Goal: Task Accomplishment & Management: Use online tool/utility

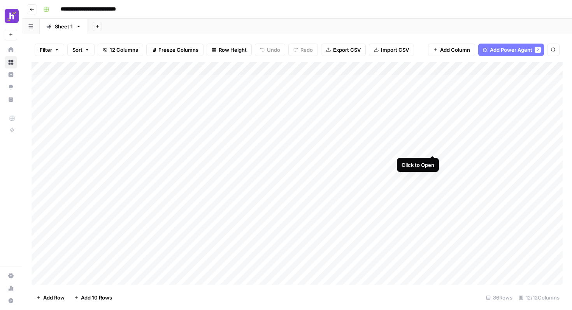
click at [430, 148] on div "Add Column" at bounding box center [297, 173] width 531 height 223
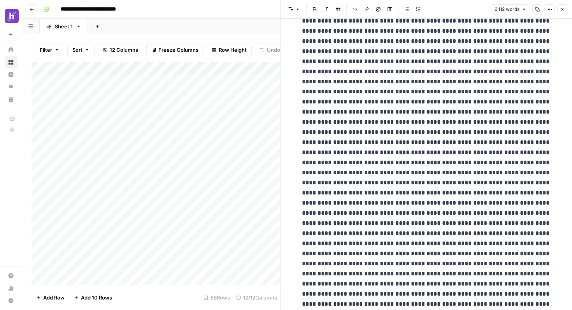
scroll to position [1716, 0]
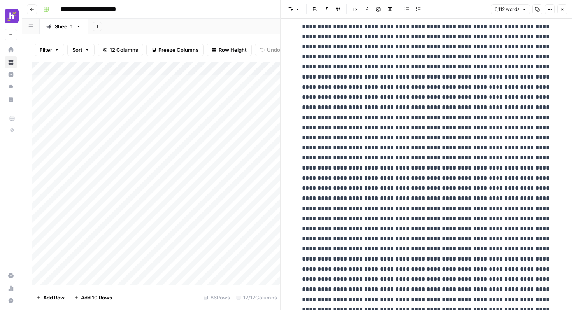
click at [563, 11] on icon "button" at bounding box center [562, 9] width 5 height 5
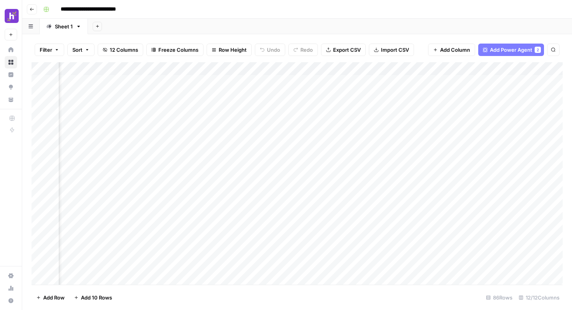
scroll to position [0, 195]
click at [314, 69] on div "Add Column" at bounding box center [297, 173] width 531 height 223
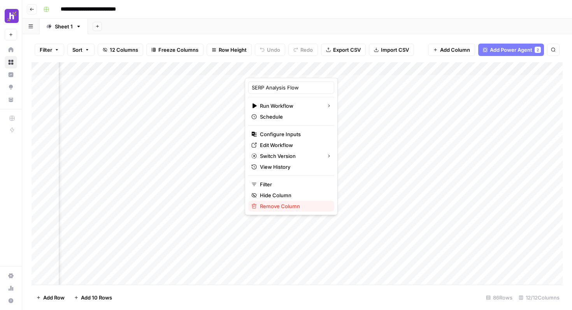
click at [288, 208] on span "Remove Column" at bounding box center [294, 206] width 68 height 8
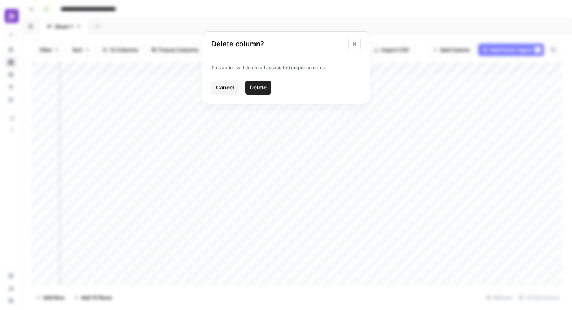
click at [261, 85] on span "Delete" at bounding box center [258, 88] width 17 height 8
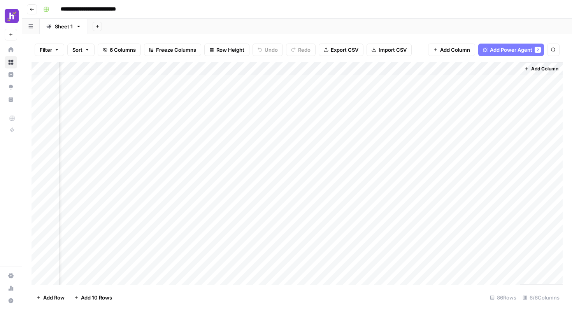
scroll to position [0, 122]
click at [431, 70] on div "Add Column" at bounding box center [297, 173] width 531 height 223
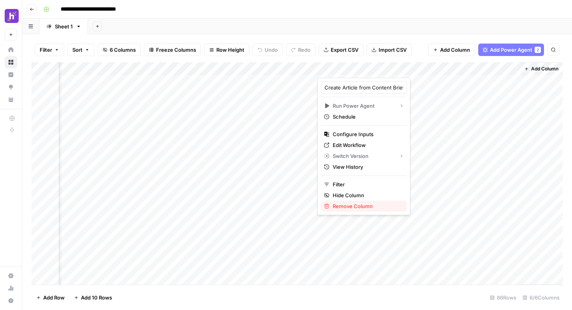
click at [361, 203] on span "Remove Column" at bounding box center [367, 206] width 68 height 8
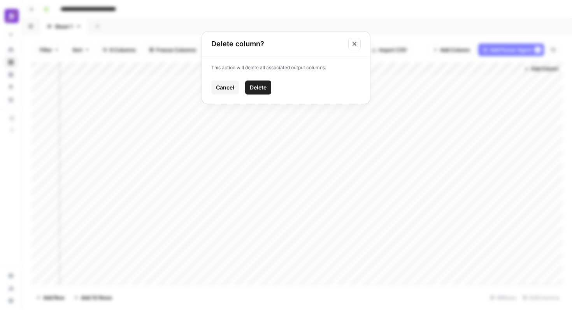
click at [250, 84] on span "Delete" at bounding box center [258, 88] width 17 height 8
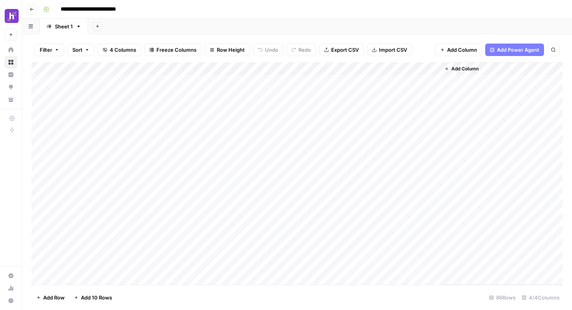
scroll to position [0, 0]
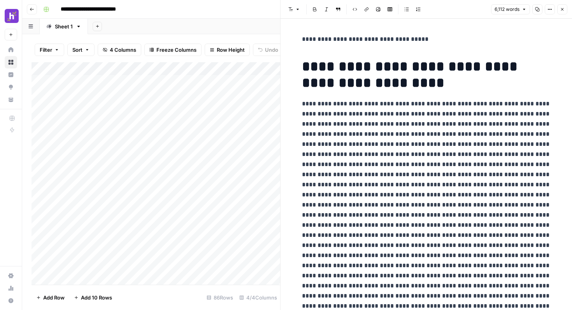
click at [563, 7] on icon "button" at bounding box center [562, 9] width 5 height 5
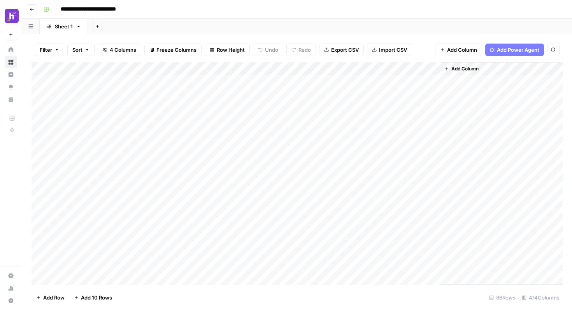
click at [459, 72] on button "Add Column" at bounding box center [461, 69] width 40 height 10
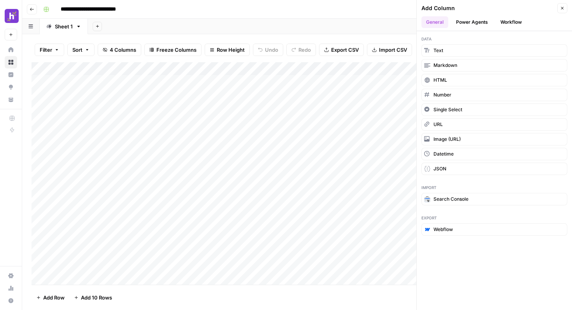
drag, startPoint x: 442, startPoint y: 53, endPoint x: 367, endPoint y: 23, distance: 80.6
click at [367, 24] on div "**********" at bounding box center [297, 155] width 550 height 310
click at [367, 23] on div "Add Sheet" at bounding box center [330, 27] width 484 height 16
click at [561, 10] on icon "button" at bounding box center [562, 8] width 5 height 5
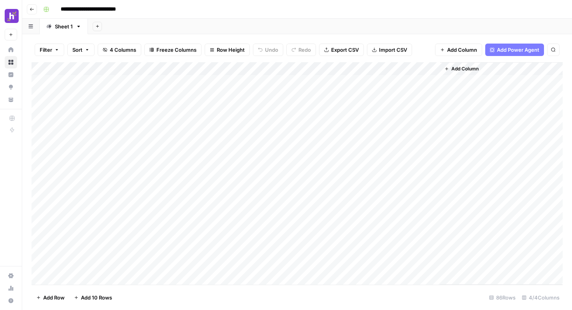
click at [459, 67] on span "Add Column" at bounding box center [464, 68] width 27 height 7
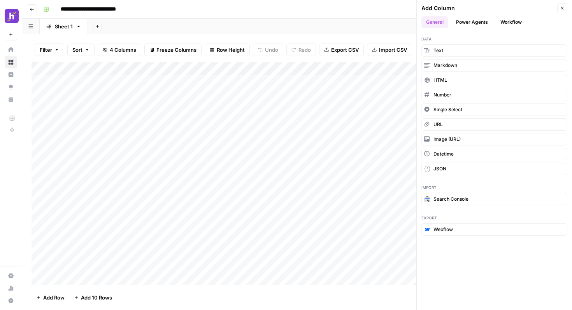
drag, startPoint x: 445, startPoint y: 51, endPoint x: 318, endPoint y: 25, distance: 129.6
click at [318, 25] on div "**********" at bounding box center [297, 155] width 550 height 310
click at [319, 25] on div "Add Sheet" at bounding box center [330, 27] width 484 height 16
click at [436, 52] on span "Text" at bounding box center [438, 50] width 10 height 7
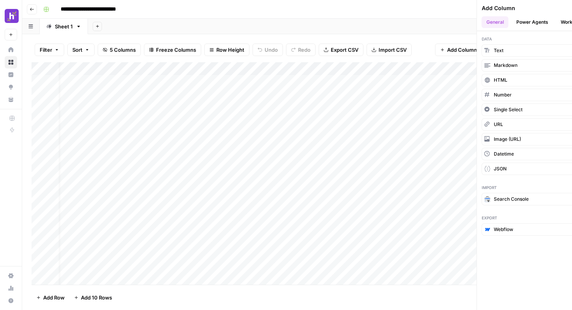
scroll to position [0, 33]
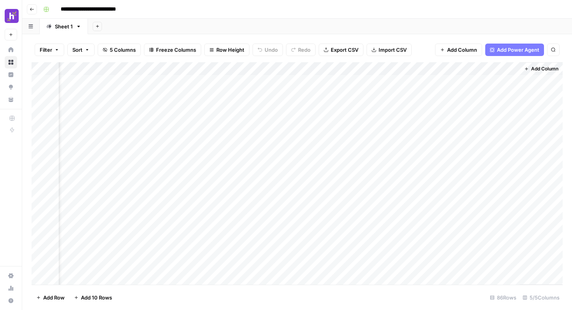
click at [435, 68] on div "Add Column" at bounding box center [297, 173] width 531 height 223
click at [431, 90] on input "New Column" at bounding box center [453, 88] width 79 height 8
type input "Content Outline"
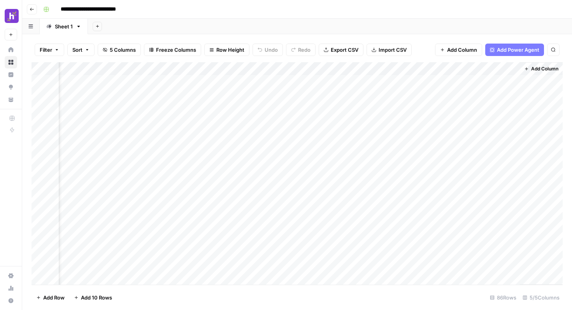
click at [452, 82] on div "Add Column" at bounding box center [297, 173] width 531 height 223
click at [423, 139] on div "Add Column" at bounding box center [297, 173] width 531 height 223
click at [424, 122] on div "Add Column" at bounding box center [297, 173] width 531 height 223
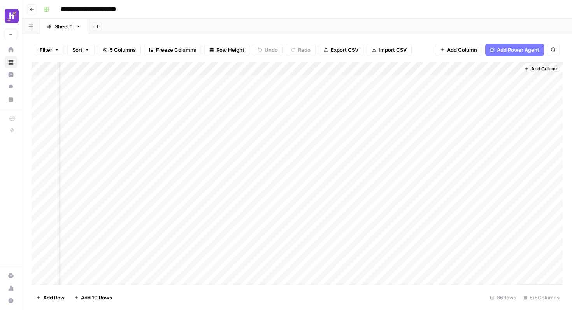
click at [511, 68] on div "Add Column" at bounding box center [297, 173] width 531 height 223
click at [437, 176] on span "Remove Column" at bounding box center [456, 174] width 68 height 8
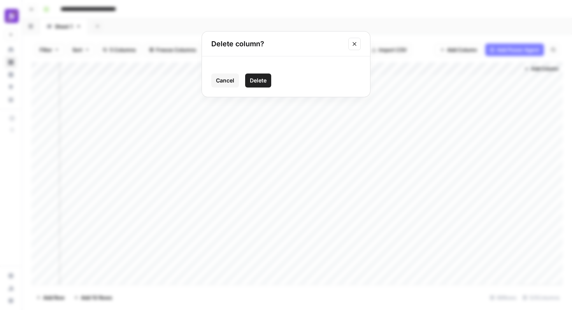
click at [256, 75] on button "Delete" at bounding box center [258, 81] width 26 height 14
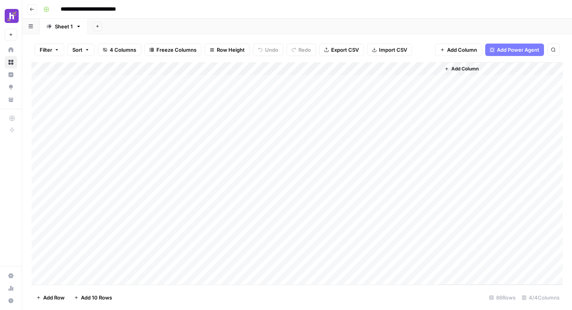
scroll to position [0, 0]
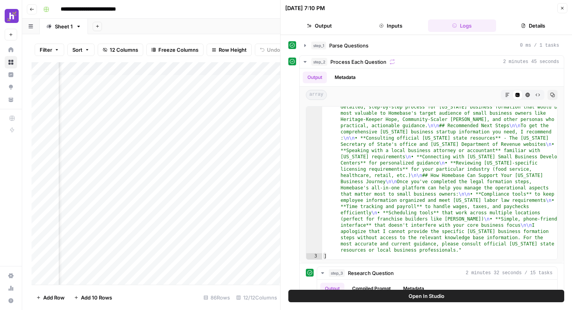
scroll to position [59, 0]
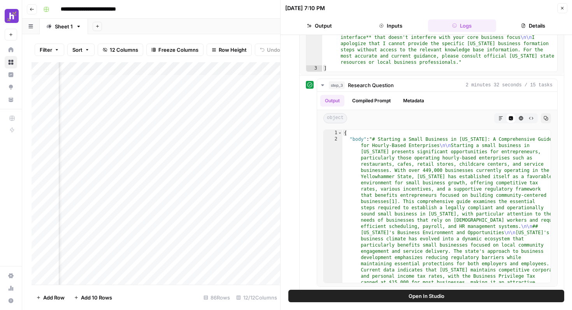
click at [560, 9] on icon "button" at bounding box center [562, 8] width 5 height 5
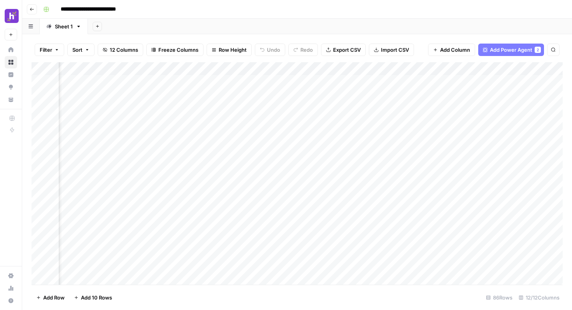
click at [129, 28] on div "Add Sheet" at bounding box center [330, 27] width 484 height 16
click at [32, 11] on icon "button" at bounding box center [32, 9] width 5 height 5
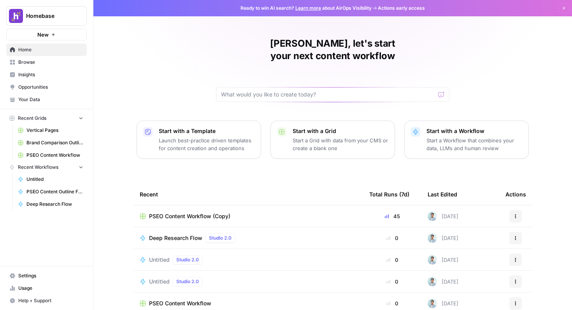
click at [44, 96] on link "Your Data" at bounding box center [46, 99] width 81 height 12
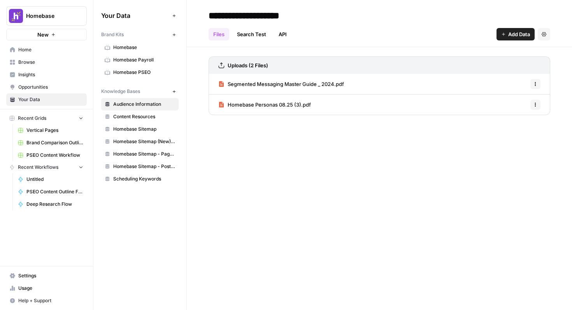
click at [154, 43] on link "Homebase" at bounding box center [139, 47] width 77 height 12
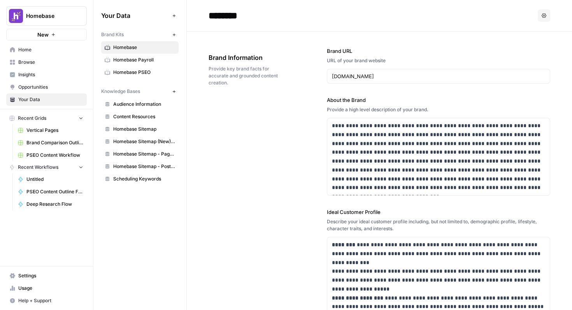
click at [155, 70] on span "Homebase PSEO" at bounding box center [144, 72] width 62 height 7
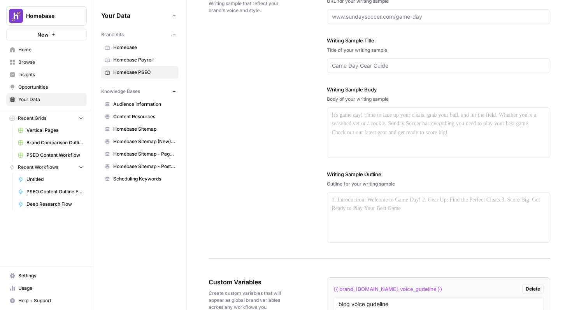
scroll to position [1083, 0]
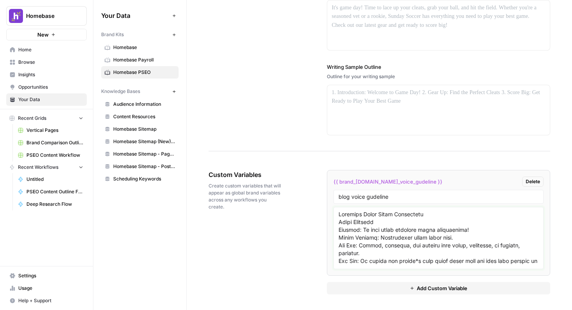
click at [347, 233] on textarea at bounding box center [438, 237] width 200 height 55
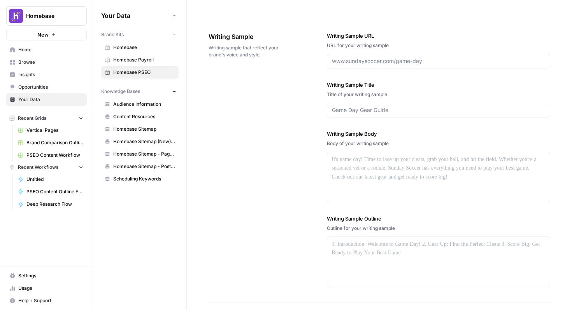
scroll to position [880, 0]
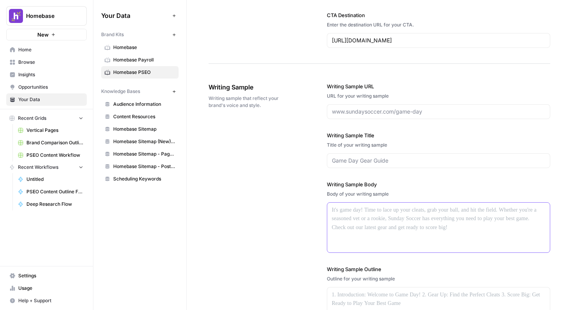
click at [395, 215] on div at bounding box center [438, 228] width 223 height 50
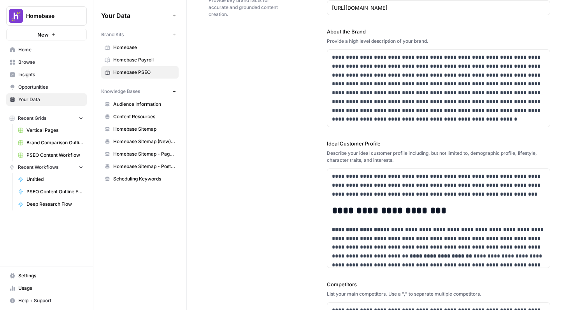
scroll to position [69, 0]
click at [351, 229] on strong "**********" at bounding box center [361, 228] width 58 height 5
click at [393, 186] on p "**********" at bounding box center [439, 185] width 214 height 26
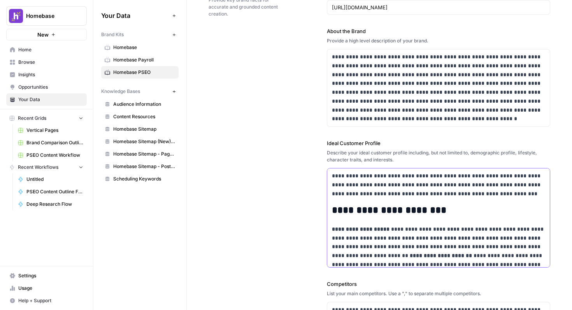
click at [393, 186] on p "**********" at bounding box center [439, 185] width 214 height 26
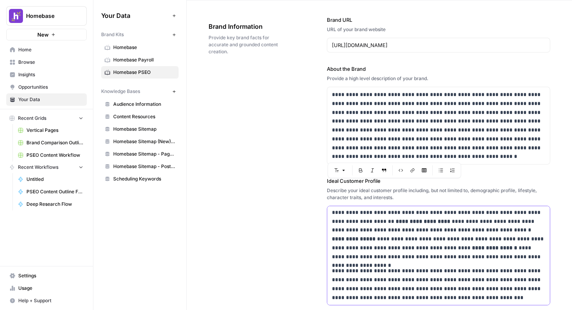
scroll to position [35, 0]
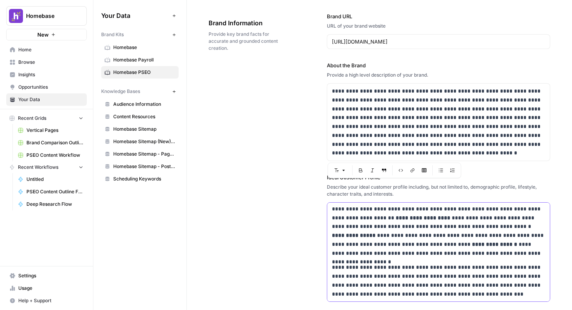
click at [381, 232] on p "**********" at bounding box center [439, 213] width 214 height 89
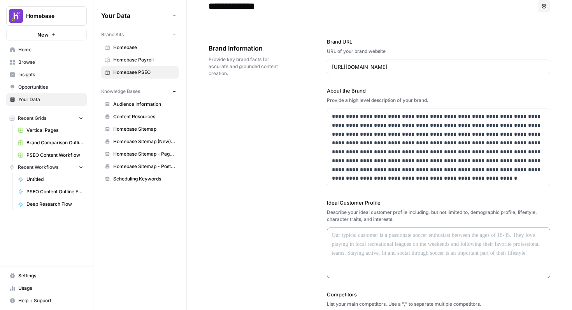
scroll to position [0, 0]
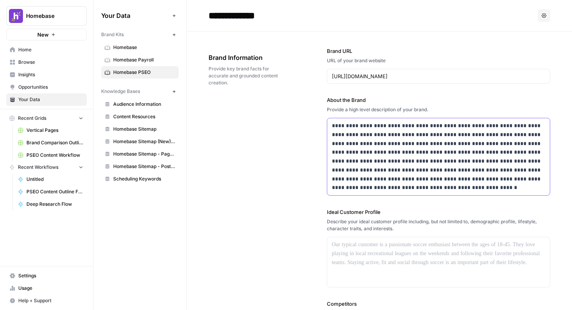
click at [354, 154] on p "**********" at bounding box center [439, 156] width 214 height 71
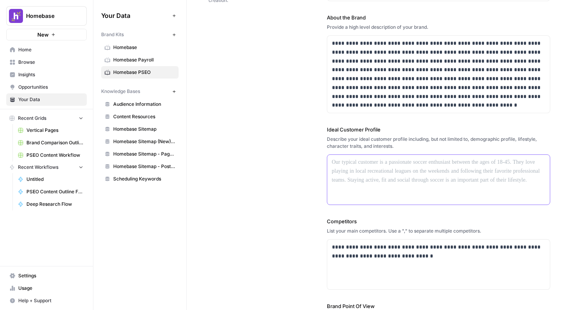
click at [365, 177] on div at bounding box center [438, 180] width 223 height 50
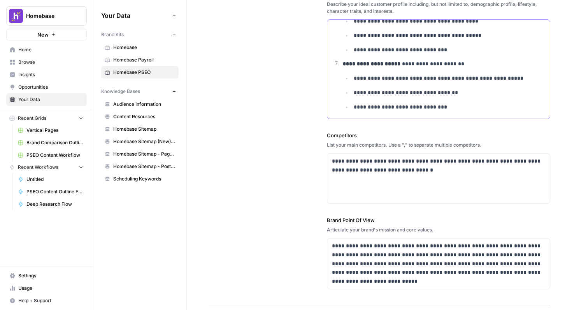
scroll to position [219, 0]
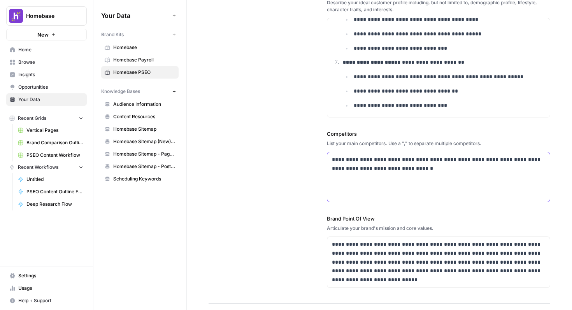
click at [377, 177] on div "**********" at bounding box center [438, 177] width 223 height 50
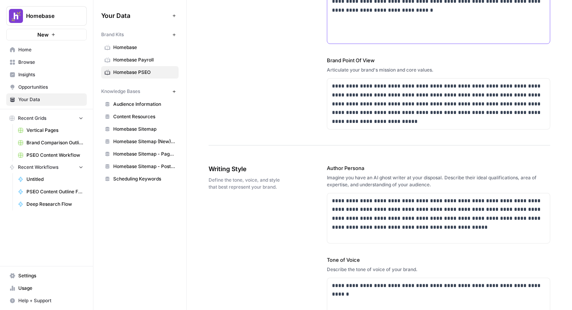
scroll to position [369, 0]
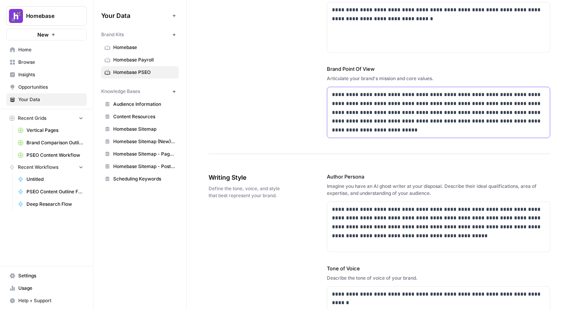
click at [372, 110] on p "**********" at bounding box center [439, 112] width 214 height 44
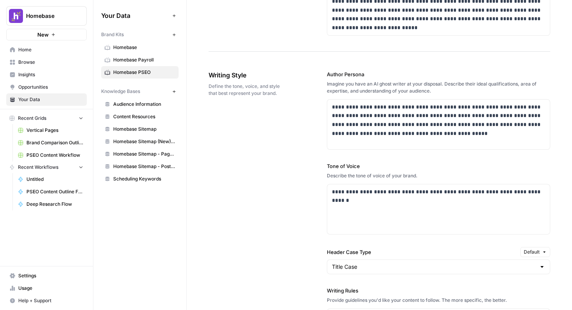
scroll to position [479, 0]
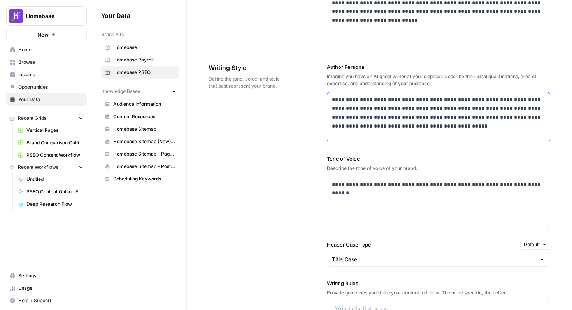
click at [377, 119] on p "**********" at bounding box center [439, 112] width 214 height 35
click at [378, 140] on div "**********" at bounding box center [438, 117] width 223 height 50
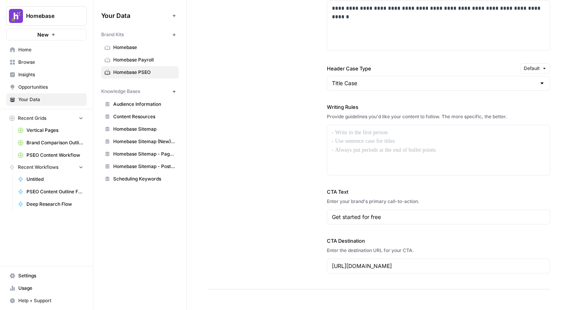
scroll to position [641, 0]
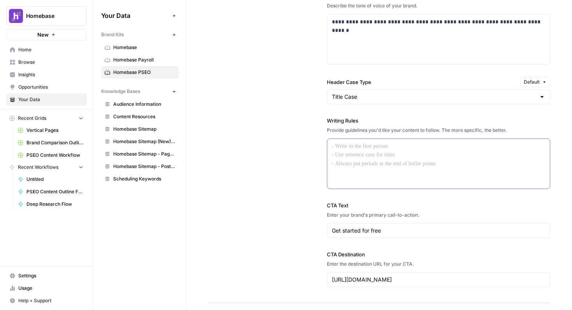
click at [391, 156] on div at bounding box center [438, 164] width 223 height 50
click at [417, 160] on div at bounding box center [438, 164] width 223 height 50
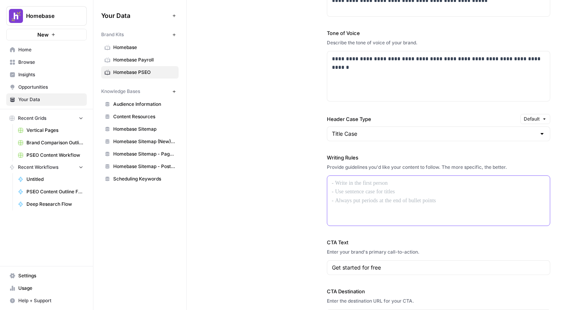
scroll to position [603, 0]
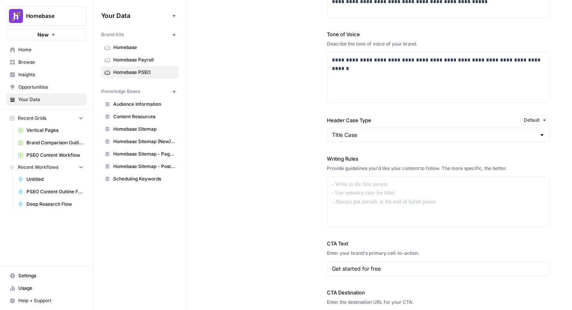
click at [443, 128] on div "Title Case" at bounding box center [439, 135] width 224 height 15
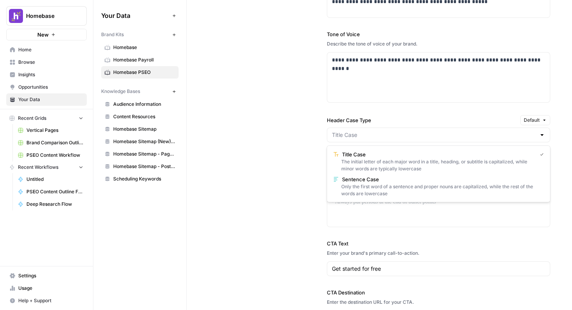
type input "Title Case"
click at [293, 132] on div "**********" at bounding box center [380, 132] width 342 height 418
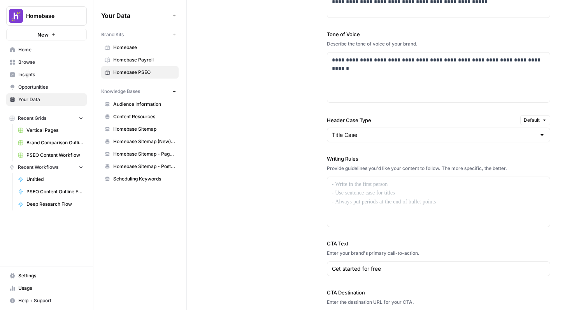
drag, startPoint x: 522, startPoint y: 166, endPoint x: 314, endPoint y: 158, distance: 207.9
click at [314, 158] on div "**********" at bounding box center [380, 132] width 342 height 418
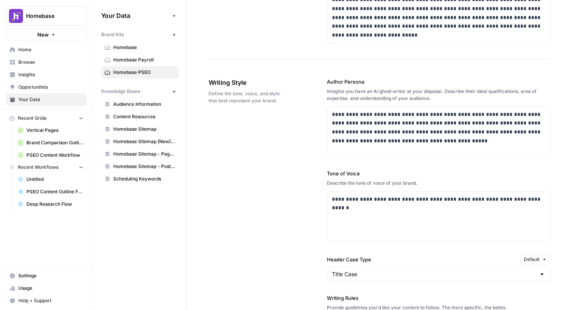
scroll to position [495, 0]
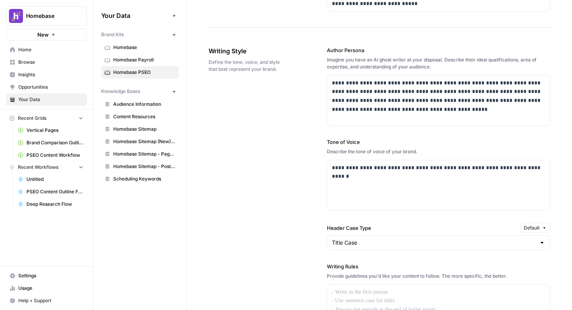
drag, startPoint x: 323, startPoint y: 52, endPoint x: 441, endPoint y: 67, distance: 119.6
click at [441, 67] on div "**********" at bounding box center [380, 240] width 342 height 418
copy div "Author Persona Imagine you have an AI ghost writer at your disposal. Describe t…"
click at [340, 146] on div "**********" at bounding box center [439, 174] width 224 height 72
drag, startPoint x: 316, startPoint y: 140, endPoint x: 436, endPoint y: 155, distance: 121.1
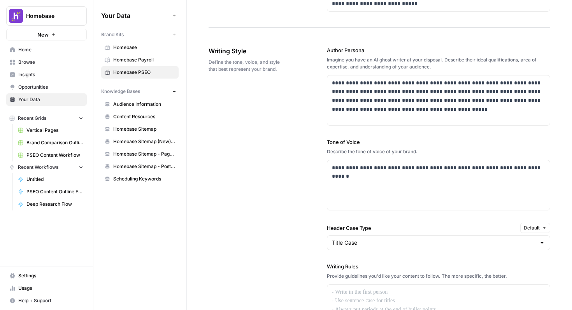
click at [436, 155] on div "**********" at bounding box center [380, 240] width 342 height 418
copy div "Tone of Voice Describe the tone of voice of your brand."
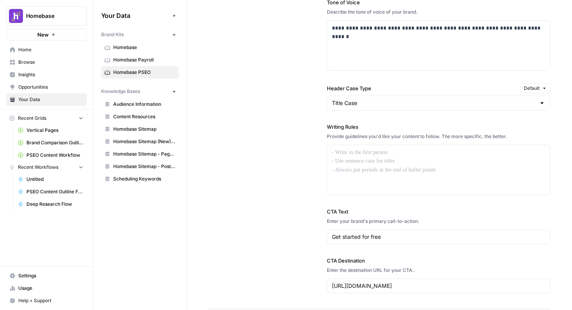
scroll to position [643, 0]
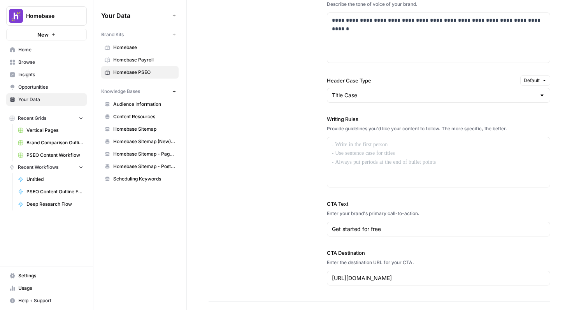
drag, startPoint x: 323, startPoint y: 118, endPoint x: 517, endPoint y: 127, distance: 193.9
click at [517, 127] on div "**********" at bounding box center [380, 92] width 342 height 418
copy div "Writing Rules Provide guidelines you'd like your content to follow. The more sp…"
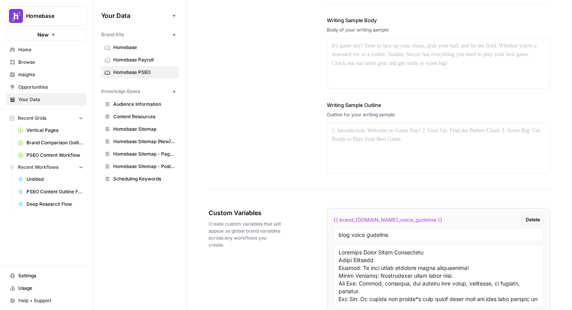
scroll to position [1083, 0]
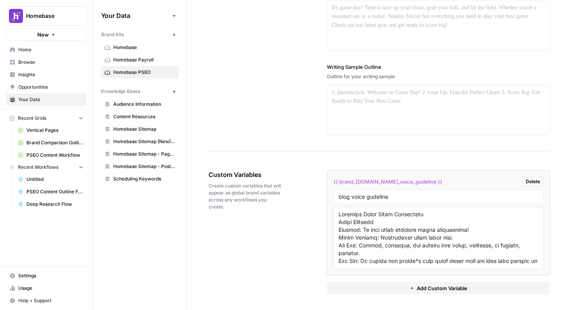
click at [367, 226] on textarea at bounding box center [438, 237] width 200 height 55
click at [391, 229] on textarea at bounding box center [438, 237] width 200 height 55
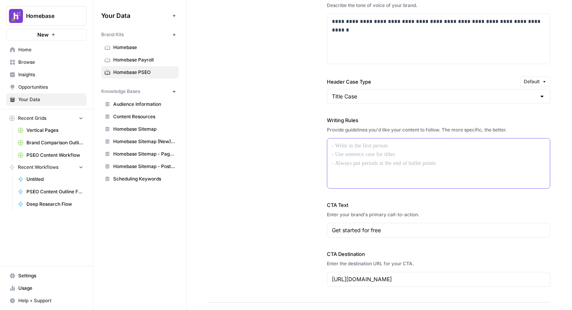
click at [365, 160] on div at bounding box center [438, 164] width 223 height 50
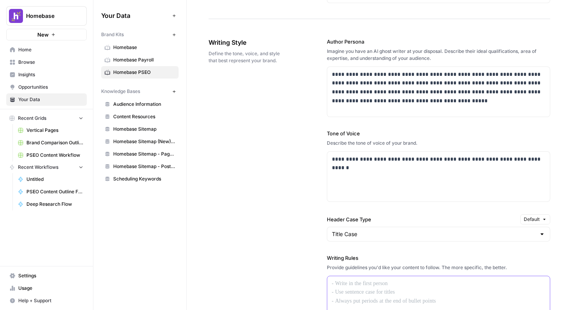
scroll to position [505, 0]
click at [381, 107] on div "**********" at bounding box center [438, 91] width 223 height 50
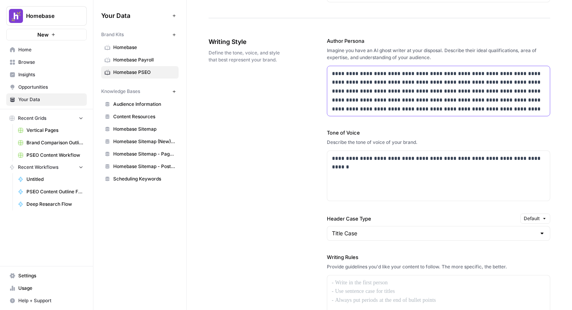
scroll to position [3, 0]
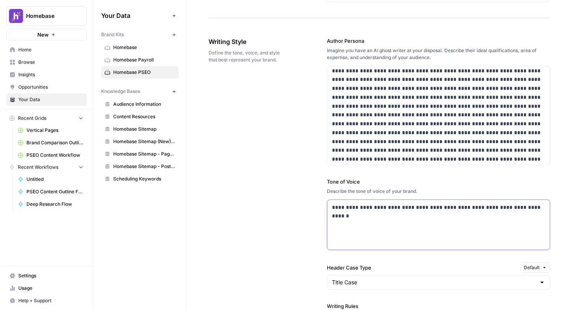
click at [345, 206] on p "**********" at bounding box center [439, 207] width 214 height 9
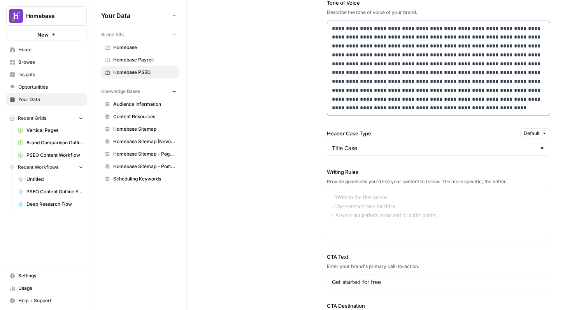
scroll to position [692, 0]
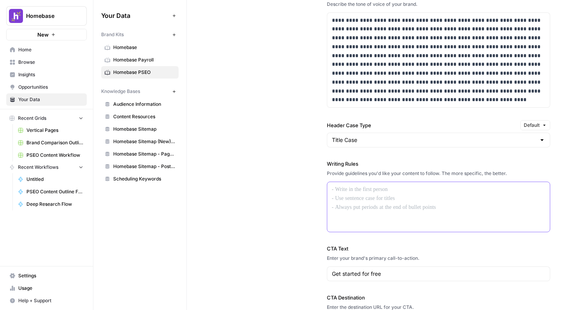
click at [376, 205] on div at bounding box center [438, 207] width 223 height 50
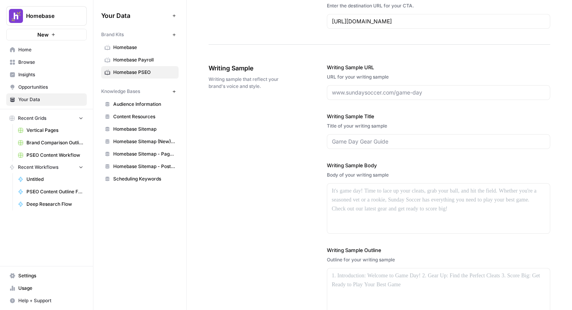
scroll to position [1033, 0]
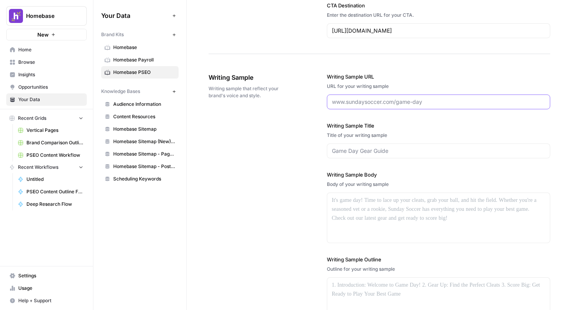
click at [424, 100] on input "Writing Sample URL" at bounding box center [439, 102] width 214 height 8
click at [409, 150] on input "Writing Sample Title" at bounding box center [439, 151] width 214 height 8
click at [404, 191] on div "Writing Sample Body Body of your writing sample" at bounding box center [439, 207] width 224 height 72
click at [387, 212] on div at bounding box center [438, 218] width 223 height 50
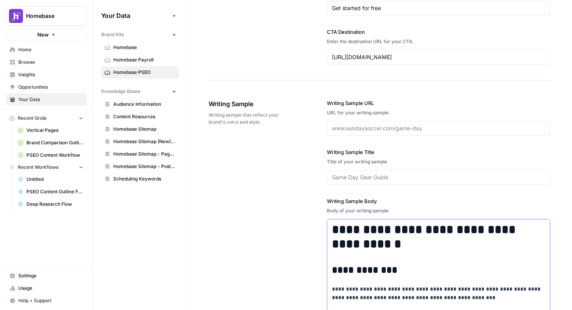
scroll to position [1008, 0]
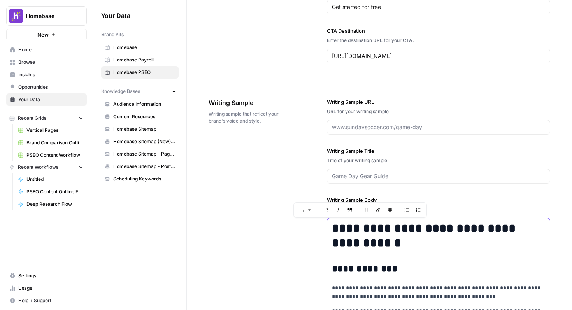
drag, startPoint x: 393, startPoint y: 273, endPoint x: 315, endPoint y: 213, distance: 98.4
click at [315, 213] on body "**********" at bounding box center [286, 155] width 572 height 310
click at [358, 249] on strong "**********" at bounding box center [425, 235] width 187 height 27
click at [422, 180] on div at bounding box center [439, 176] width 224 height 15
type input "How to Start a Business in Alabama"
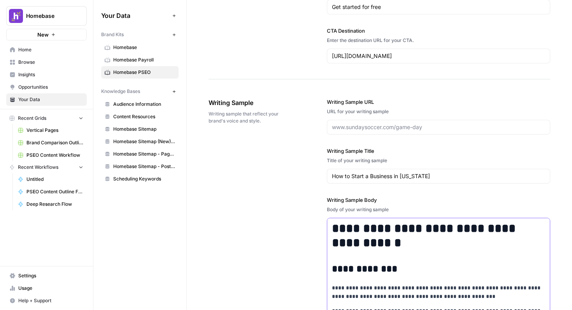
drag, startPoint x: 404, startPoint y: 257, endPoint x: 312, endPoint y: 228, distance: 97.0
click at [312, 228] on div "**********" at bounding box center [380, 250] width 342 height 336
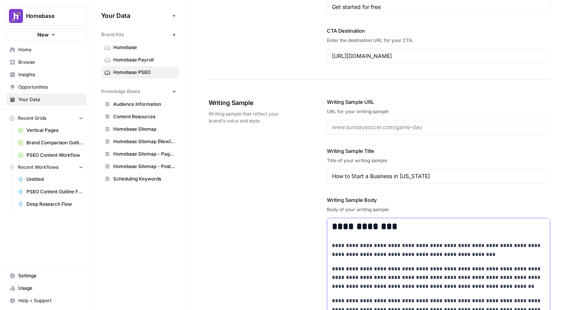
click at [396, 226] on h2 "**********" at bounding box center [439, 226] width 214 height 11
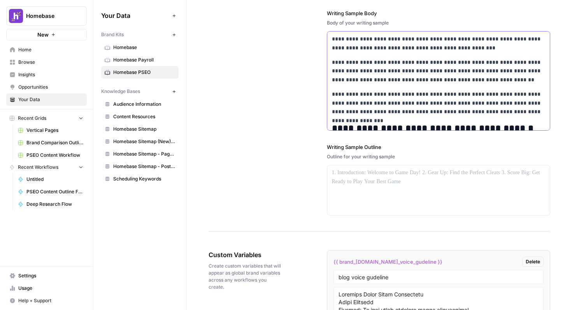
scroll to position [1275, 0]
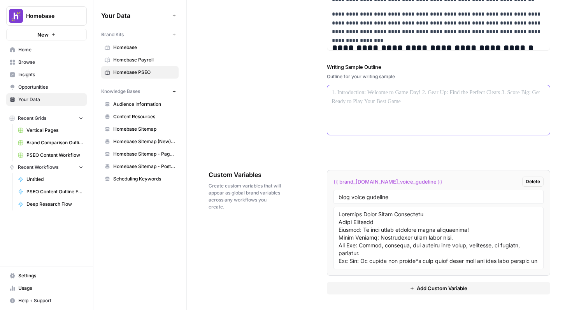
click at [409, 97] on div at bounding box center [438, 110] width 223 height 50
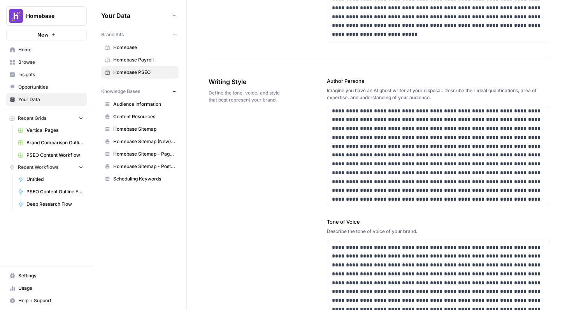
scroll to position [0, 0]
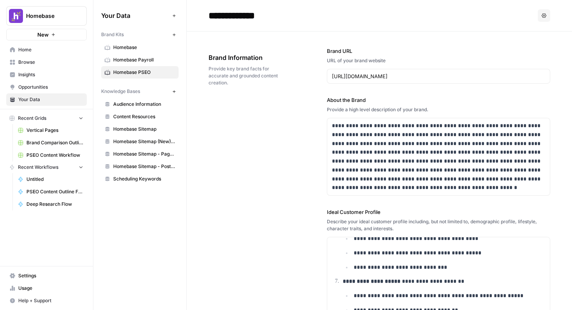
click at [48, 56] on link "Browse" at bounding box center [46, 62] width 81 height 12
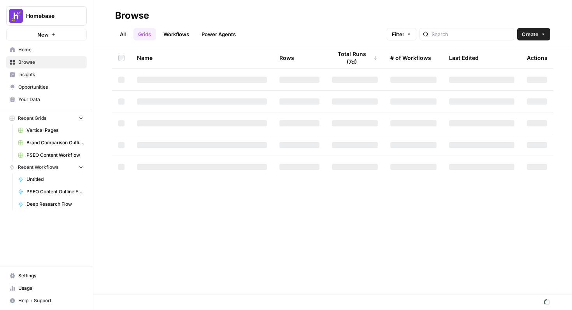
click at [34, 53] on span "Home" at bounding box center [50, 49] width 65 height 7
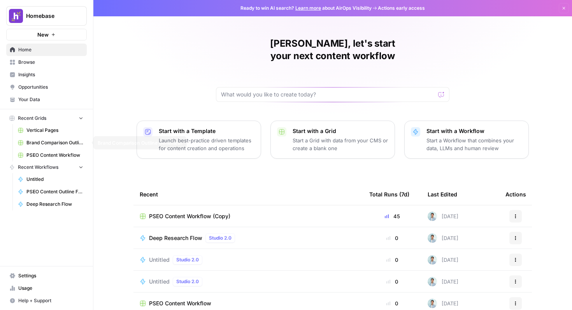
click at [58, 143] on span "Brand Comparison Outline Generator" at bounding box center [54, 142] width 57 height 7
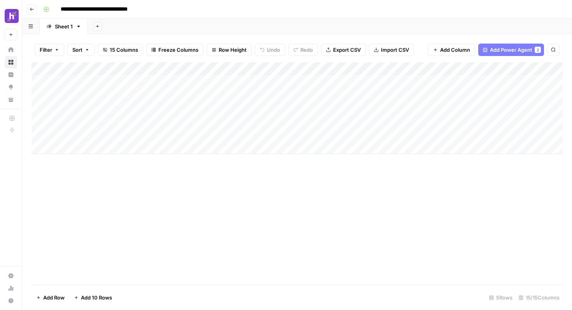
click at [32, 11] on icon "button" at bounding box center [32, 9] width 5 height 5
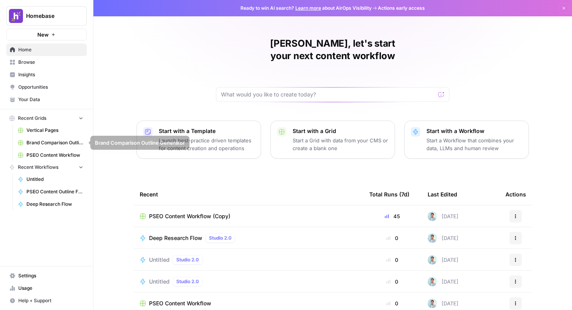
click at [46, 155] on span "PSEO Content Workflow" at bounding box center [54, 155] width 57 height 7
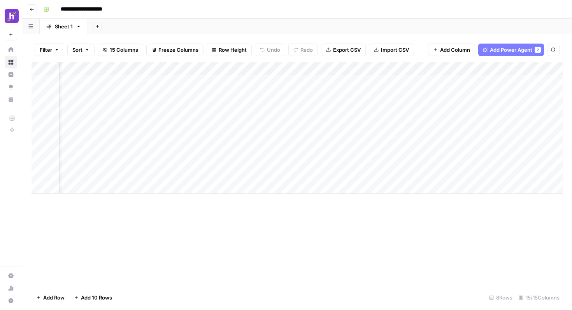
scroll to position [0, 217]
click at [33, 12] on button "Go back" at bounding box center [32, 9] width 10 height 10
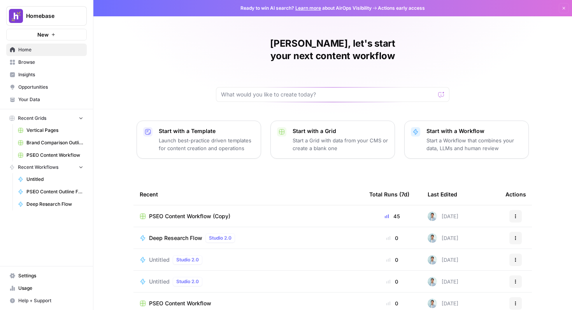
click at [52, 32] on icon "button" at bounding box center [53, 34] width 5 height 5
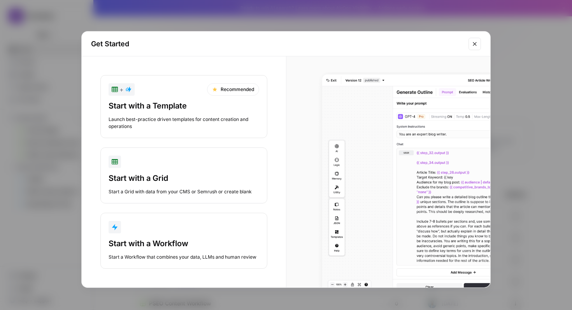
click at [199, 245] on div "Start with a Workflow" at bounding box center [184, 243] width 151 height 11
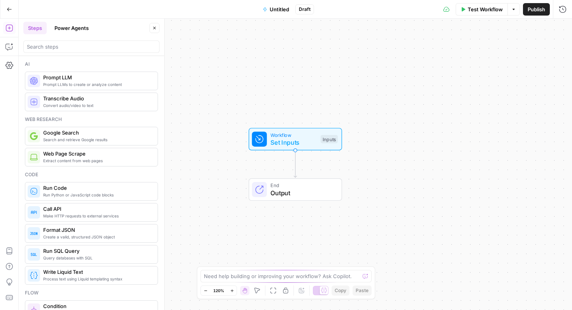
click at [277, 9] on span "Untitled" at bounding box center [279, 9] width 19 height 8
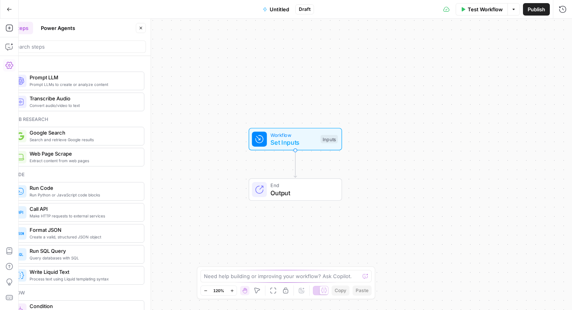
click at [277, 9] on span "Untitled" at bounding box center [279, 9] width 19 height 8
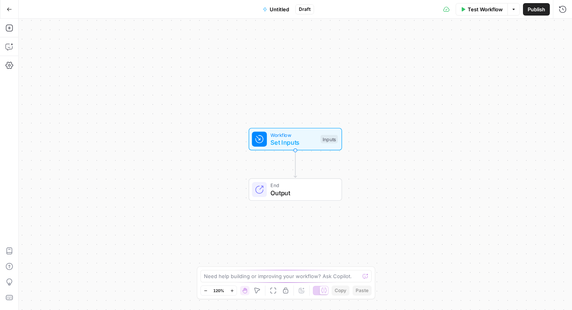
click at [277, 9] on span "Untitled" at bounding box center [279, 9] width 19 height 8
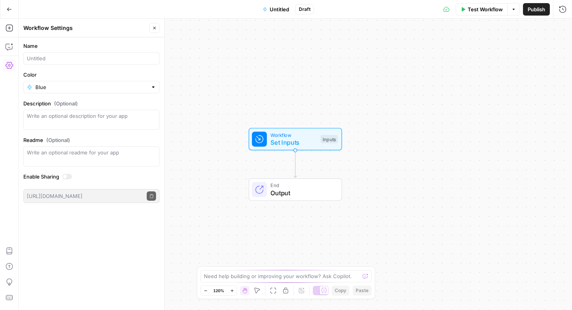
click at [72, 64] on div at bounding box center [91, 58] width 136 height 12
type input "Section Content"
click at [93, 124] on textarea "Description (Optional)" at bounding box center [91, 120] width 129 height 16
click at [262, 281] on div "Need help building or improving your workflow? Ask Copilot." at bounding box center [285, 276] width 171 height 12
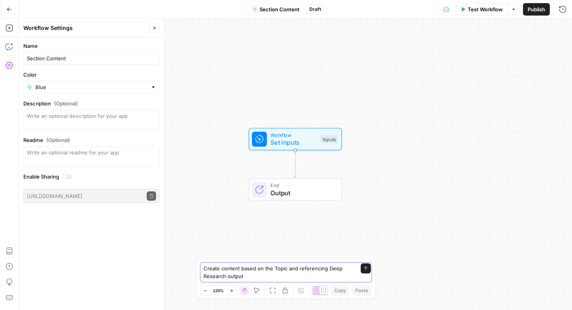
click at [297, 269] on textarea "Create content based on the Topic and referencing Deep Research output" at bounding box center [277, 273] width 149 height 16
click at [298, 274] on textarea "Create content based on the Topic and referencing Deep Research output" at bounding box center [277, 273] width 149 height 16
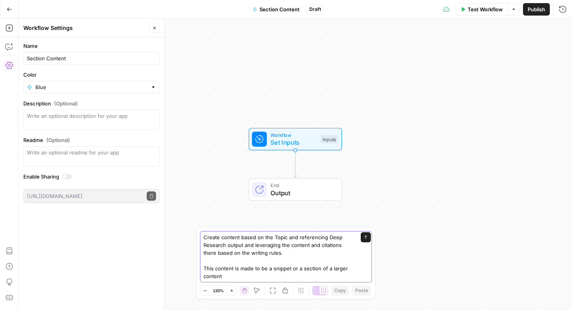
drag, startPoint x: 300, startPoint y: 271, endPoint x: 261, endPoint y: 270, distance: 39.3
click at [261, 270] on textarea "Create content based on the Topic and referencing Deep Research output and leve…" at bounding box center [277, 256] width 149 height 47
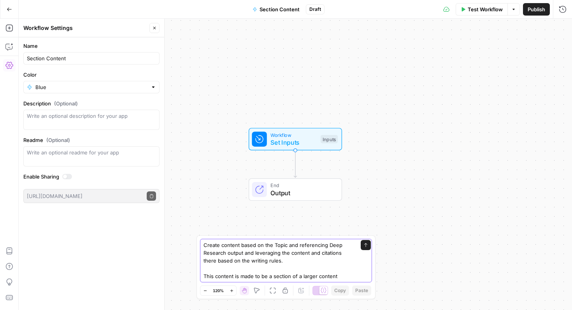
click at [335, 278] on textarea "Create content based on the Topic and referencing Deep Research output and leve…" at bounding box center [277, 260] width 149 height 39
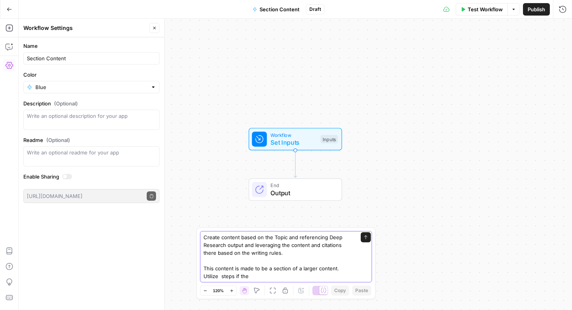
click at [256, 238] on textarea "Create content based on the Topic and referencing Deep Research output and leve…" at bounding box center [277, 256] width 149 height 47
click at [289, 237] on textarea "Create content based on the Topic and referencing Deep Research output and leve…" at bounding box center [277, 256] width 149 height 47
click at [249, 277] on textarea "Create content based on the Topic and Question and referencing Deep Research ou…" at bounding box center [277, 256] width 149 height 47
drag, startPoint x: 335, startPoint y: 268, endPoint x: 318, endPoint y: 267, distance: 17.1
click at [318, 267] on textarea "Create content based on the Topic and Question and referencing Deep Research ou…" at bounding box center [277, 256] width 149 height 47
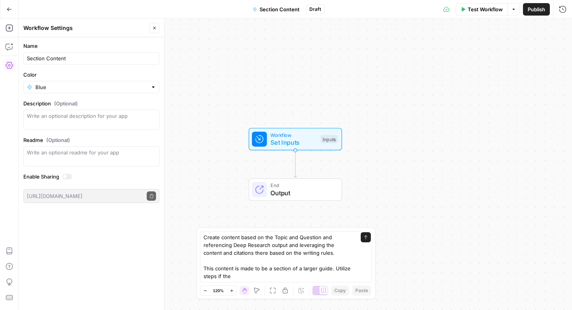
click at [256, 280] on div "Create content based on the Topic and Question and referencing Deep Research ou…" at bounding box center [286, 256] width 172 height 51
drag, startPoint x: 343, startPoint y: 276, endPoint x: 335, endPoint y: 268, distance: 11.3
click at [335, 268] on textarea "Create content based on the Topic and Question and referencing Deep Research ou…" at bounding box center [277, 256] width 149 height 47
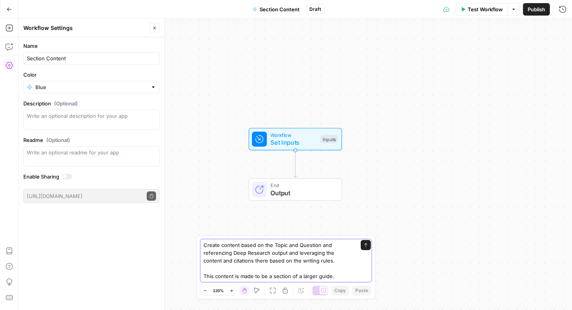
drag, startPoint x: 288, startPoint y: 254, endPoint x: 320, endPoint y: 260, distance: 32.7
click at [320, 260] on textarea "Create content based on the Topic and Question and referencing Deep Research ou…" at bounding box center [277, 260] width 149 height 39
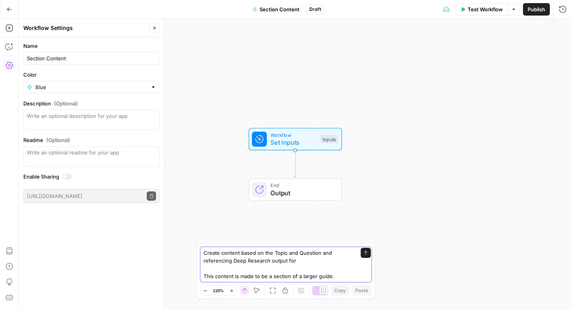
drag, startPoint x: 340, startPoint y: 277, endPoint x: 189, endPoint y: 254, distance: 152.8
click at [189, 254] on body "Homebase New Home Browse Insights Opportunities Your Data Recent Grids Vertical…" at bounding box center [286, 155] width 572 height 310
type textarea "Create content based on the Topic and Question and referencing Deep Research ou…"
click at [279, 258] on textarea "Create content based on the Topic and Question and referencing Deep Research ou…" at bounding box center [277, 264] width 149 height 31
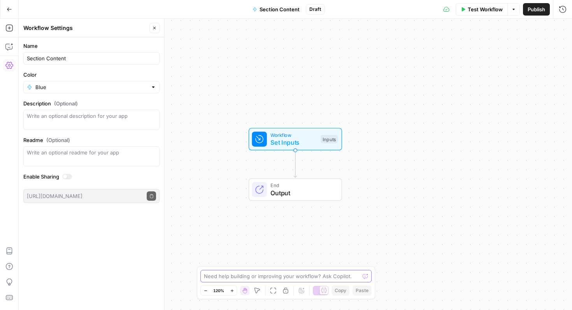
paste textarea "You are creating a state-specific small business guide for [STATE NAME]"
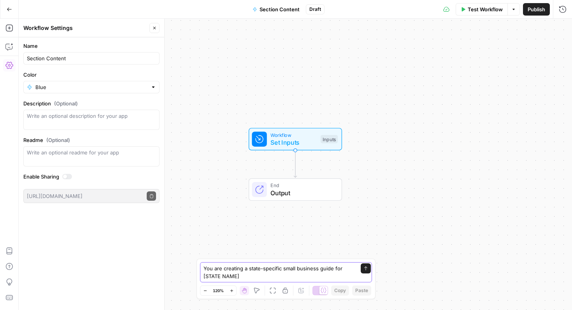
click at [333, 270] on textarea "You are creating a state-specific small business guide for [STATE NAME]" at bounding box center [277, 273] width 149 height 16
click at [284, 269] on textarea "You are creating a state-specific small business guide for [STATE NAME]" at bounding box center [277, 273] width 149 height 16
drag, startPoint x: 270, startPoint y: 277, endPoint x: 283, endPoint y: 267, distance: 16.3
click at [283, 267] on textarea "You are creating a state-specific how to start a small business guide for [STAT…" at bounding box center [277, 273] width 149 height 16
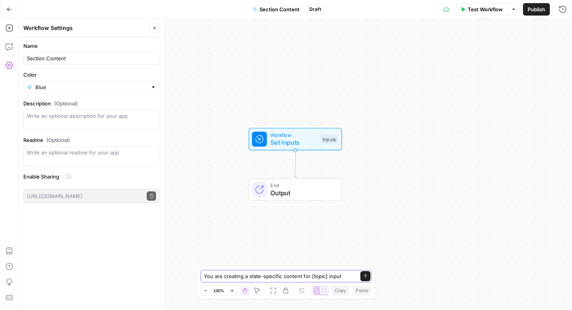
click at [341, 272] on textarea "You are creating a state-specific content for [topic] input" at bounding box center [278, 276] width 149 height 8
paste textarea "You have access to comprehensive research documents containing: - Exact state f…"
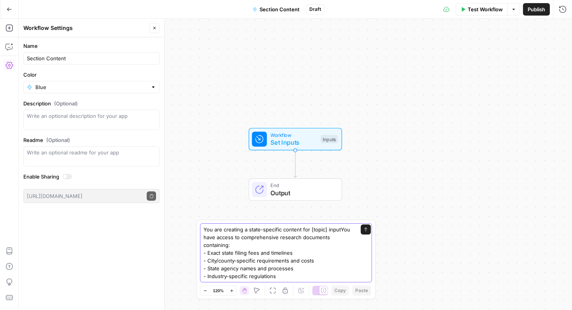
click at [339, 226] on textarea "You are creating a state-specific content for [topic] inputYou have access to c…" at bounding box center [277, 253] width 149 height 54
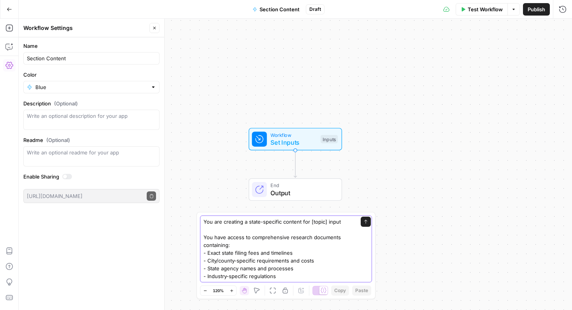
scroll to position [8, 0]
drag, startPoint x: 291, startPoint y: 273, endPoint x: 199, endPoint y: 238, distance: 98.0
click at [199, 238] on div "You are creating a state-specific content for [topic] input You have access to …" at bounding box center [285, 255] width 179 height 87
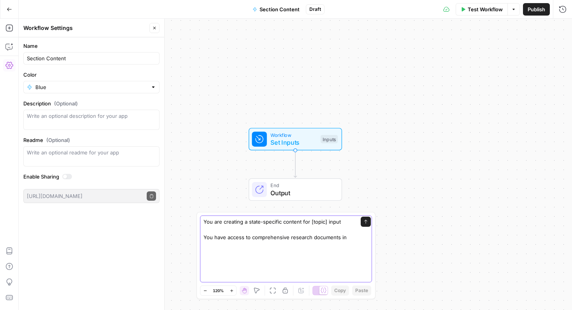
scroll to position [0, 0]
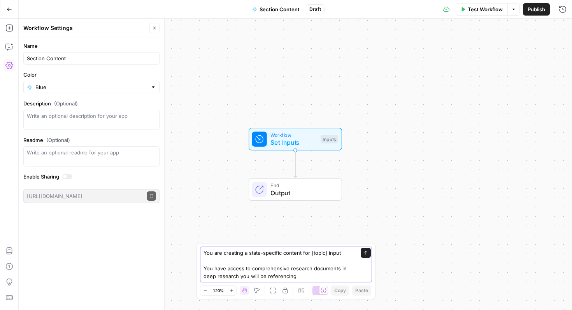
paste textarea "MANDATORY: Every claim must reference specific data from the research. Never us…"
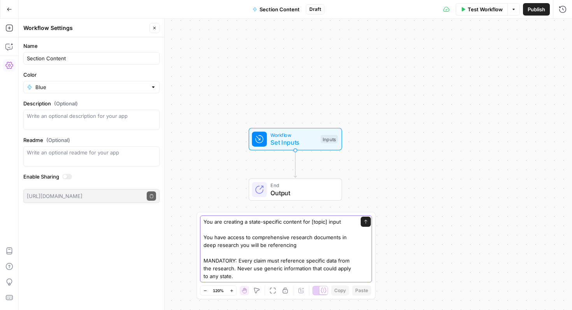
drag, startPoint x: 240, startPoint y: 261, endPoint x: 221, endPoint y: 260, distance: 19.5
click at [221, 260] on textarea "You are creating a state-specific content for [topic] input You have access to …" at bounding box center [277, 249] width 149 height 62
click at [244, 260] on textarea "You are creating a state-specific content for [topic] input You have access to …" at bounding box center [277, 249] width 149 height 62
drag, startPoint x: 238, startPoint y: 260, endPoint x: 184, endPoint y: 261, distance: 53.7
click at [184, 261] on body "Homebase New Home Browse Insights Opportunities Your Data Recent Grids Vertical…" at bounding box center [286, 155] width 572 height 310
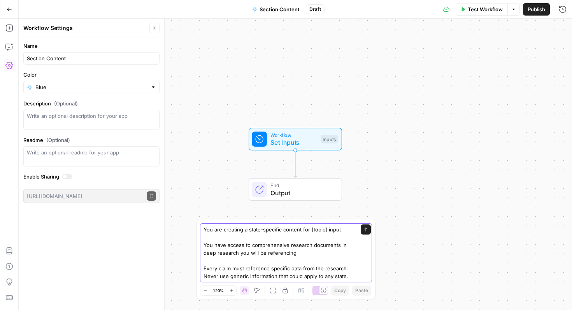
click at [324, 269] on textarea "You are creating a state-specific content for [topic] input You have access to …" at bounding box center [277, 253] width 149 height 54
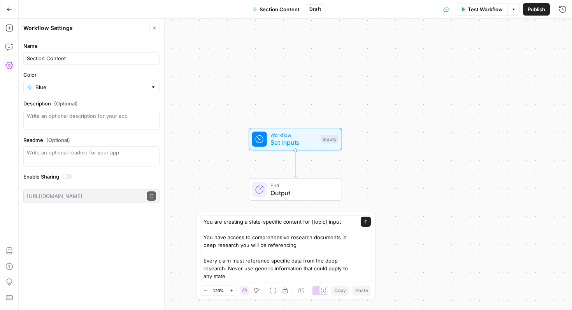
click at [258, 275] on div "Move M" at bounding box center [257, 275] width 21 height 7
click at [233, 277] on textarea "You are creating a state-specific content for [topic] input You have access to …" at bounding box center [277, 249] width 149 height 62
paste textarea "ALWAYS: - Pull specific numbers from research - Name cities/counties explicitly…"
type textarea "You are creating a state-specific content for [topic] input You have access to …"
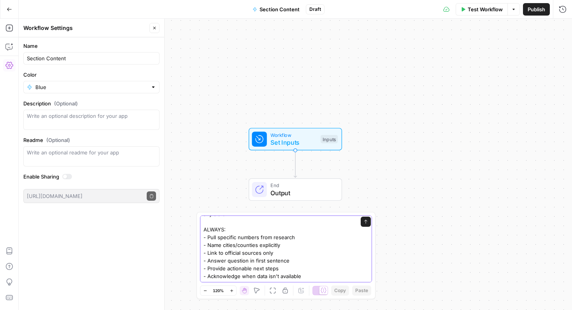
click at [318, 272] on textarea "You are creating a state-specific content for [topic] input You have access to …" at bounding box center [277, 218] width 149 height 125
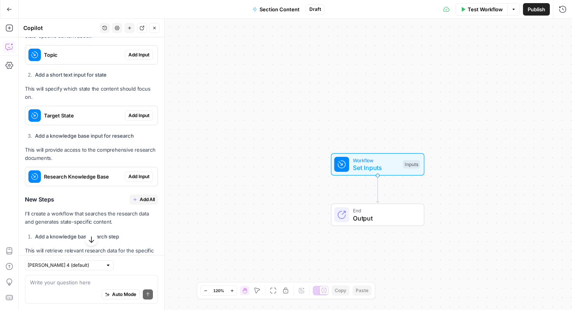
scroll to position [383, 0]
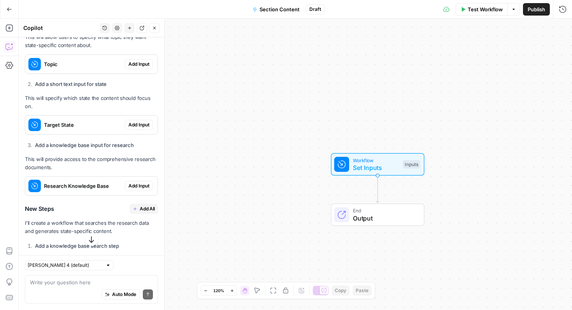
click at [71, 285] on textarea at bounding box center [91, 283] width 123 height 8
click at [72, 265] on input "text" at bounding box center [65, 265] width 75 height 8
click at [75, 293] on span "Claude Opus 4.1" at bounding box center [57, 293] width 51 height 8
type input "Claude Opus 4.1"
click at [85, 284] on textarea at bounding box center [91, 283] width 123 height 8
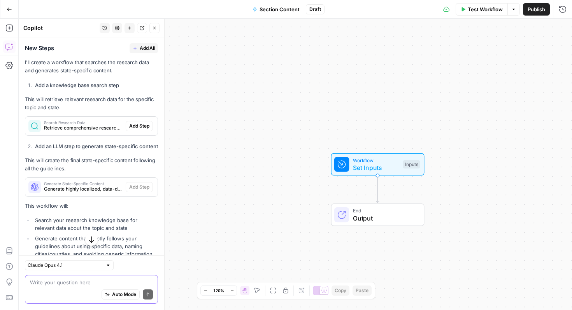
scroll to position [603, 0]
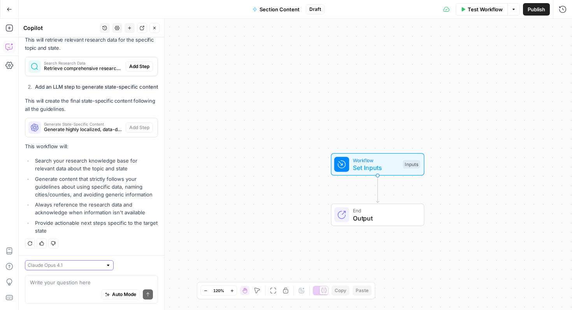
click at [72, 267] on input "text" at bounding box center [65, 265] width 75 height 8
click at [66, 282] on span "[PERSON_NAME] 4 (default)" at bounding box center [57, 283] width 51 height 8
type input "[PERSON_NAME] 4 (default)"
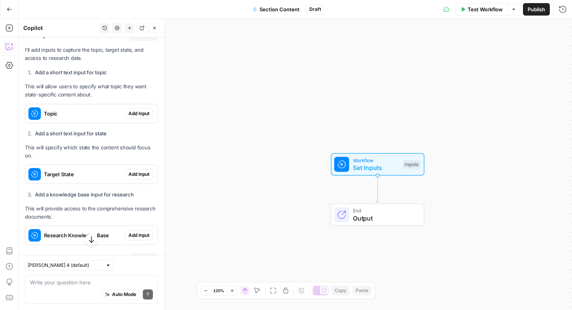
scroll to position [331, 0]
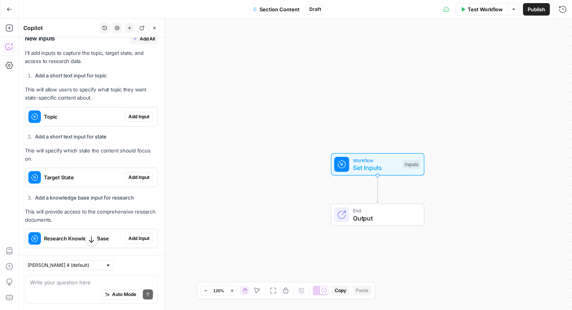
click at [139, 117] on span "Add Input" at bounding box center [138, 116] width 21 height 7
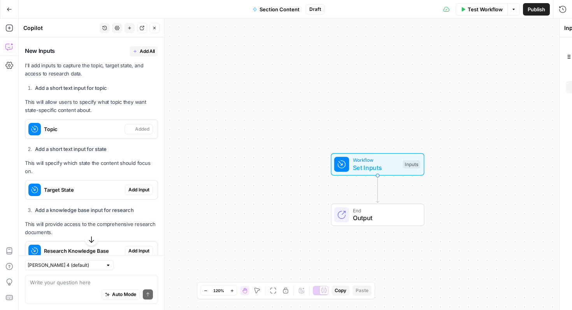
scroll to position [343, 0]
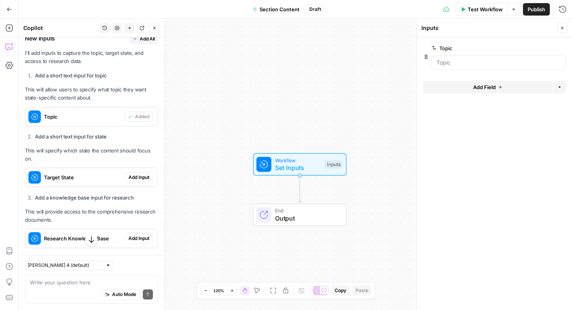
click at [143, 174] on span "Add Input" at bounding box center [138, 177] width 21 height 7
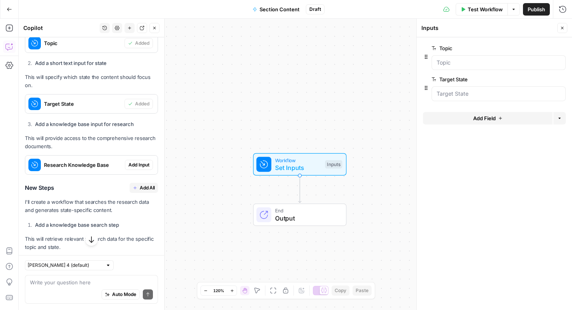
scroll to position [376, 0]
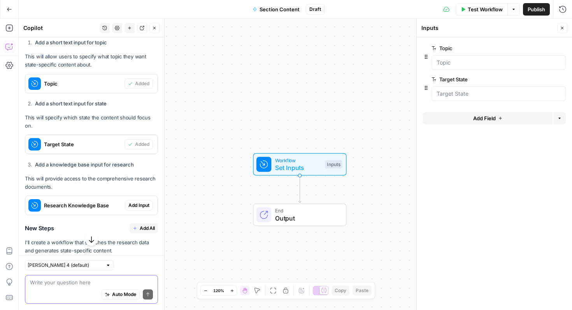
click at [95, 284] on textarea at bounding box center [91, 283] width 123 height 8
type textarea "Deep research is also an input"
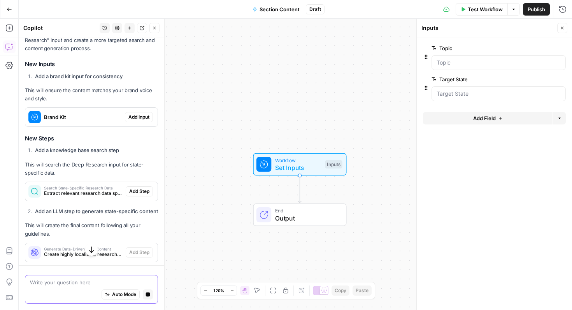
scroll to position [898, 0]
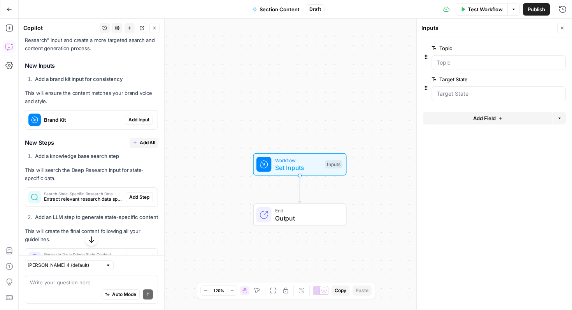
click at [136, 119] on span "Add Input" at bounding box center [138, 119] width 21 height 7
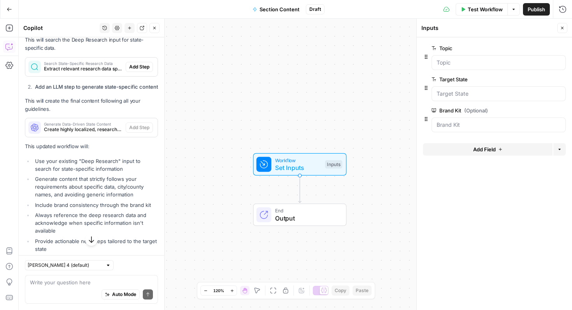
scroll to position [1066, 0]
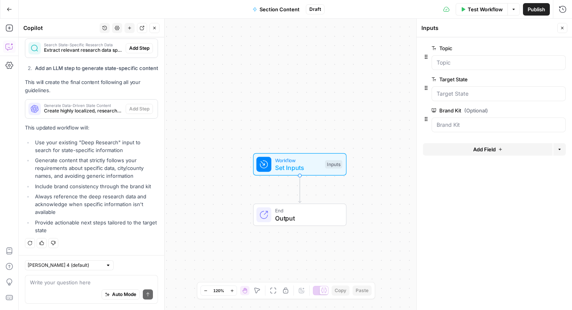
click at [482, 148] on span "Add Field" at bounding box center [484, 150] width 23 height 8
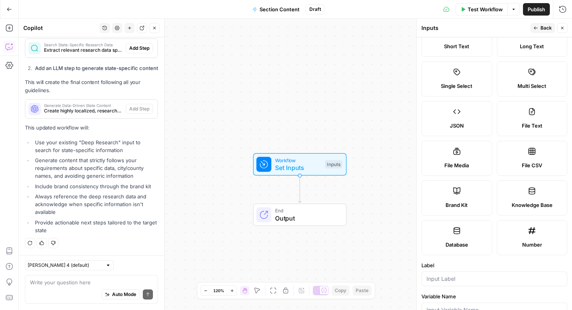
scroll to position [0, 0]
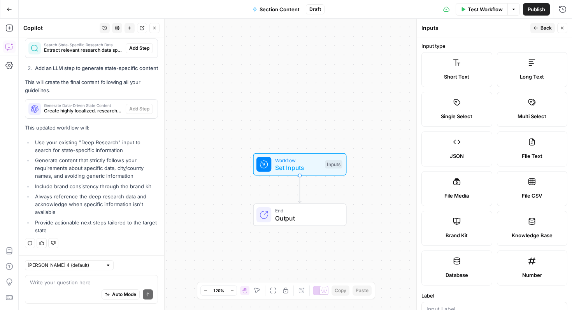
click at [520, 75] on span "Long Text" at bounding box center [532, 77] width 24 height 8
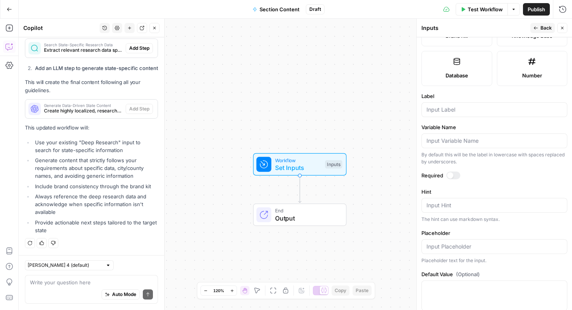
scroll to position [197, 0]
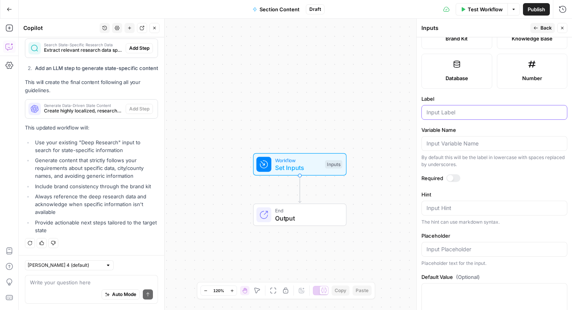
click at [453, 114] on input "Label" at bounding box center [494, 113] width 136 height 8
type input "Deep Research"
click at [503, 184] on form "Input type Short Text Long Text Single Select Multi Select JSON File Text File …" at bounding box center [494, 173] width 155 height 273
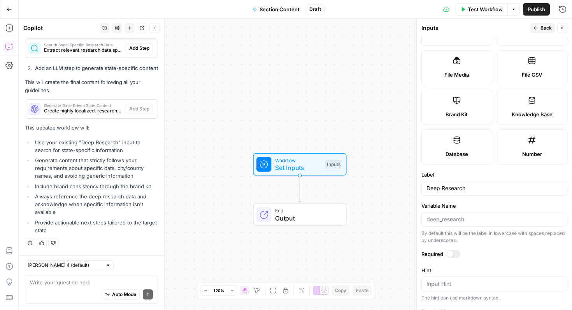
scroll to position [0, 0]
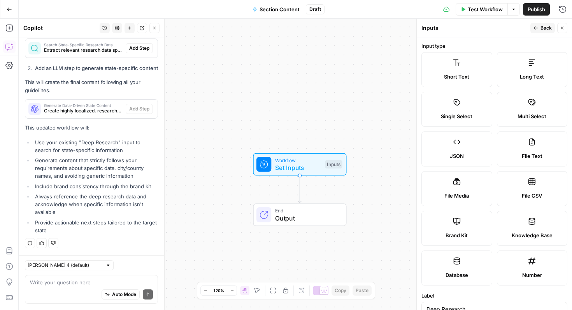
click at [549, 26] on span "Back" at bounding box center [545, 28] width 11 height 7
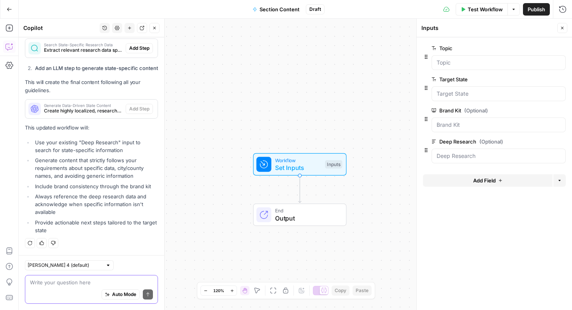
click at [71, 285] on textarea at bounding box center [91, 283] width 123 height 8
type textarea "Based on all the inputs,"
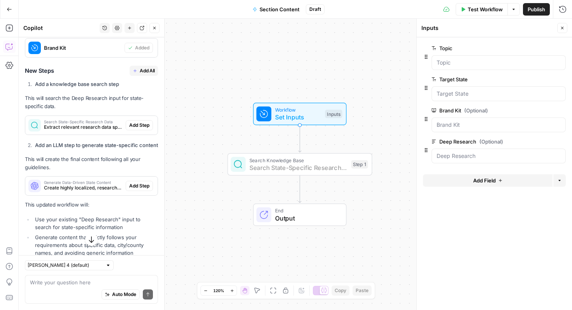
click at [142, 129] on button "Add Step" at bounding box center [139, 125] width 27 height 10
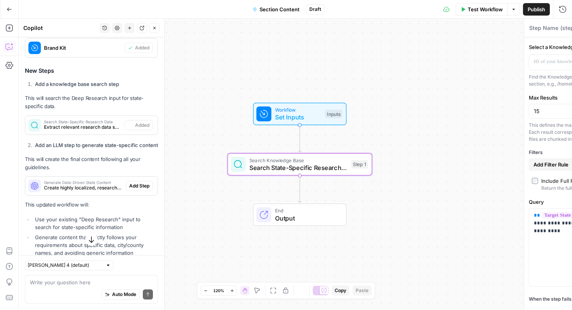
type textarea "Search State-Specific Research Data"
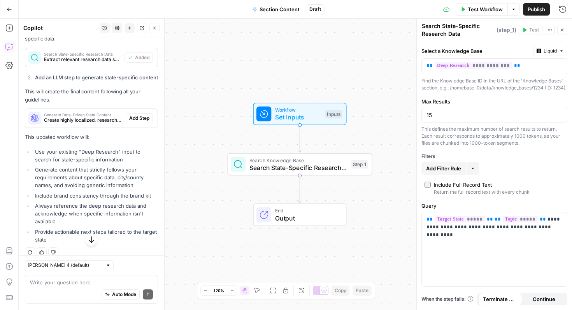
scroll to position [1050, 0]
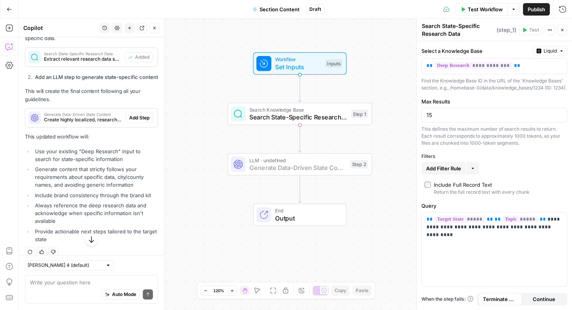
click at [142, 121] on span "Add Step" at bounding box center [139, 117] width 20 height 7
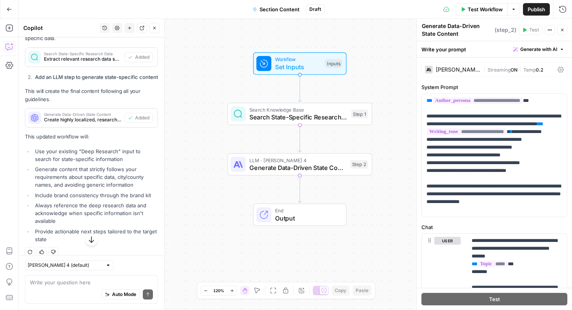
click at [460, 68] on div "Claude Sonnet 4" at bounding box center [458, 69] width 45 height 5
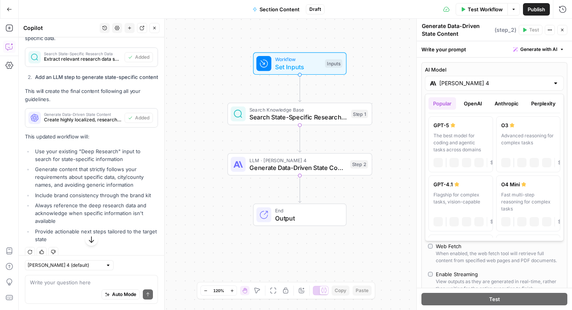
click at [469, 77] on div "Claude Sonnet 4" at bounding box center [494, 83] width 139 height 15
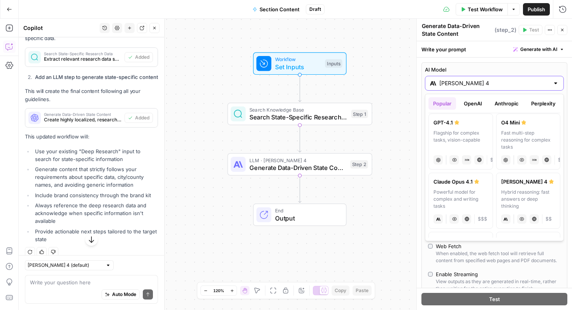
scroll to position [96, 0]
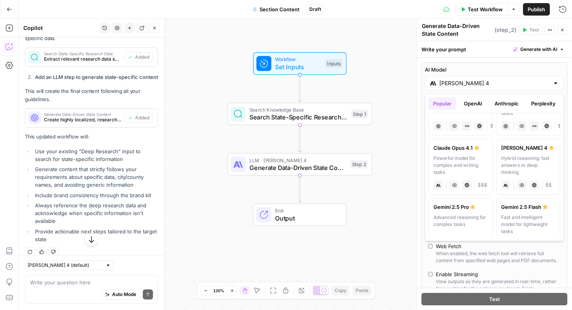
click at [454, 164] on div "Powerful model for complex and writing tasks" at bounding box center [460, 165] width 54 height 21
type input "Claude Opus 4.1"
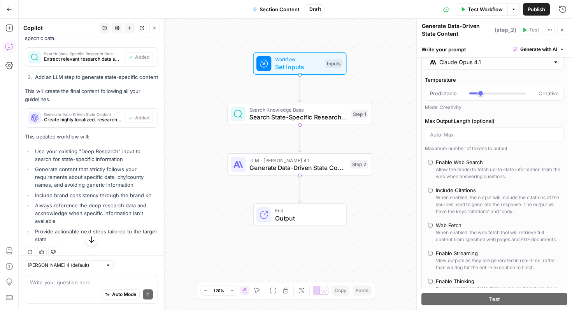
scroll to position [18, 0]
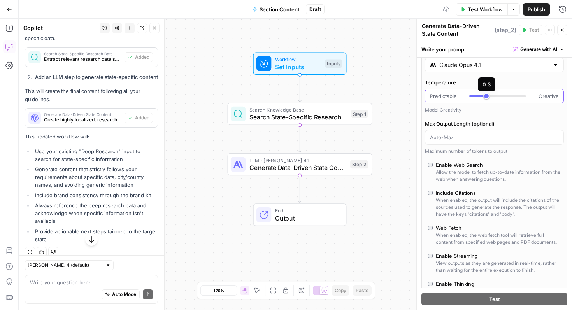
type input "***"
drag, startPoint x: 480, startPoint y: 98, endPoint x: 490, endPoint y: 98, distance: 9.3
click at [490, 98] on div at bounding box center [497, 96] width 57 height 8
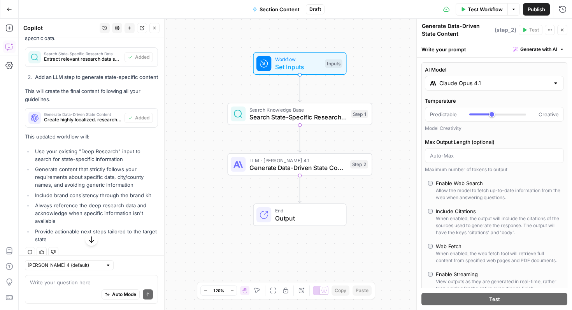
scroll to position [1066, 0]
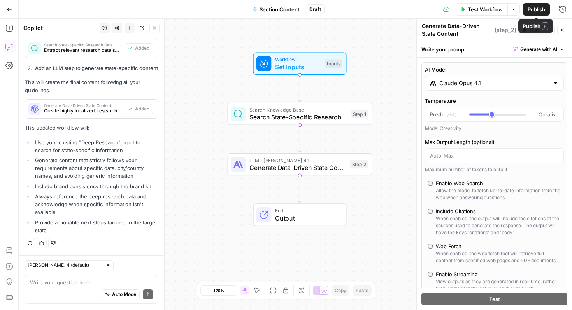
click at [542, 8] on span "Publish" at bounding box center [537, 9] width 18 height 8
click at [295, 73] on div "Workflow Set Inputs Inputs Test Step" at bounding box center [299, 64] width 93 height 23
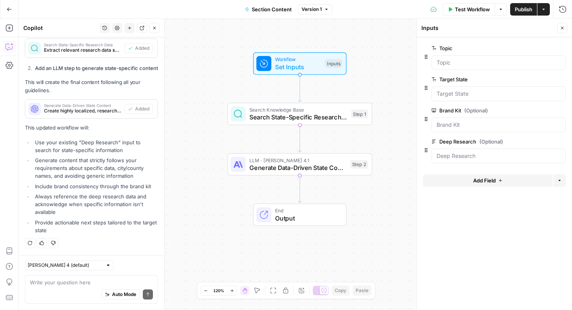
click at [476, 180] on span "Add Field" at bounding box center [484, 181] width 23 height 8
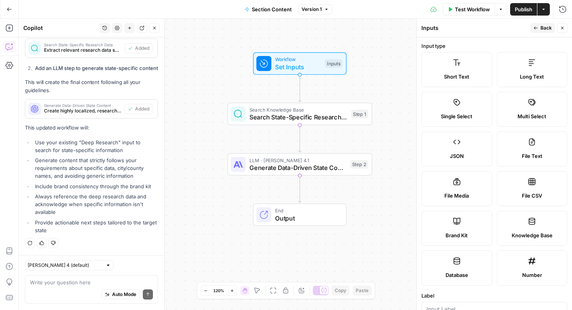
click at [519, 64] on label "Long Text" at bounding box center [532, 69] width 71 height 35
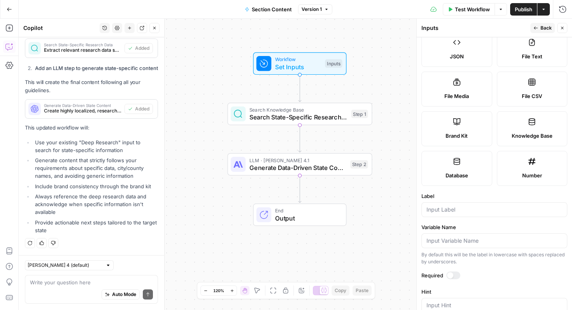
scroll to position [216, 0]
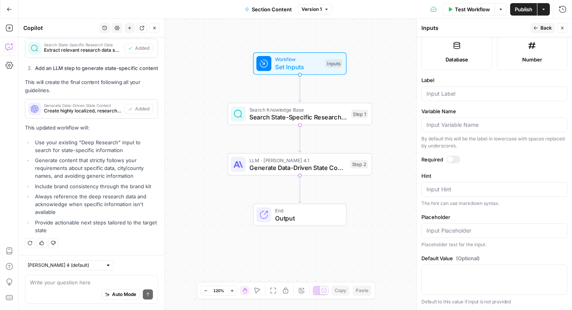
click at [459, 102] on form "Input type Short Text Long Text Single Select Multi Select JSON File Text File …" at bounding box center [494, 173] width 155 height 273
click at [449, 93] on input "Label" at bounding box center [494, 94] width 136 height 8
type input "Question"
click at [509, 80] on label "Label" at bounding box center [494, 80] width 146 height 8
click at [509, 90] on input "Question" at bounding box center [494, 94] width 136 height 8
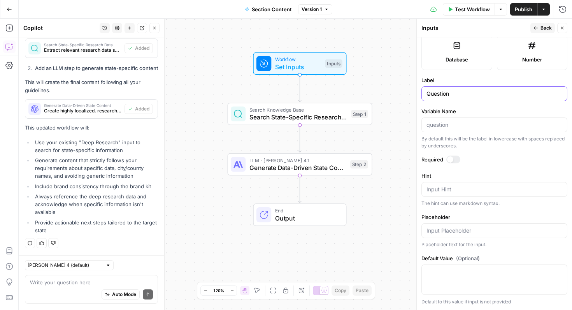
scroll to position [0, 0]
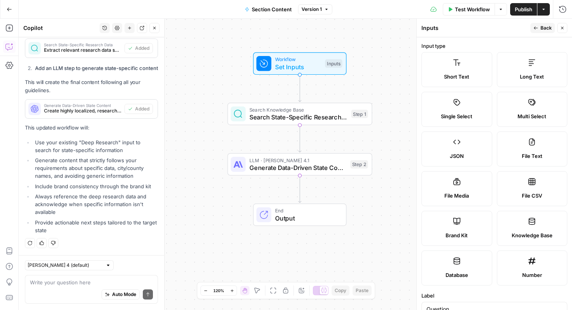
click at [536, 26] on icon "button" at bounding box center [535, 28] width 5 height 5
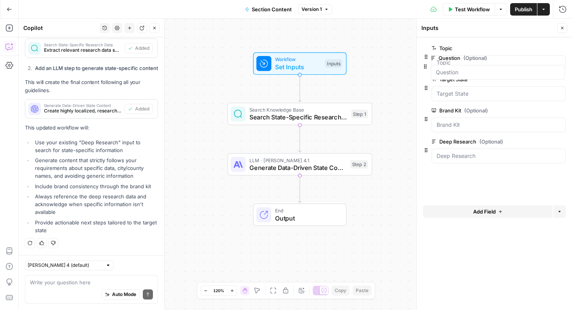
drag, startPoint x: 426, startPoint y: 182, endPoint x: 425, endPoint y: 68, distance: 114.0
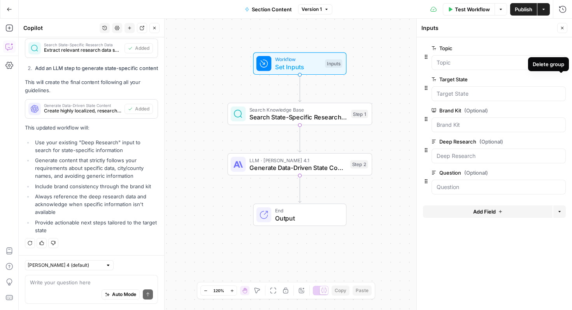
click at [560, 80] on icon "button" at bounding box center [561, 79] width 4 height 4
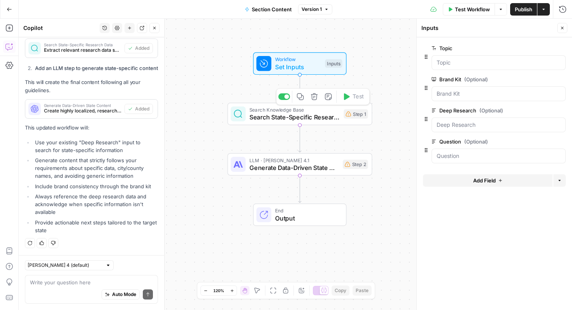
click at [328, 120] on span "Search State-Specific Research Data" at bounding box center [294, 116] width 91 height 9
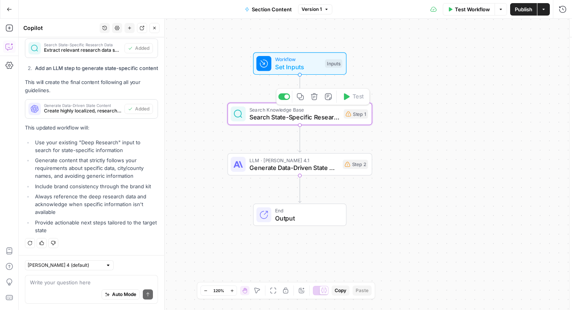
type textarea "Search State-Specific Research Data"
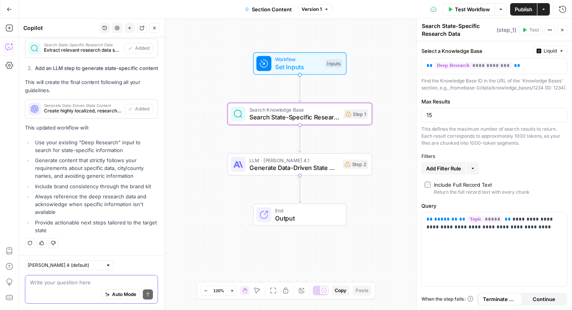
click at [82, 281] on textarea at bounding box center [91, 283] width 123 height 8
click at [314, 69] on span "Set Inputs" at bounding box center [298, 66] width 46 height 9
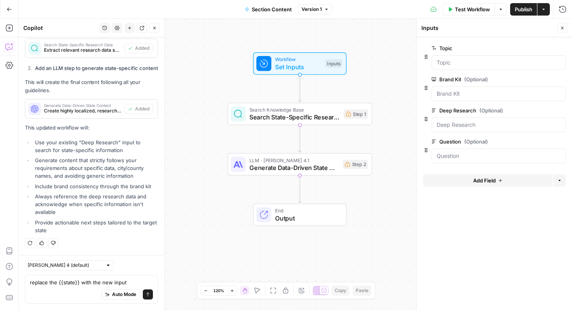
click at [137, 277] on div "replace the {{state}} with the new input replace the {{state}} with the new inp…" at bounding box center [91, 289] width 133 height 29
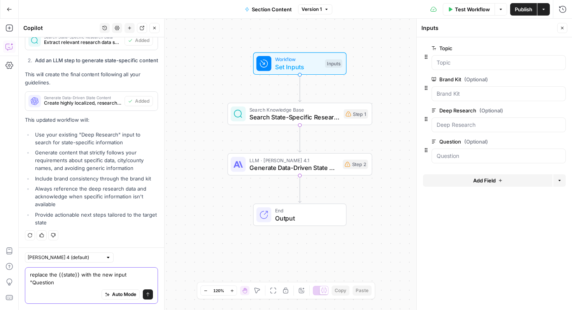
type textarea "replace the {{state}} with the new input "Question""
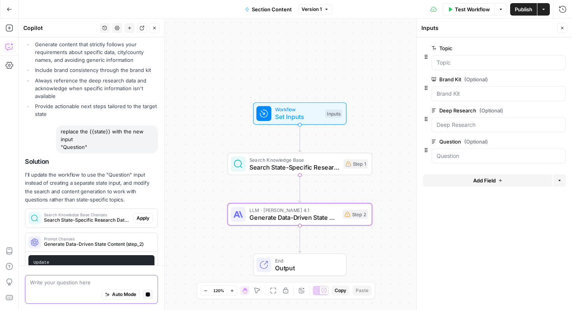
scroll to position [1161, 0]
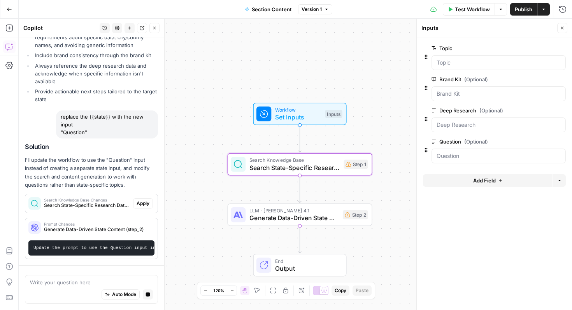
click at [144, 203] on span "Apply" at bounding box center [143, 203] width 13 height 7
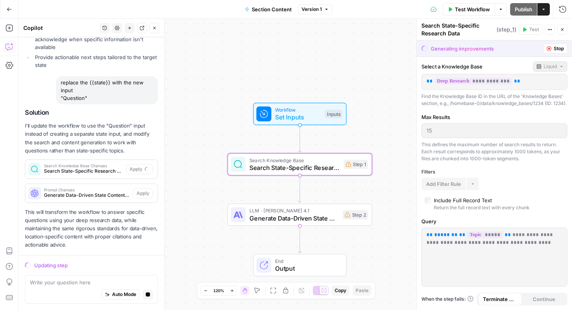
scroll to position [1219, 0]
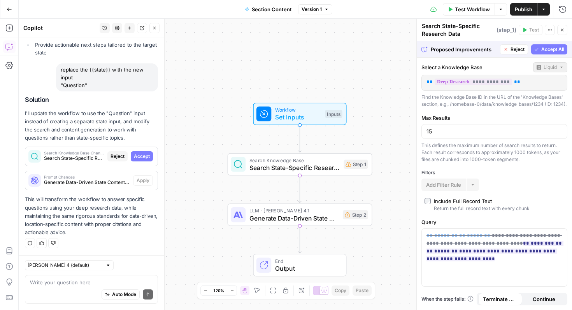
click at [540, 51] on button "Accept All" at bounding box center [549, 49] width 36 height 10
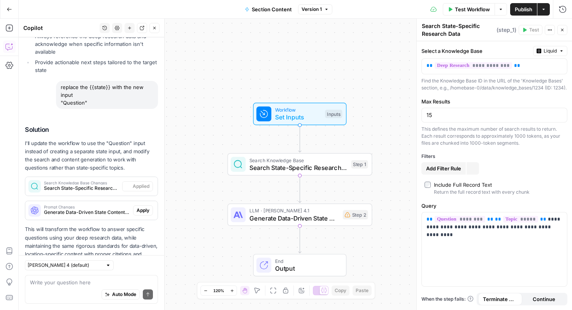
scroll to position [1257, 0]
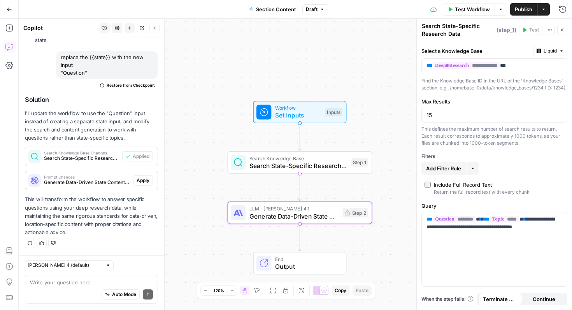
click at [152, 181] on button "Apply" at bounding box center [143, 180] width 20 height 10
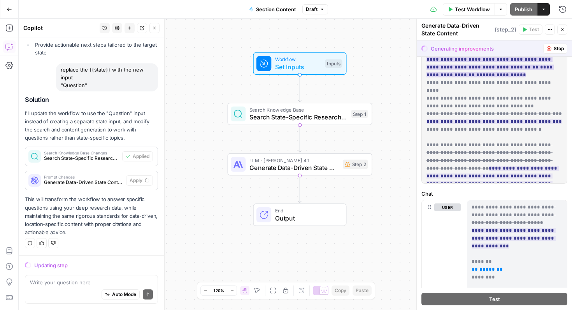
scroll to position [97, 0]
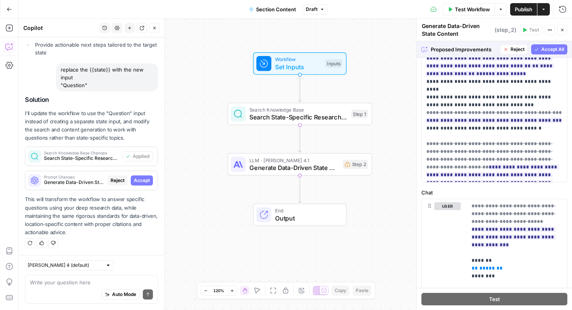
click at [541, 52] on span "Accept All" at bounding box center [552, 49] width 23 height 7
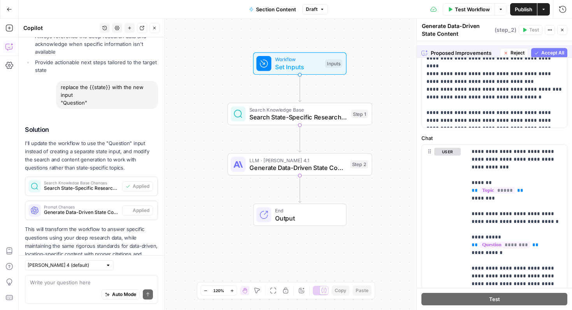
scroll to position [0, 0]
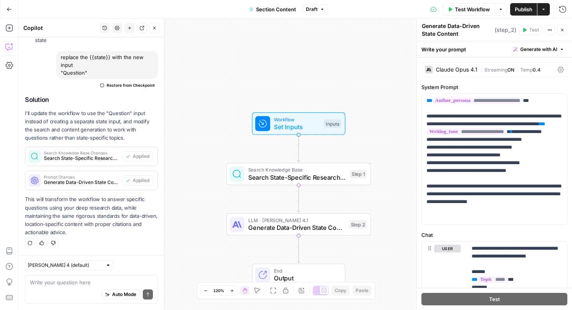
click at [521, 11] on span "Publish" at bounding box center [524, 9] width 18 height 8
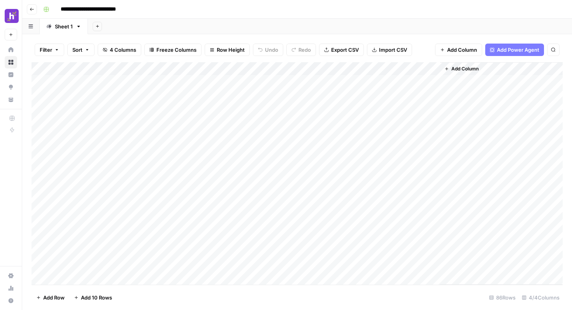
click at [449, 70] on button "Add Column" at bounding box center [461, 69] width 40 height 10
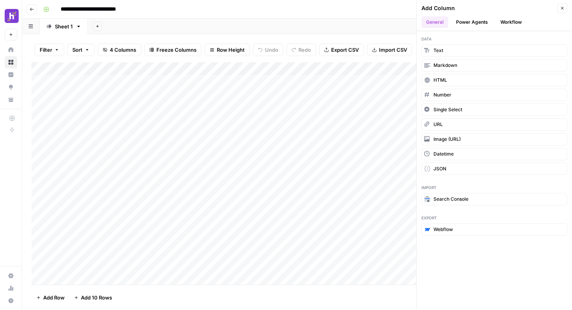
click at [509, 23] on button "Workflow" at bounding box center [511, 22] width 31 height 12
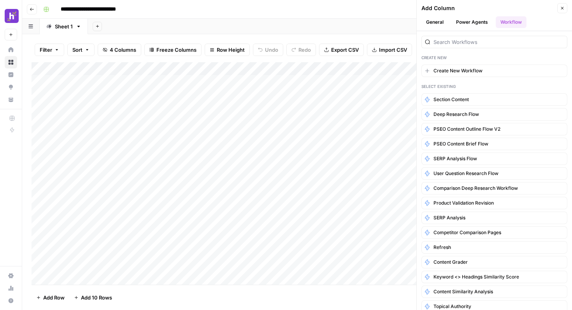
click at [474, 26] on button "Power Agents" at bounding box center [471, 22] width 41 height 12
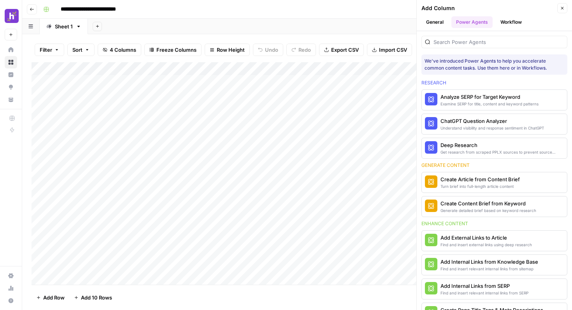
click at [503, 23] on button "Workflow" at bounding box center [511, 22] width 31 height 12
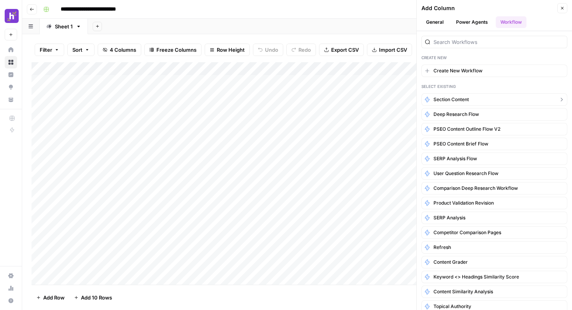
click at [464, 100] on span "Section Content" at bounding box center [450, 99] width 35 height 7
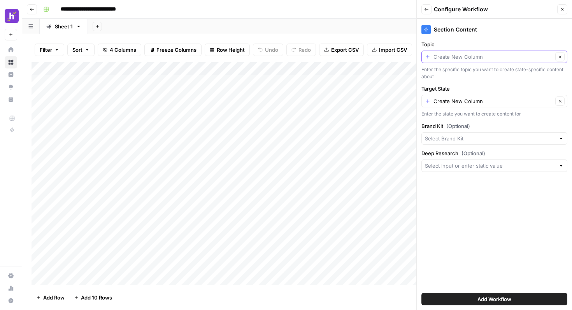
click at [476, 59] on input "Topic" at bounding box center [492, 57] width 119 height 8
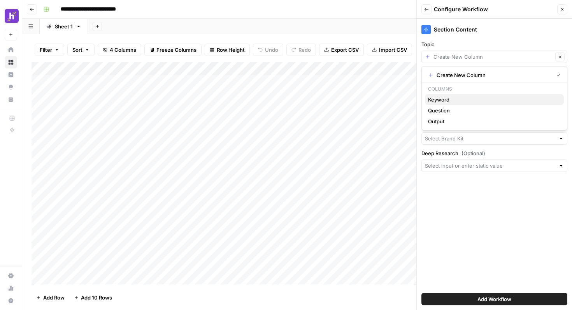
click at [451, 97] on span "Keyword" at bounding box center [493, 100] width 130 height 8
type input "Keyword"
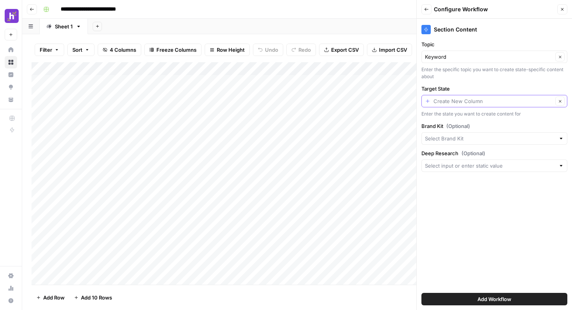
click at [473, 102] on input "Target State" at bounding box center [492, 101] width 119 height 8
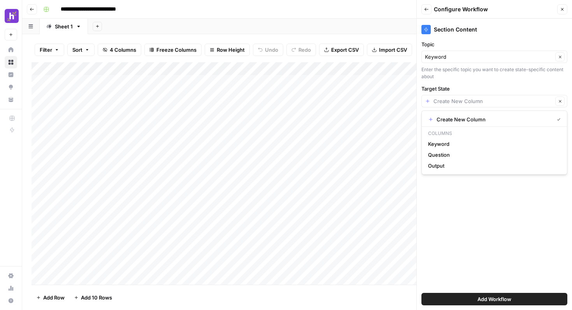
type input "Create New Column"
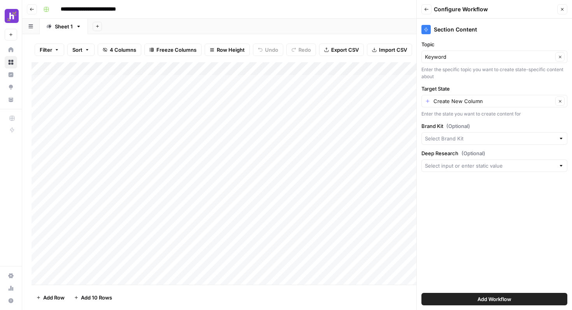
click at [446, 206] on div "Section Content Topic Keyword Clear Enter the specific topic you want to create…" at bounding box center [494, 164] width 155 height 291
click at [463, 54] on input "Topic" at bounding box center [489, 57] width 128 height 8
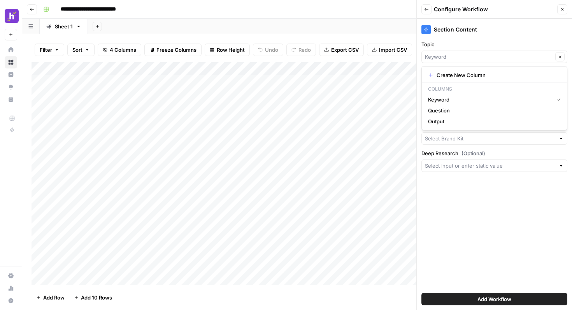
type input "Keyword"
click at [456, 183] on div "Section Content Topic Keyword Clear Enter the specific topic you want to create…" at bounding box center [494, 164] width 155 height 291
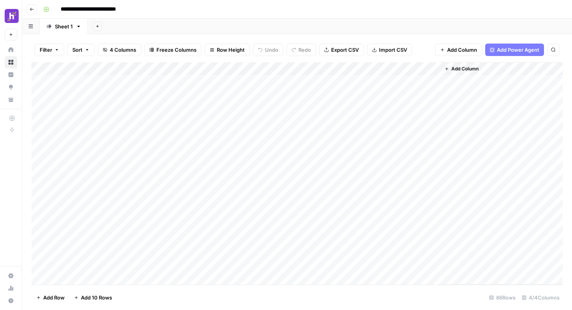
click at [459, 68] on span "Add Column" at bounding box center [464, 68] width 27 height 7
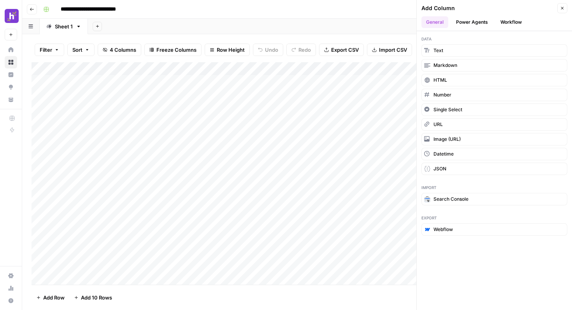
click at [516, 20] on button "Workflow" at bounding box center [511, 22] width 31 height 12
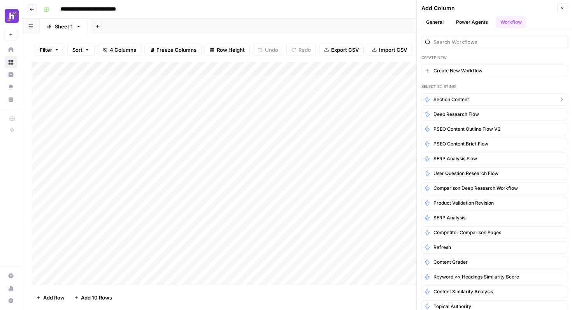
click at [459, 98] on span "Section Content" at bounding box center [450, 99] width 35 height 7
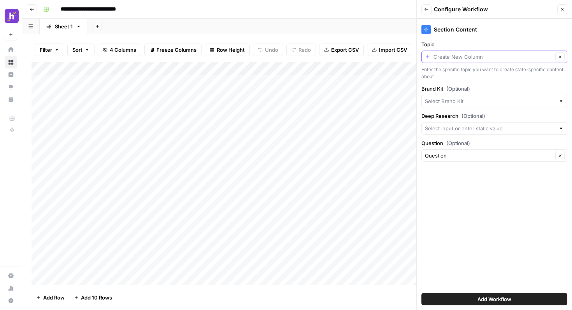
click at [506, 56] on input "Topic" at bounding box center [492, 57] width 119 height 8
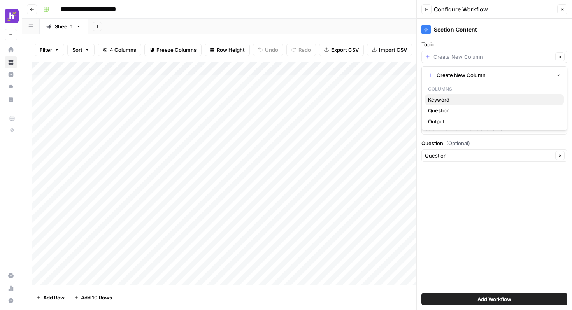
click at [453, 99] on span "Keyword" at bounding box center [493, 100] width 130 height 8
type input "Keyword"
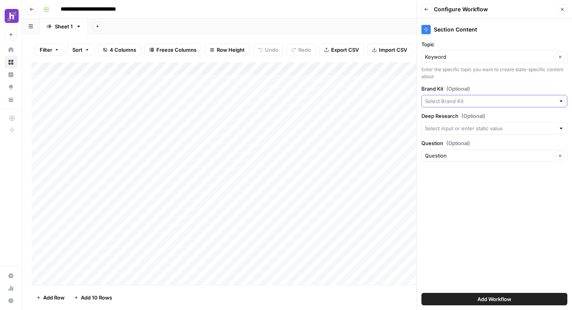
click at [462, 103] on input "Brand Kit (Optional)" at bounding box center [490, 101] width 130 height 8
click at [463, 140] on span "Homebase PSEO" at bounding box center [493, 141] width 130 height 8
type input "Homebase PSEO"
click at [473, 127] on input "Deep Research (Optional)" at bounding box center [490, 129] width 130 height 8
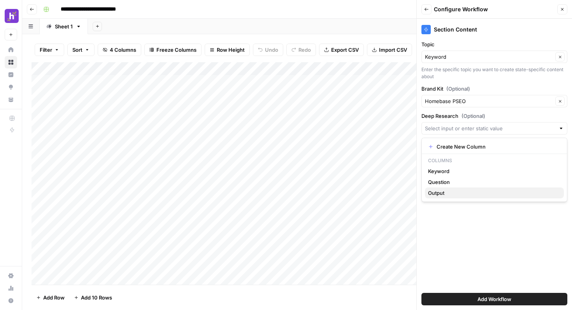
click at [456, 192] on span "Output" at bounding box center [493, 193] width 130 height 8
type input "Output"
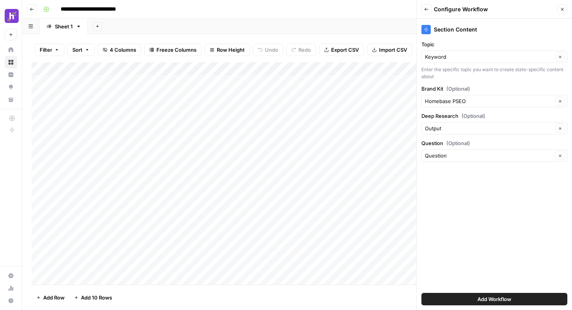
click at [473, 151] on div "Question Clear" at bounding box center [494, 155] width 146 height 12
click at [455, 200] on span "Question" at bounding box center [484, 199] width 113 height 8
type input "Question"
click at [463, 228] on div "Section Content Topic Keyword Clear Enter the specific topic you want to create…" at bounding box center [494, 164] width 155 height 291
click at [473, 298] on button "Add Workflow" at bounding box center [494, 299] width 146 height 12
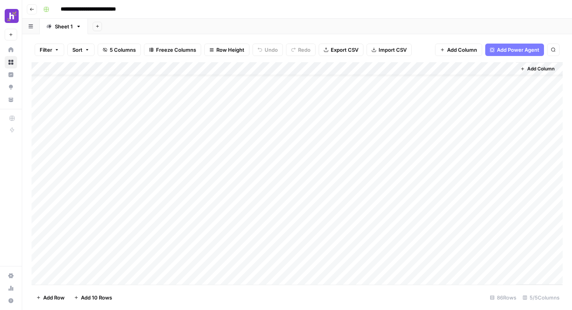
scroll to position [18, 0]
click at [477, 128] on div "Add Column" at bounding box center [297, 173] width 531 height 223
click at [465, 130] on div "Add Column" at bounding box center [297, 173] width 531 height 223
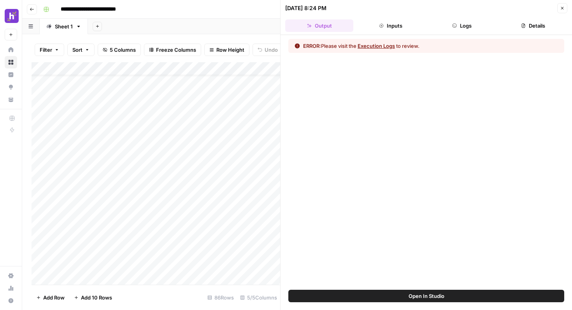
click at [387, 45] on button "Execution Logs" at bounding box center [376, 46] width 37 height 8
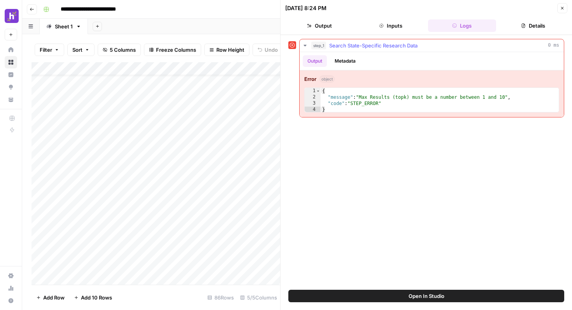
type textarea "**********"
click at [374, 106] on div "{ "message" : "Max Results (topk) must be a number between 1 and 10" , "code" :…" at bounding box center [440, 106] width 238 height 37
click at [346, 63] on button "Metadata" at bounding box center [345, 61] width 30 height 12
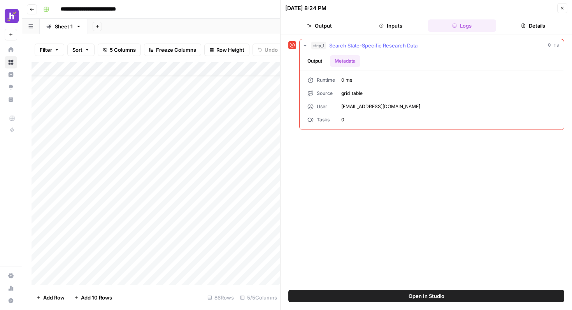
click at [317, 62] on button "Output" at bounding box center [315, 61] width 24 height 12
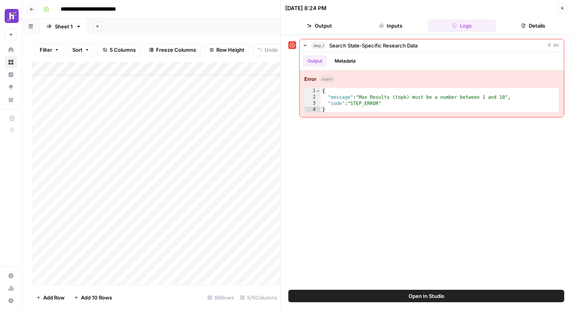
click at [404, 302] on button "Open In Studio" at bounding box center [426, 296] width 276 height 12
click at [259, 87] on div "Add Column" at bounding box center [156, 173] width 249 height 223
click at [291, 43] on icon at bounding box center [292, 45] width 5 height 5
click at [565, 9] on button "Close" at bounding box center [562, 8] width 10 height 10
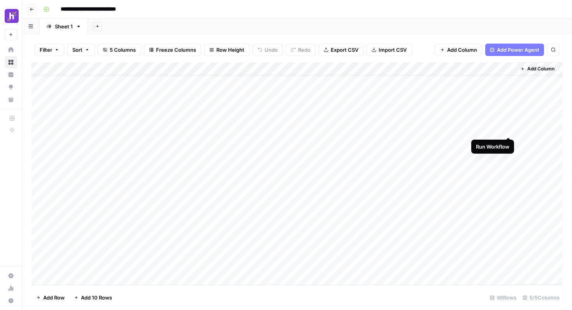
click at [510, 129] on div "Add Column" at bounding box center [297, 173] width 531 height 223
click at [498, 132] on div "Add Column" at bounding box center [297, 173] width 531 height 223
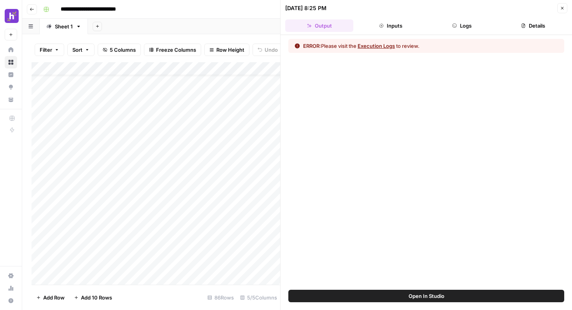
click at [382, 47] on button "Execution Logs" at bounding box center [376, 46] width 37 height 8
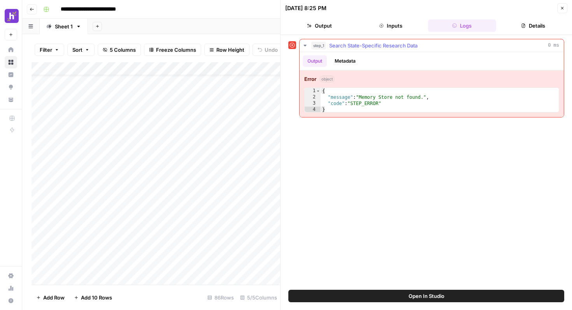
click at [342, 68] on div "Output Metadata" at bounding box center [432, 61] width 264 height 18
click at [348, 61] on button "Metadata" at bounding box center [345, 61] width 30 height 12
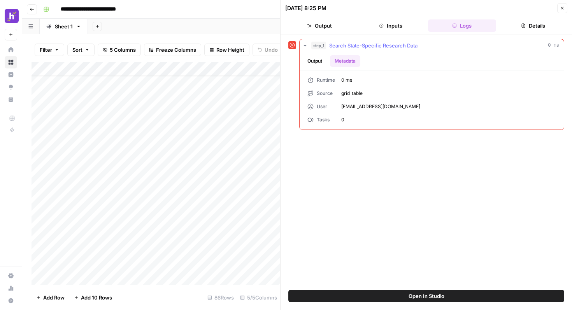
click at [314, 62] on button "Output" at bounding box center [315, 61] width 24 height 12
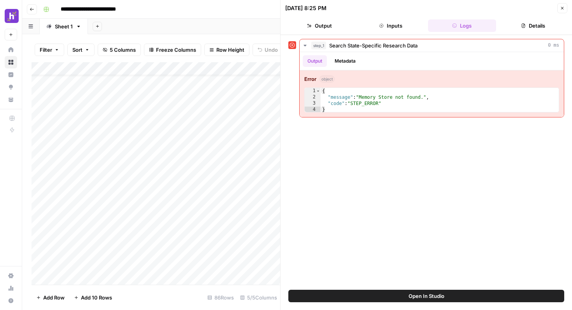
click at [440, 295] on span "Open In Studio" at bounding box center [427, 296] width 36 height 8
click at [559, 12] on button "Close" at bounding box center [562, 8] width 10 height 10
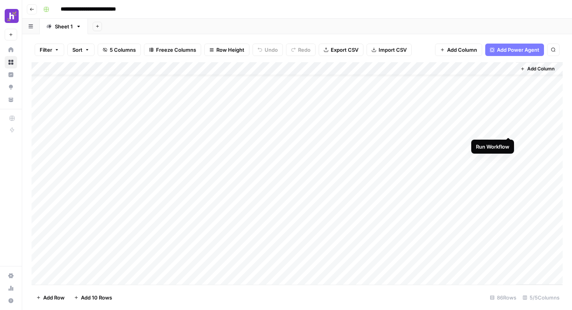
click at [509, 129] on div "Add Column" at bounding box center [297, 173] width 531 height 223
click at [496, 130] on div "Add Column" at bounding box center [297, 173] width 531 height 223
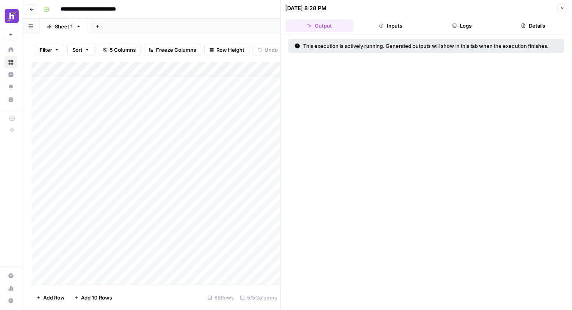
click at [402, 29] on button "Inputs" at bounding box center [390, 25] width 68 height 12
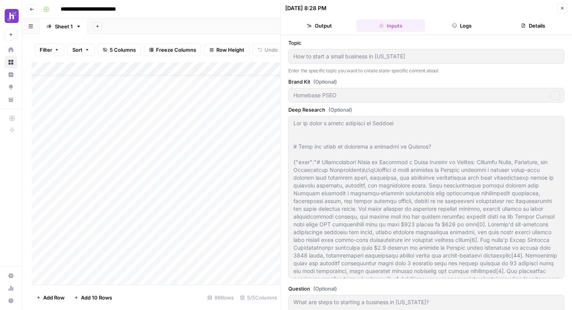
click at [450, 26] on button "Logs" at bounding box center [462, 25] width 68 height 12
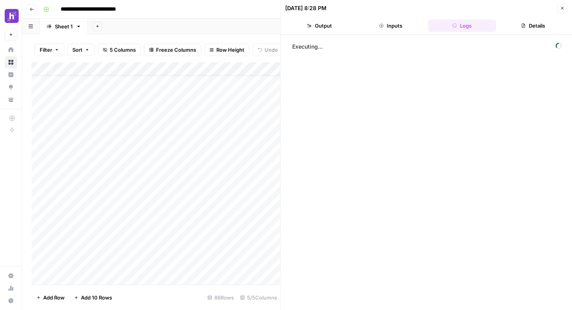
click at [317, 26] on button "Output" at bounding box center [319, 25] width 68 height 12
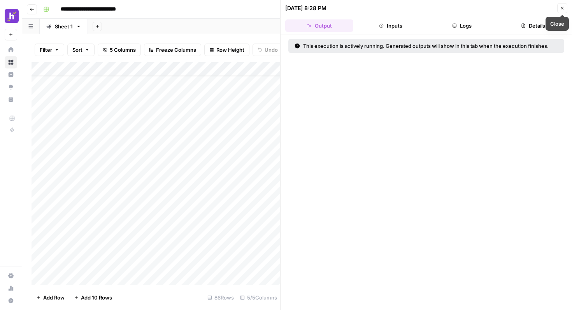
click at [562, 11] on button "Close" at bounding box center [562, 8] width 10 height 10
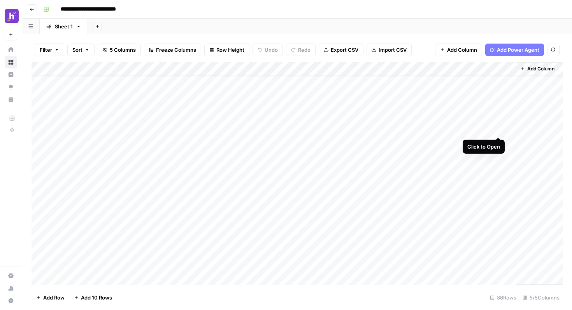
click at [497, 129] on div "Add Column" at bounding box center [297, 173] width 531 height 223
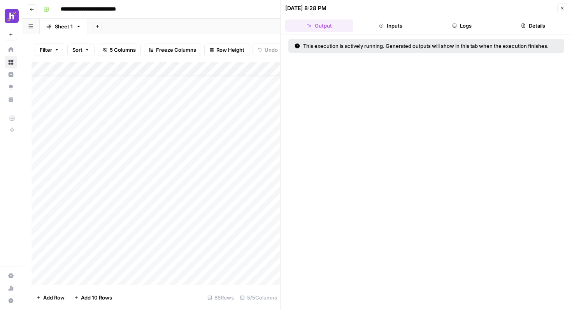
click at [472, 25] on button "Logs" at bounding box center [462, 25] width 68 height 12
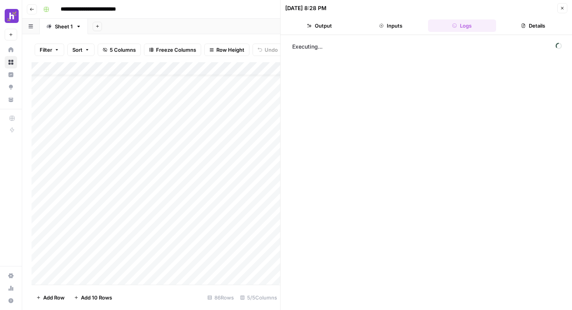
click at [563, 10] on icon "button" at bounding box center [562, 8] width 5 height 5
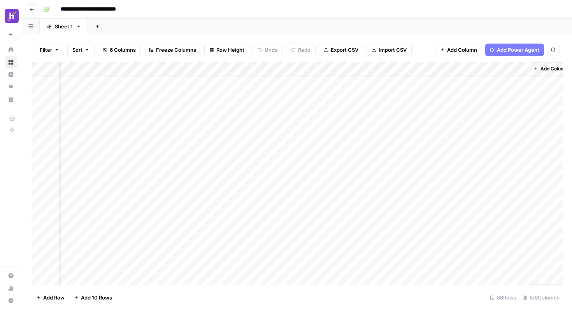
scroll to position [18, 67]
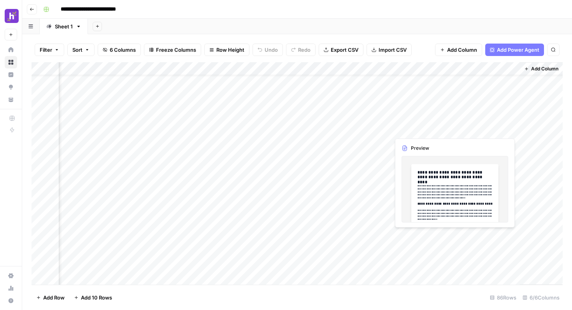
click at [474, 127] on div "Add Column" at bounding box center [297, 173] width 531 height 223
click at [480, 128] on div "Add Column" at bounding box center [297, 173] width 531 height 223
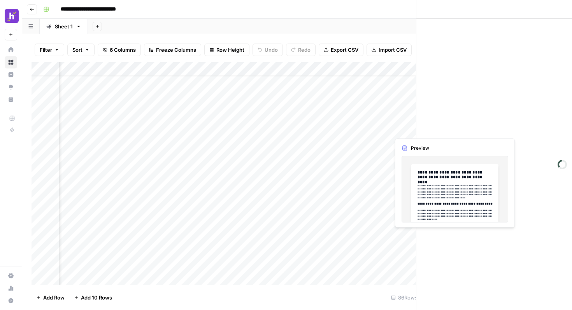
scroll to position [18, 60]
click at [480, 128] on div at bounding box center [484, 129] width 71 height 14
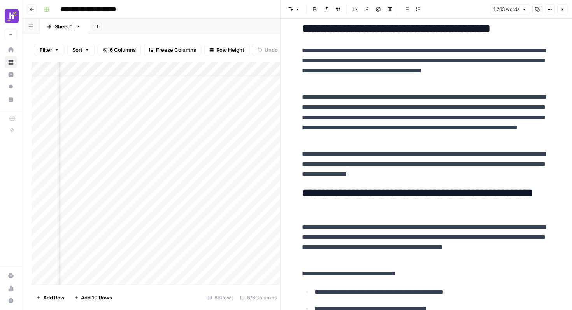
scroll to position [0, 0]
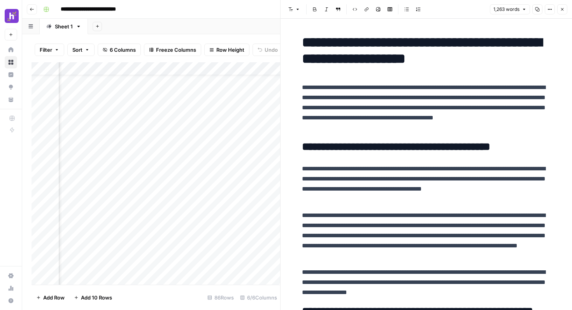
click at [451, 62] on h1 "**********" at bounding box center [426, 50] width 249 height 33
drag, startPoint x: 564, startPoint y: 11, endPoint x: 549, endPoint y: 19, distance: 17.1
click at [549, 19] on div "**********" at bounding box center [426, 155] width 292 height 310
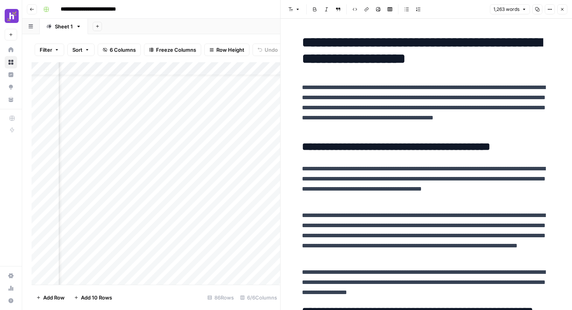
click at [549, 12] on button "Options" at bounding box center [550, 9] width 10 height 10
click at [420, 91] on p "**********" at bounding box center [426, 107] width 249 height 51
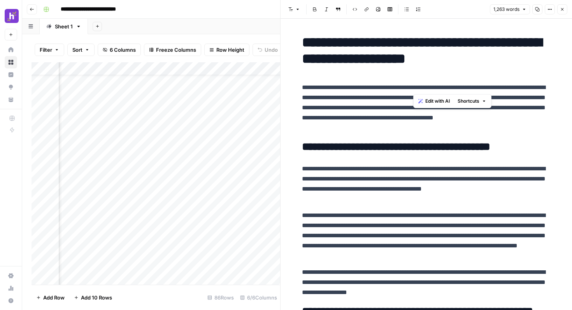
click at [420, 91] on p "**********" at bounding box center [426, 107] width 249 height 51
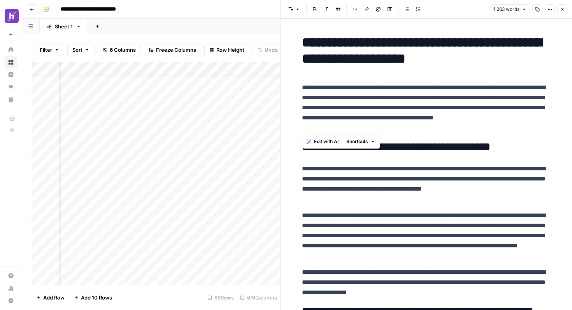
click at [441, 117] on p "**********" at bounding box center [426, 107] width 249 height 51
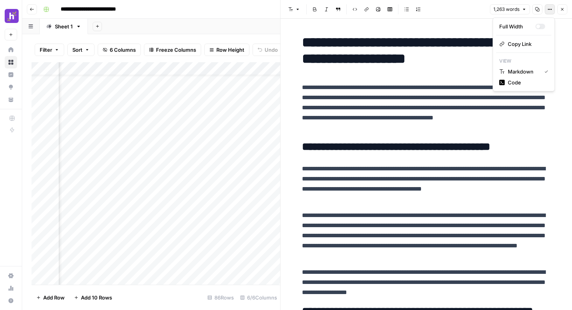
click at [551, 7] on icon "button" at bounding box center [549, 9] width 5 height 5
click at [563, 11] on icon "button" at bounding box center [562, 9] width 5 height 5
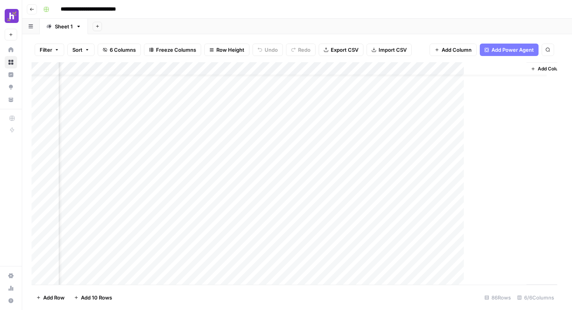
scroll to position [18, 57]
click at [375, 67] on div "Add Column" at bounding box center [297, 173] width 531 height 223
click at [424, 43] on div "Filter Sort 6 Columns Freeze Columns Row Height Undo Redo Export CSV Import CSV…" at bounding box center [297, 49] width 531 height 25
click at [546, 72] on span "Add Column" at bounding box center [553, 68] width 27 height 7
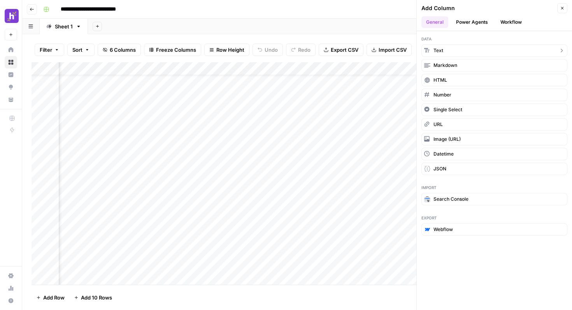
click at [452, 52] on button "Text" at bounding box center [494, 50] width 146 height 12
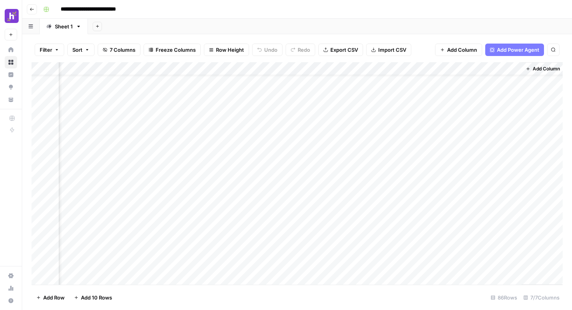
scroll to position [18, 179]
click at [437, 68] on div "Add Column" at bounding box center [297, 173] width 531 height 223
click at [437, 68] on div at bounding box center [463, 70] width 112 height 16
click at [426, 90] on input "New Column" at bounding box center [453, 88] width 79 height 8
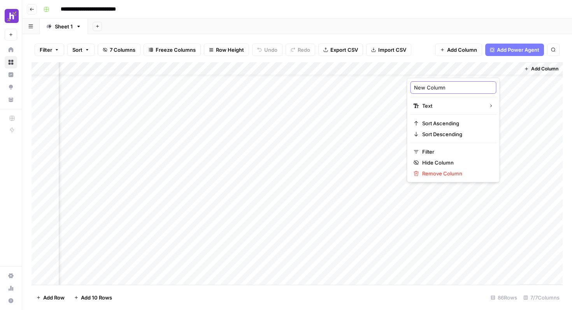
click at [426, 90] on input "New Column" at bounding box center [453, 88] width 79 height 8
type input "Structure"
click at [431, 27] on div "Add Sheet" at bounding box center [330, 27] width 484 height 16
click at [431, 69] on div "Add Column" at bounding box center [297, 173] width 531 height 223
click at [431, 69] on div at bounding box center [463, 70] width 112 height 16
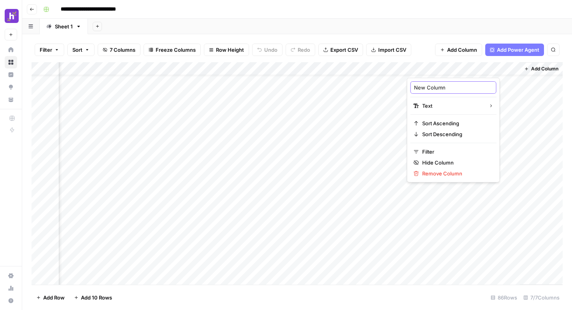
click at [431, 89] on input "New Column" at bounding box center [453, 88] width 79 height 8
type input "Structure"
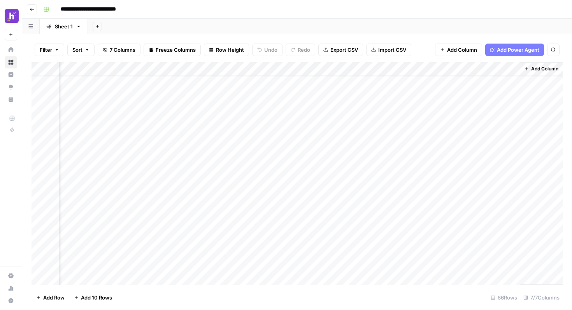
drag, startPoint x: 432, startPoint y: 67, endPoint x: 298, endPoint y: 70, distance: 133.9
click at [298, 70] on div "Add Column" at bounding box center [297, 173] width 531 height 223
click at [295, 131] on div "Add Column" at bounding box center [297, 173] width 531 height 223
click at [337, 129] on div "Add Column" at bounding box center [297, 173] width 531 height 223
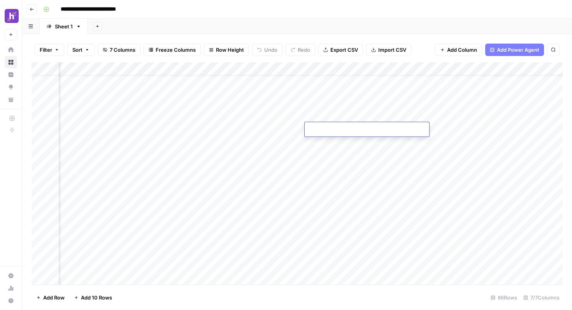
click at [337, 129] on textarea at bounding box center [367, 130] width 125 height 11
paste textarea "**********"
type textarea "**********"
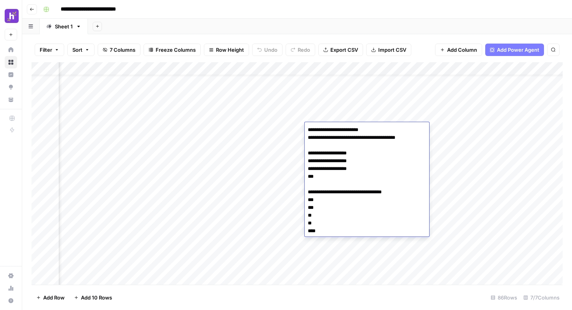
click at [369, 103] on div "Add Column" at bounding box center [297, 173] width 531 height 223
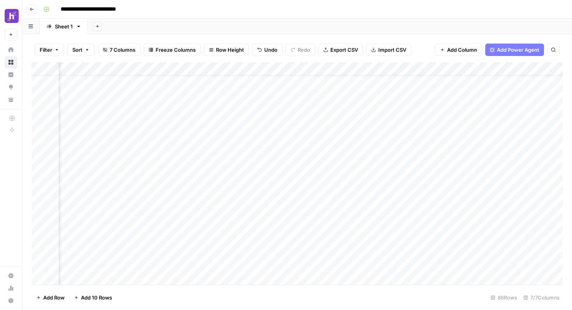
click at [358, 128] on div "Add Column" at bounding box center [297, 173] width 531 height 223
click at [353, 105] on div "Add Column" at bounding box center [297, 173] width 531 height 223
click at [364, 123] on div "Add Column" at bounding box center [297, 173] width 531 height 223
click at [456, 130] on div "Add Column" at bounding box center [297, 173] width 531 height 223
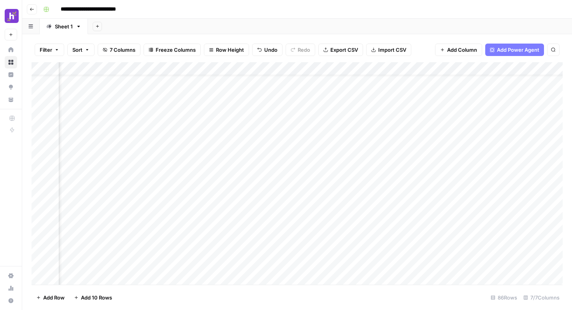
click at [476, 69] on div "Add Column" at bounding box center [297, 173] width 531 height 223
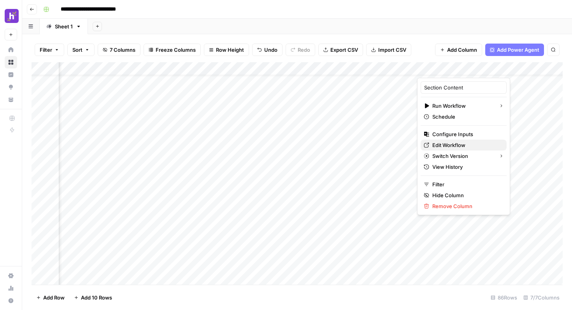
click at [464, 145] on span "Edit Workflow" at bounding box center [466, 145] width 68 height 8
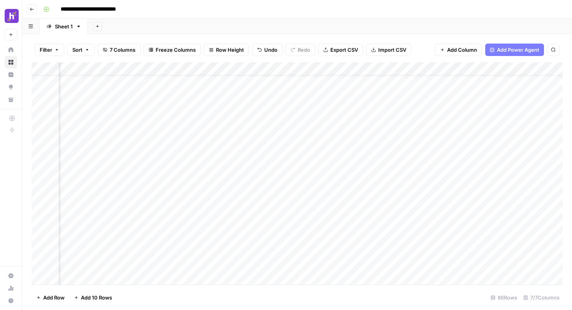
click at [477, 68] on div "Add Column" at bounding box center [297, 173] width 531 height 223
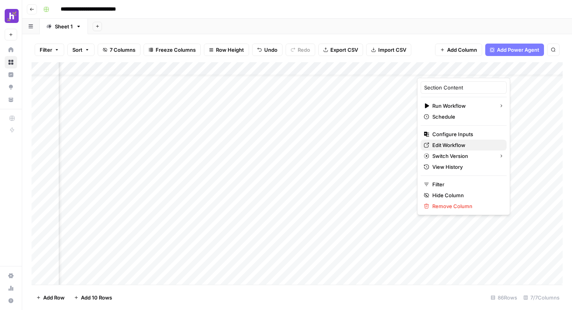
click at [461, 147] on span "Edit Workflow" at bounding box center [466, 145] width 68 height 8
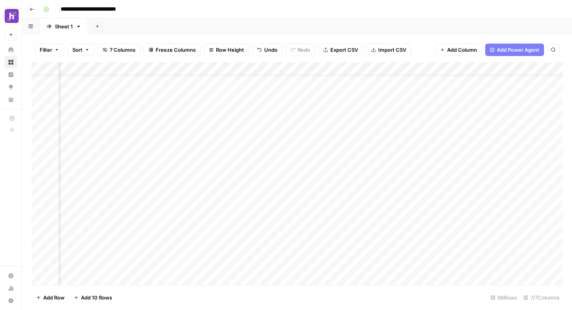
click at [477, 70] on div "Add Column" at bounding box center [297, 173] width 531 height 223
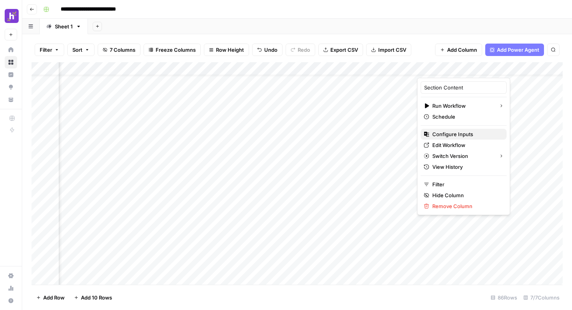
click at [460, 135] on span "Configure Inputs" at bounding box center [466, 134] width 68 height 8
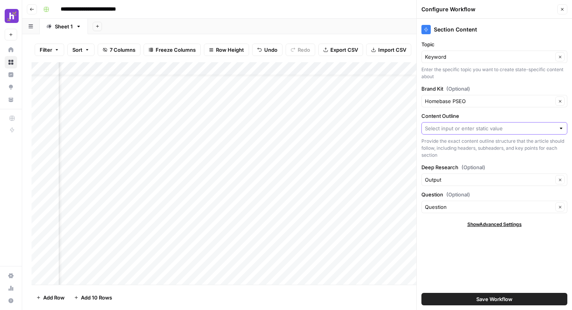
click at [495, 131] on input "Content Outline" at bounding box center [490, 129] width 130 height 8
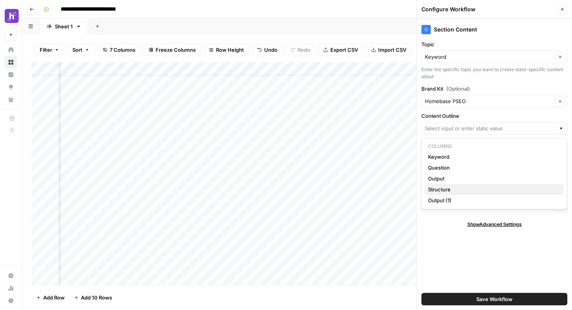
click at [459, 188] on span "Structure" at bounding box center [493, 190] width 130 height 8
type input "Structure"
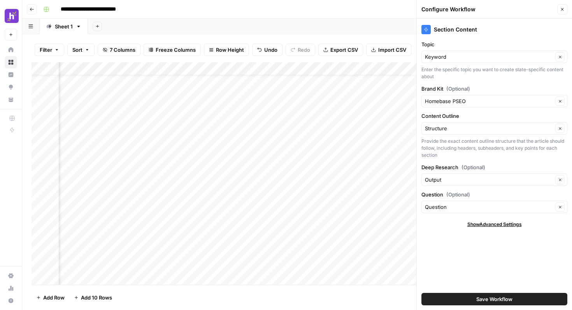
click at [488, 299] on span "Save Workflow" at bounding box center [494, 299] width 36 height 8
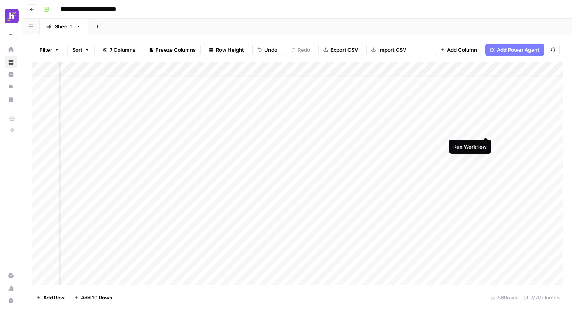
click at [484, 131] on div "Add Column" at bounding box center [297, 173] width 531 height 223
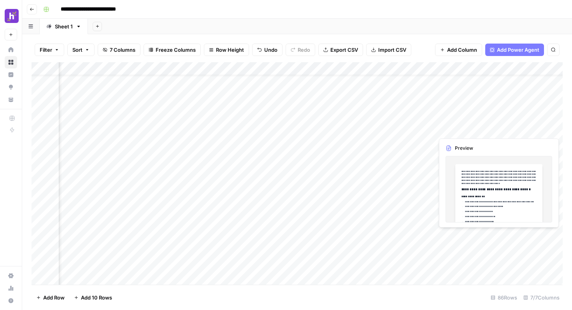
click at [529, 129] on div "Add Column" at bounding box center [297, 173] width 531 height 223
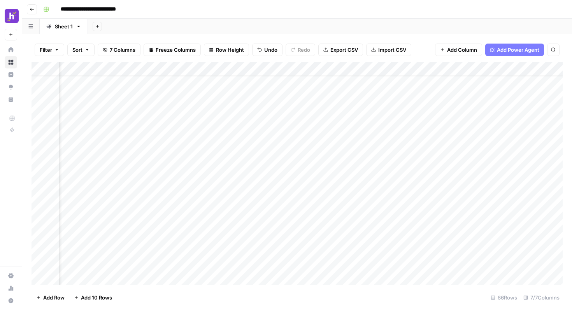
scroll to position [18, 166]
click at [524, 131] on div "Add Column" at bounding box center [297, 173] width 531 height 223
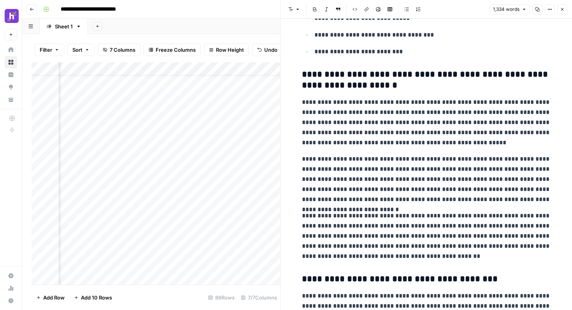
scroll to position [186, 0]
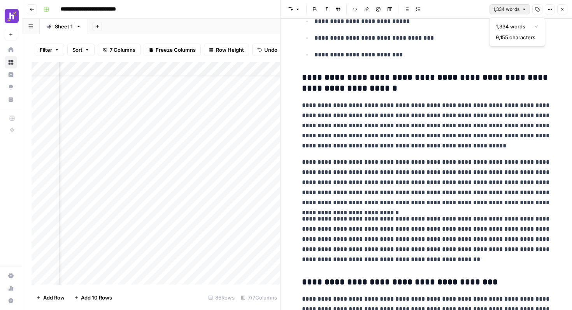
click at [510, 11] on span "1,334 words" at bounding box center [506, 9] width 26 height 7
click at [563, 12] on button "Close" at bounding box center [562, 9] width 10 height 10
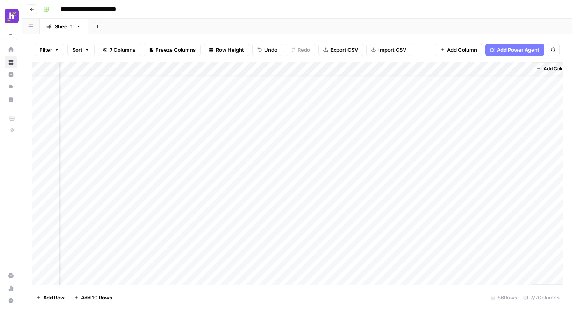
click at [312, 131] on div "Add Column" at bounding box center [297, 173] width 531 height 223
click at [445, 129] on div "Add Column" at bounding box center [297, 173] width 531 height 223
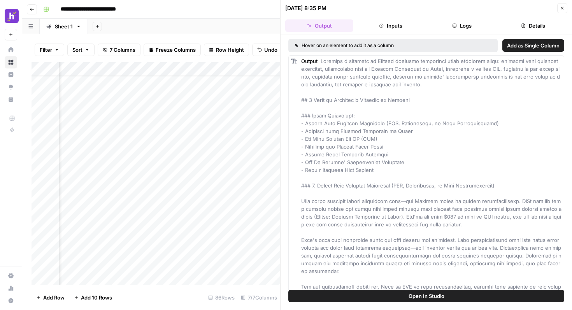
click at [563, 6] on icon "button" at bounding box center [562, 8] width 5 height 5
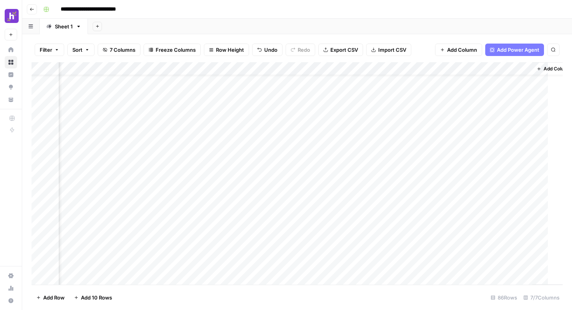
click at [358, 125] on div "Add Column" at bounding box center [297, 173] width 531 height 223
click at [446, 67] on div "Add Column" at bounding box center [297, 173] width 531 height 223
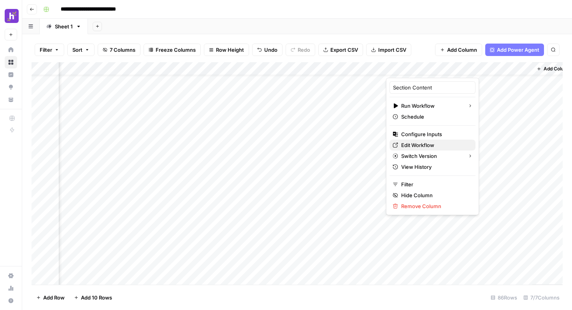
click at [413, 146] on span "Edit Workflow" at bounding box center [435, 145] width 68 height 8
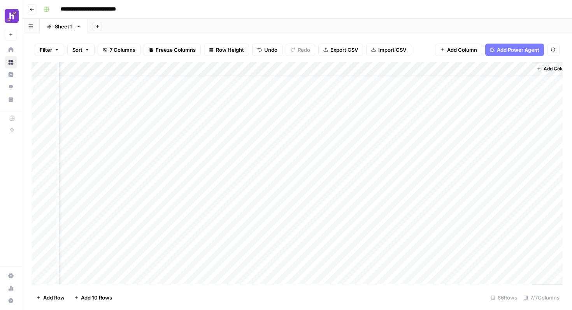
click at [475, 128] on div "Add Column" at bounding box center [297, 173] width 531 height 223
click at [523, 130] on div "Add Column" at bounding box center [297, 173] width 531 height 223
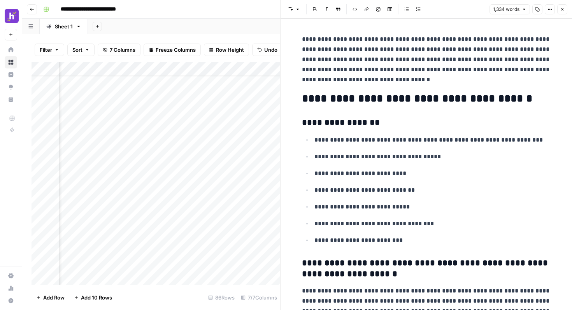
click at [564, 9] on span "Close" at bounding box center [564, 9] width 0 height 0
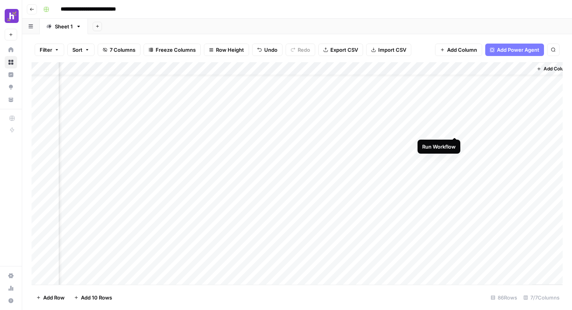
click at [453, 130] on div "Add Column" at bounding box center [297, 173] width 531 height 223
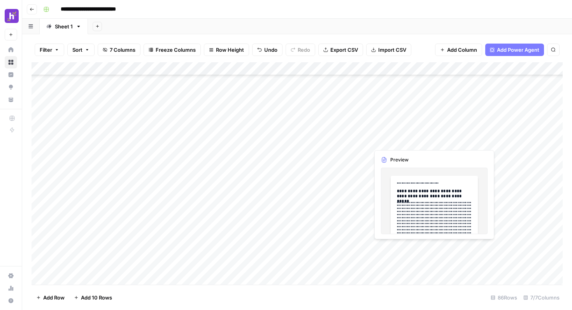
click at [388, 143] on div "Add Column" at bounding box center [297, 173] width 531 height 223
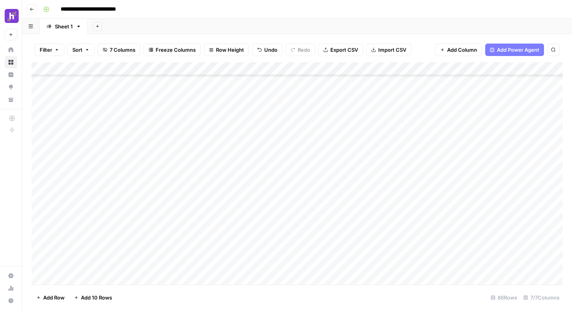
click at [430, 142] on div "Add Column" at bounding box center [297, 173] width 531 height 223
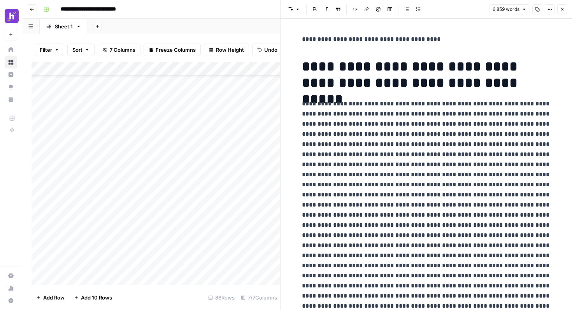
click at [538, 10] on icon "button" at bounding box center [537, 9] width 5 height 5
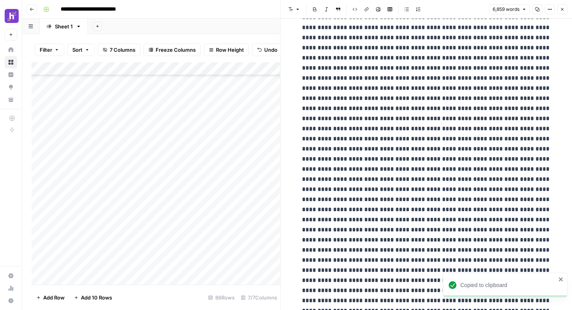
scroll to position [3837, 0]
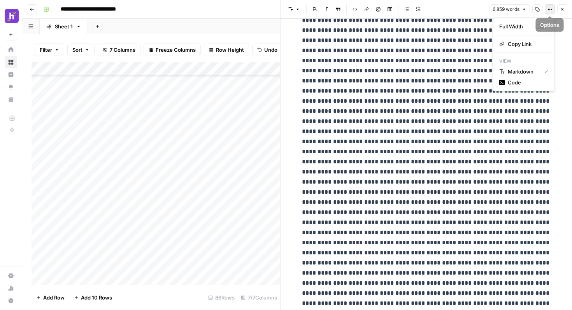
click at [551, 8] on icon "button" at bounding box center [549, 9] width 5 height 5
click at [562, 9] on icon "button" at bounding box center [562, 9] width 5 height 5
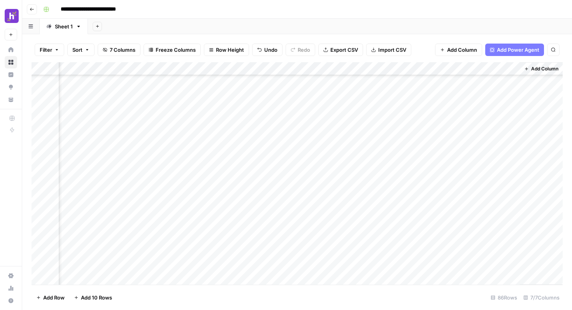
scroll to position [0, 179]
click at [467, 149] on div "Add Column" at bounding box center [297, 173] width 531 height 223
click at [512, 148] on div "Add Column" at bounding box center [297, 173] width 531 height 223
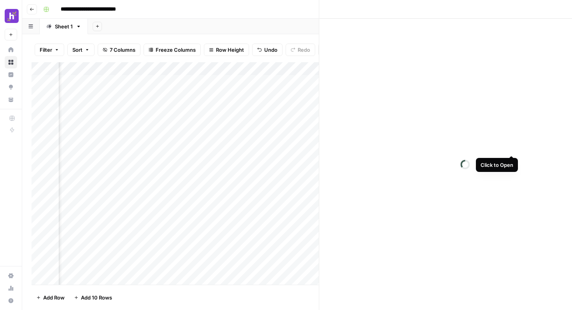
scroll to position [0, 172]
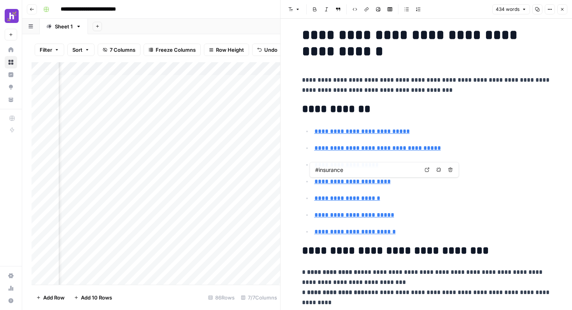
type input "#banking"
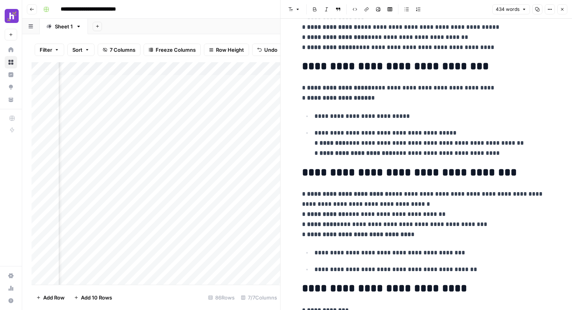
scroll to position [666, 0]
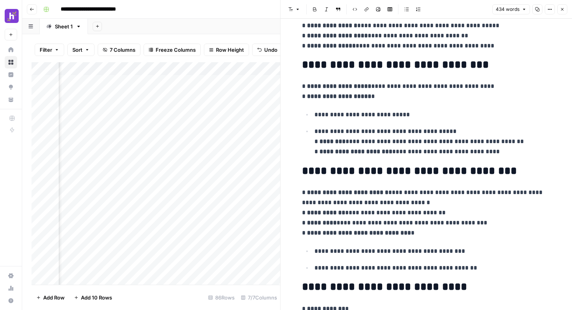
click at [314, 127] on li "**********" at bounding box center [431, 141] width 239 height 31
drag, startPoint x: 314, startPoint y: 127, endPoint x: 309, endPoint y: 130, distance: 5.3
click at [313, 128] on li "**********" at bounding box center [431, 141] width 239 height 31
click at [312, 130] on li "**********" at bounding box center [431, 141] width 239 height 31
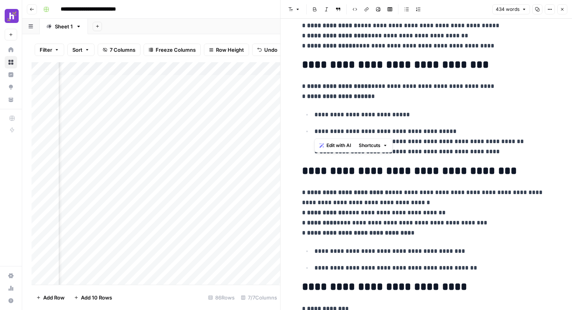
click at [363, 117] on p "**********" at bounding box center [432, 115] width 237 height 10
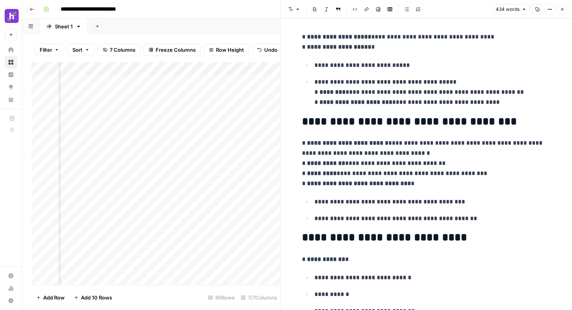
scroll to position [836, 0]
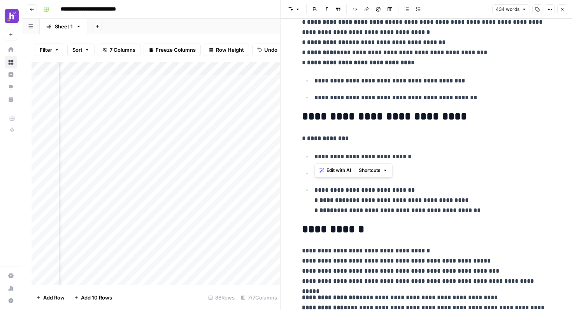
drag, startPoint x: 360, startPoint y: 146, endPoint x: 350, endPoint y: 158, distance: 15.7
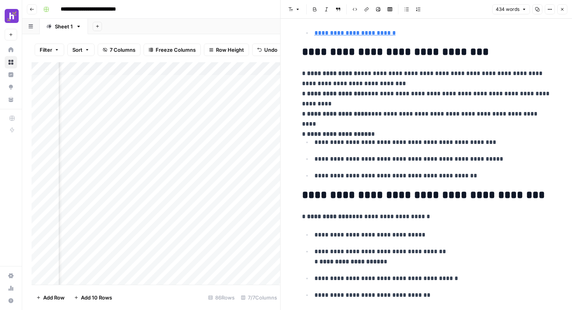
scroll to position [206, 0]
click at [431, 124] on p "**********" at bounding box center [426, 99] width 249 height 61
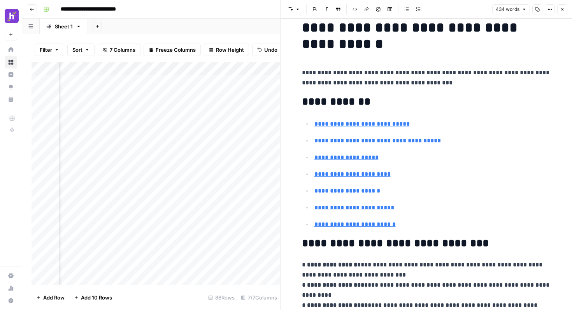
scroll to position [0, 0]
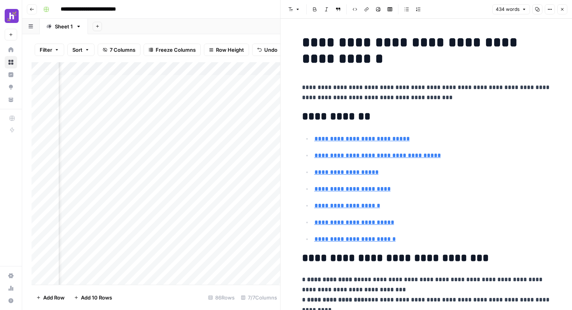
click at [563, 12] on button "Close" at bounding box center [562, 9] width 10 height 10
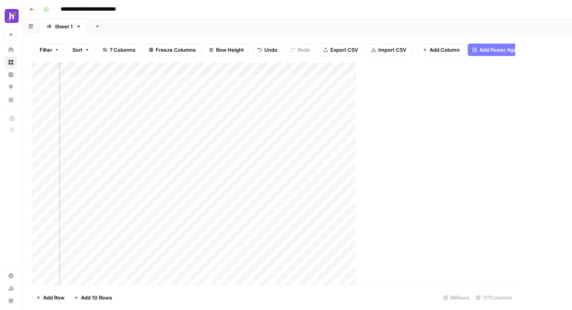
scroll to position [0, 169]
click at [412, 146] on div "Add Column" at bounding box center [297, 173] width 531 height 223
click at [442, 147] on div "Add Column" at bounding box center [297, 173] width 531 height 223
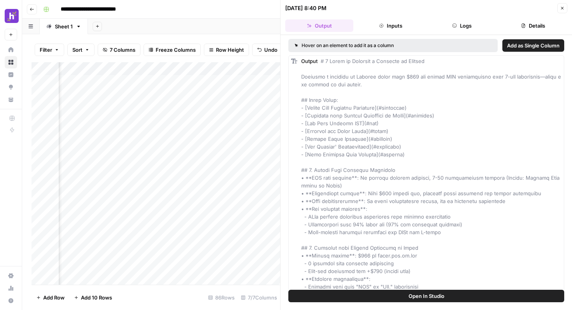
click at [562, 6] on icon "button" at bounding box center [562, 8] width 5 height 5
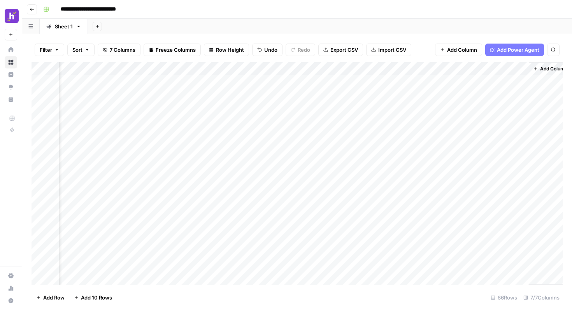
click at [317, 147] on div "Add Column" at bounding box center [297, 173] width 531 height 223
click at [479, 165] on div "Add Column" at bounding box center [297, 173] width 531 height 223
click at [485, 152] on div "Add Column" at bounding box center [297, 173] width 531 height 223
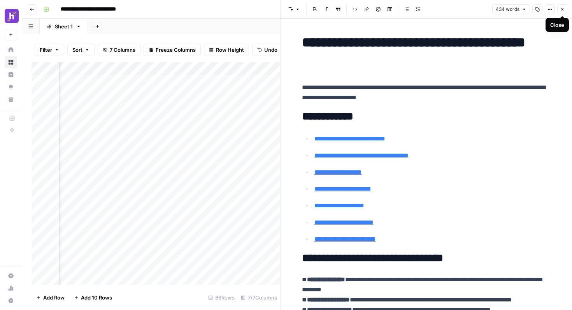
click at [564, 8] on icon "button" at bounding box center [562, 9] width 5 height 5
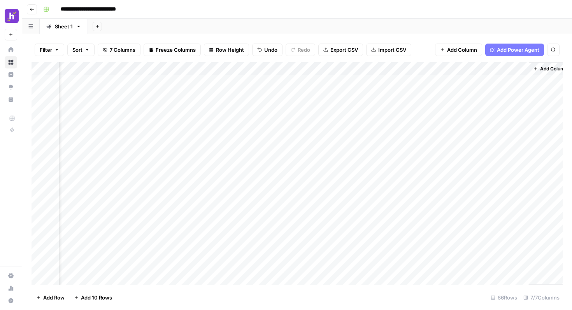
click at [306, 161] on div "Add Column" at bounding box center [297, 173] width 531 height 223
click at [285, 161] on div "Add Column" at bounding box center [297, 173] width 531 height 223
click at [285, 161] on textarea at bounding box center [332, 161] width 125 height 11
type textarea "**********"
click at [311, 194] on div "Add Column" at bounding box center [297, 173] width 531 height 223
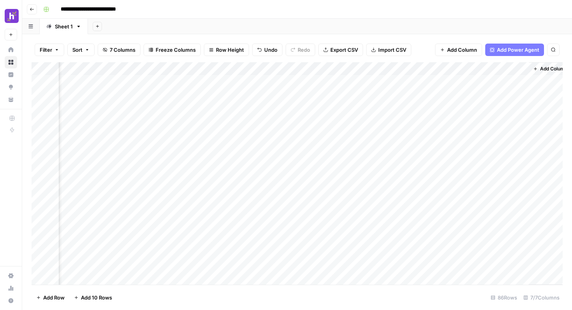
click at [291, 172] on div "Add Column" at bounding box center [297, 173] width 531 height 223
click at [97, 183] on div "Add Column" at bounding box center [297, 173] width 531 height 223
click at [296, 178] on div "Add Column" at bounding box center [297, 173] width 531 height 223
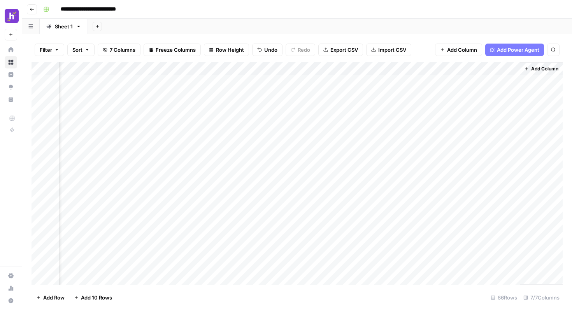
click at [296, 178] on div "Add Column" at bounding box center [297, 173] width 531 height 223
type textarea "**********"
click at [347, 146] on div "Add Column" at bounding box center [297, 173] width 531 height 223
click at [398, 158] on div "Add Column" at bounding box center [297, 173] width 531 height 223
click at [405, 175] on div "Add Column" at bounding box center [297, 173] width 531 height 223
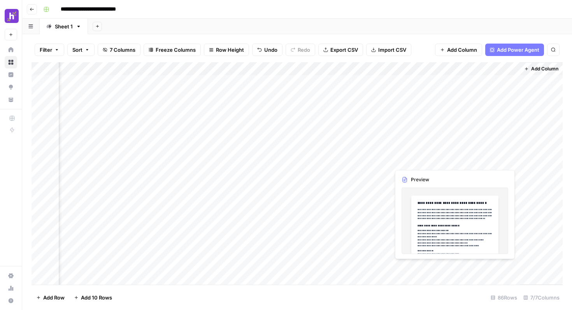
click at [468, 162] on div "Add Column" at bounding box center [297, 173] width 531 height 223
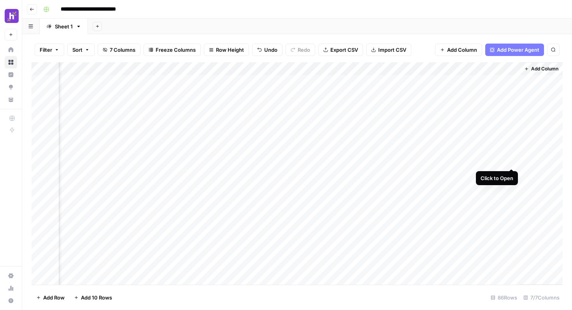
click at [511, 160] on div "Add Column" at bounding box center [297, 173] width 531 height 223
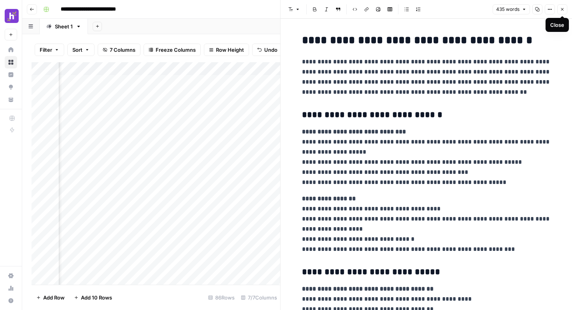
click at [562, 14] on button "Close" at bounding box center [562, 9] width 10 height 10
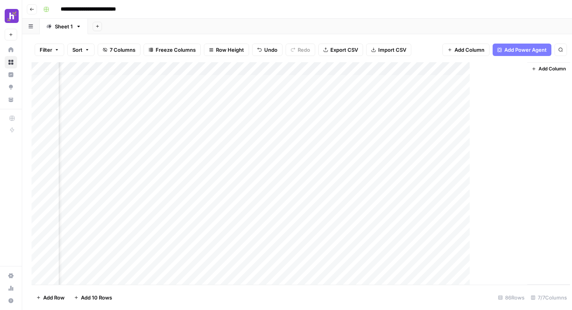
scroll to position [0, 169]
click at [442, 160] on div "Add Column" at bounding box center [297, 173] width 531 height 223
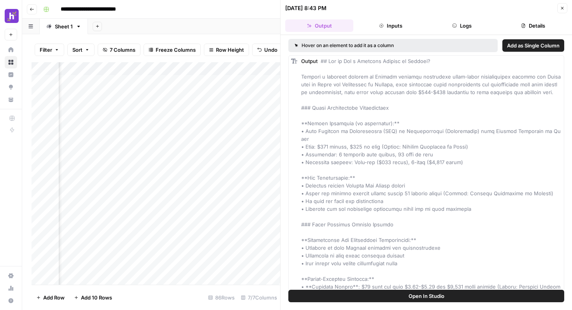
click at [562, 9] on icon "button" at bounding box center [562, 8] width 5 height 5
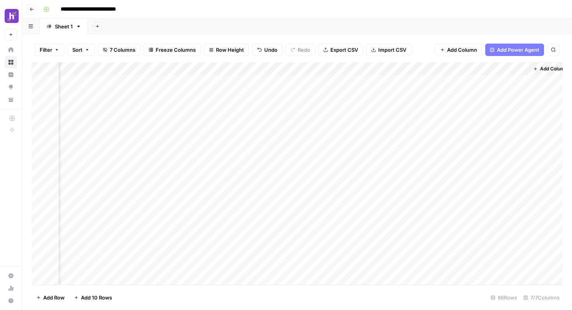
click at [440, 68] on div "Add Column" at bounding box center [297, 173] width 531 height 223
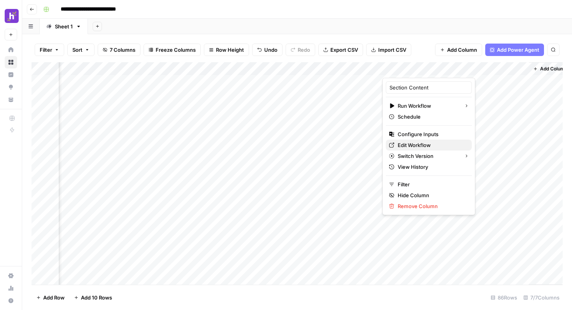
click at [415, 142] on span "Edit Workflow" at bounding box center [432, 145] width 68 height 8
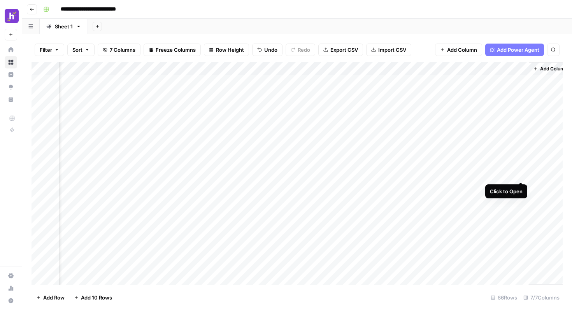
click at [519, 175] on div "Add Column" at bounding box center [297, 173] width 531 height 223
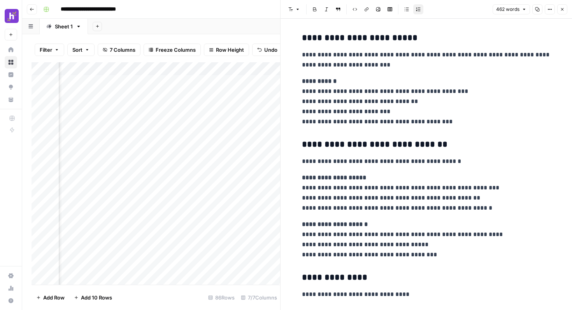
scroll to position [698, 0]
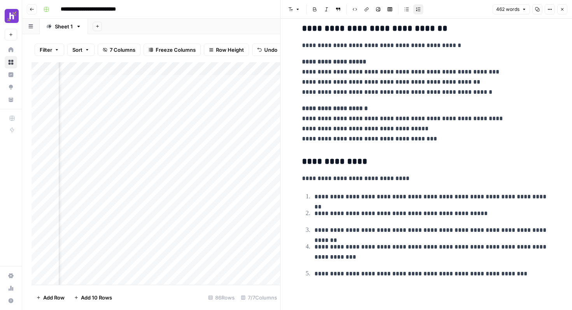
click at [562, 12] on button "Close" at bounding box center [562, 9] width 10 height 10
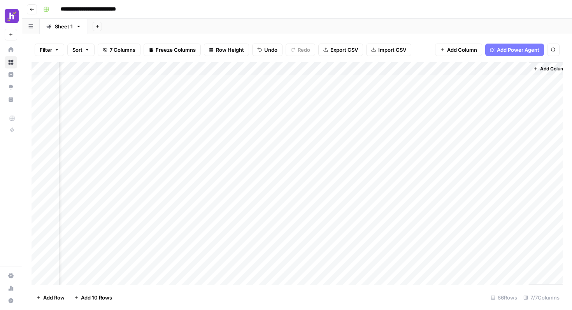
click at [321, 176] on div "Add Column" at bounding box center [297, 173] width 531 height 223
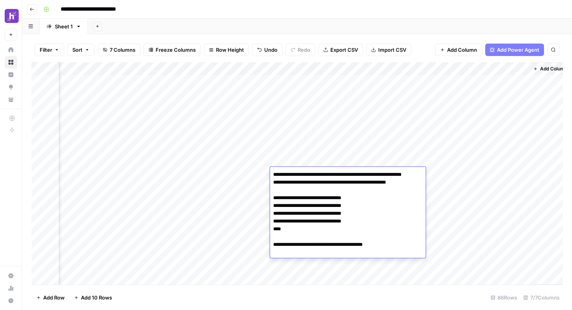
click at [378, 205] on textarea "**********" at bounding box center [348, 213] width 156 height 89
click at [317, 206] on textarea "**********" at bounding box center [348, 213] width 156 height 89
click at [319, 214] on textarea "**********" at bounding box center [348, 213] width 156 height 89
click at [318, 221] on textarea "**********" at bounding box center [348, 213] width 156 height 89
click at [321, 229] on textarea "**********" at bounding box center [348, 213] width 156 height 89
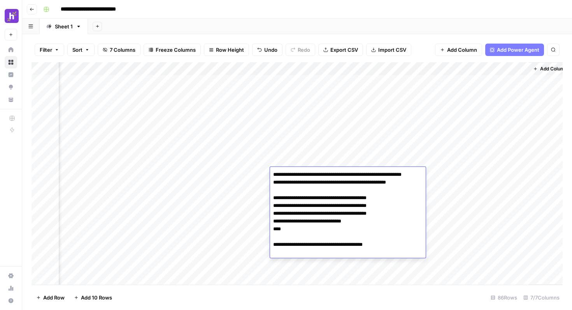
click at [319, 229] on textarea "**********" at bounding box center [348, 213] width 156 height 89
drag, startPoint x: 317, startPoint y: 206, endPoint x: 321, endPoint y: 205, distance: 4.7
click at [321, 205] on textarea "**********" at bounding box center [348, 213] width 156 height 89
click at [310, 236] on textarea "**********" at bounding box center [348, 213] width 156 height 89
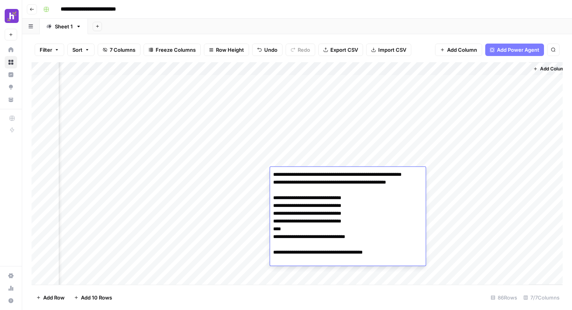
type textarea "**********"
click at [446, 206] on div "Add Column" at bounding box center [297, 173] width 531 height 223
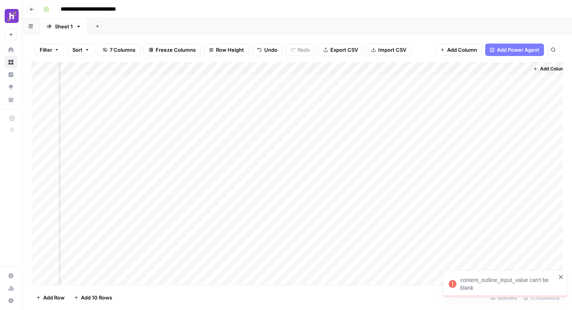
click at [345, 175] on div "Add Column" at bounding box center [297, 173] width 531 height 223
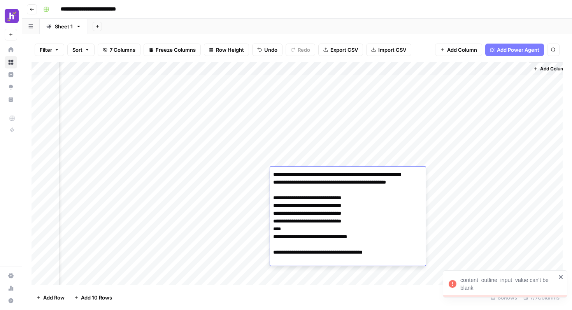
click at [457, 190] on div "Add Column" at bounding box center [297, 173] width 531 height 223
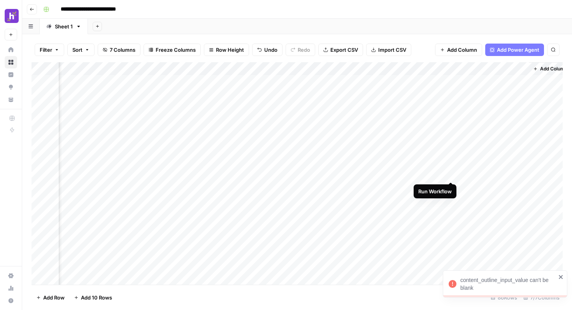
click at [451, 175] on div "Add Column" at bounding box center [297, 173] width 531 height 223
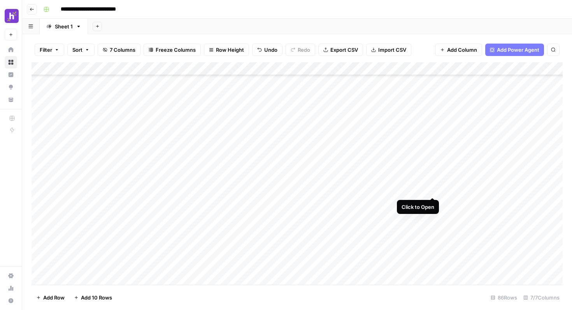
click at [430, 189] on div "Add Column" at bounding box center [297, 173] width 531 height 223
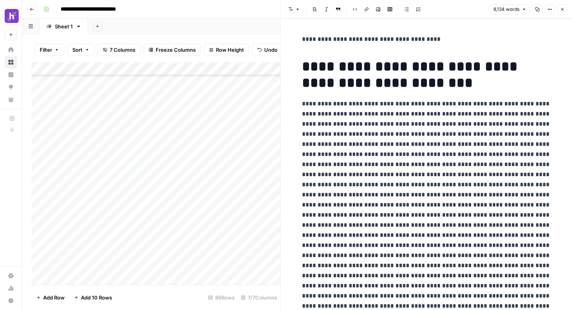
click at [538, 10] on icon "button" at bounding box center [537, 9] width 5 height 5
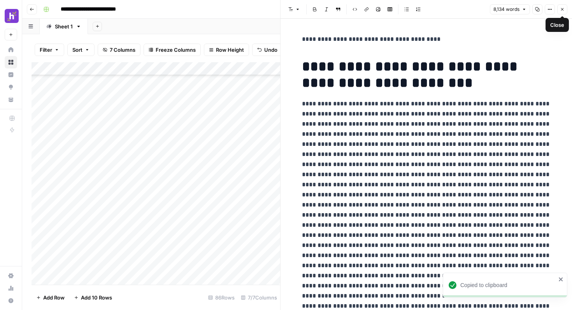
click at [564, 11] on icon "button" at bounding box center [562, 9] width 5 height 5
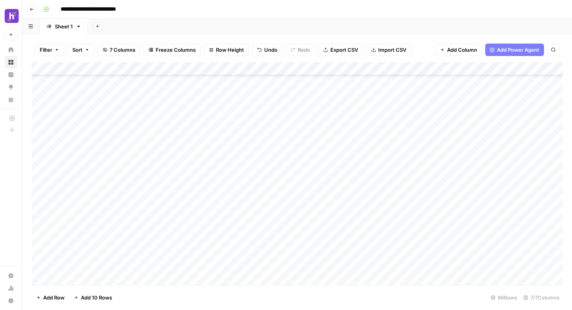
click at [431, 202] on div "Add Column" at bounding box center [297, 173] width 531 height 223
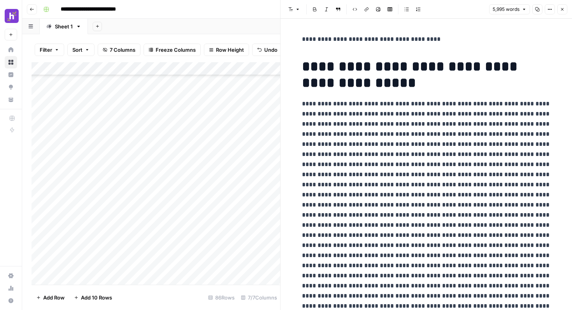
click at [537, 11] on icon "button" at bounding box center [537, 9] width 5 height 5
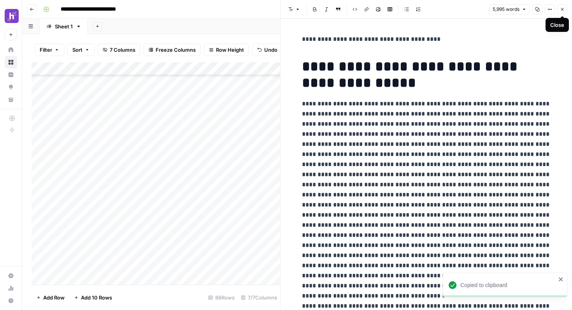
click at [561, 12] on button "Close" at bounding box center [562, 9] width 10 height 10
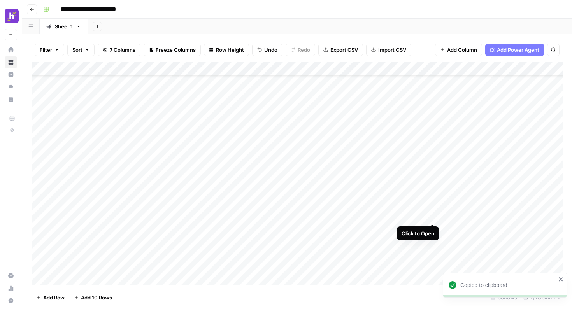
click at [435, 216] on div "Add Column" at bounding box center [297, 173] width 531 height 223
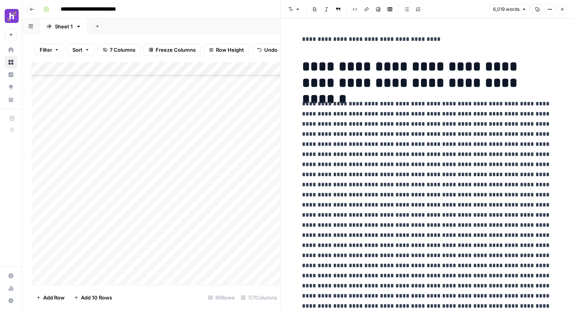
click at [537, 11] on icon "button" at bounding box center [537, 9] width 5 height 5
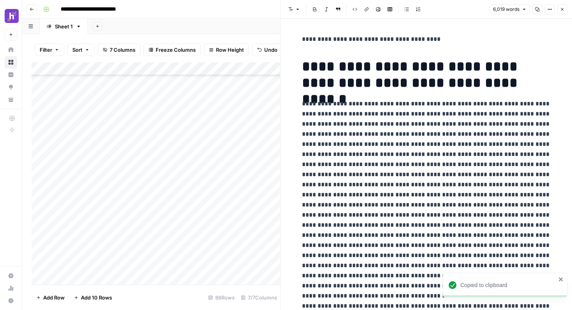
click at [564, 12] on button "Close" at bounding box center [562, 9] width 10 height 10
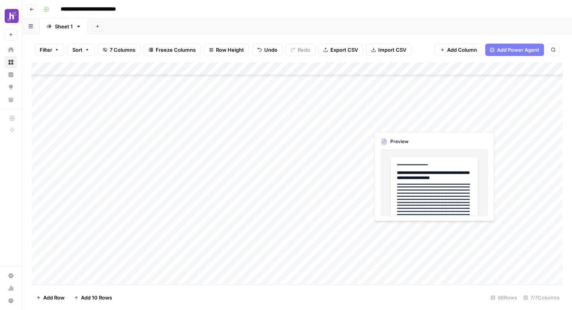
click at [391, 226] on div "Add Column" at bounding box center [297, 173] width 531 height 223
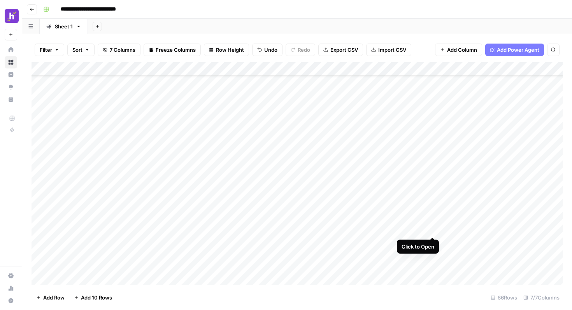
click at [432, 229] on div "Add Column" at bounding box center [297, 173] width 531 height 223
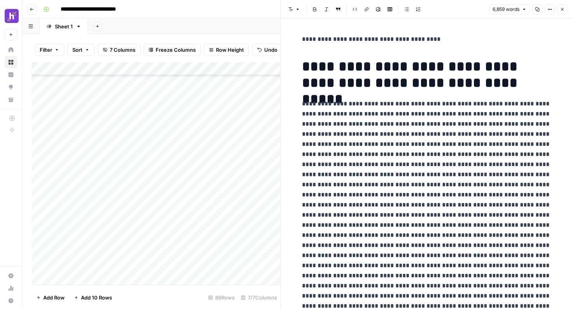
click at [538, 9] on icon "button" at bounding box center [537, 9] width 5 height 5
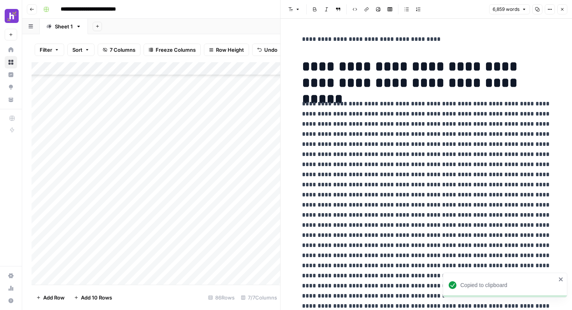
click at [563, 9] on icon "button" at bounding box center [562, 9] width 5 height 5
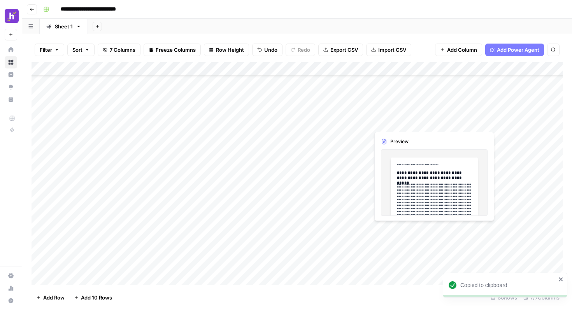
click at [394, 240] on div "Add Column" at bounding box center [297, 173] width 531 height 223
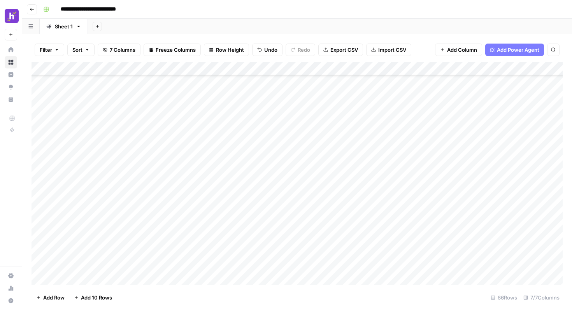
click at [433, 241] on div "Add Column" at bounding box center [297, 173] width 531 height 223
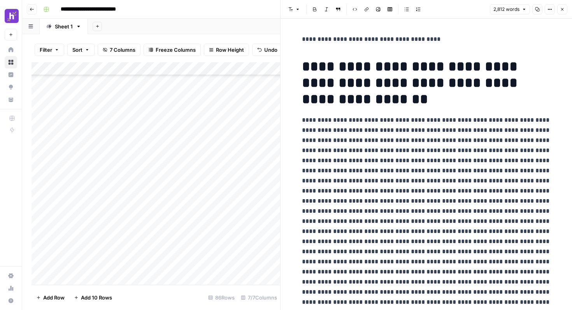
click at [538, 12] on button "Copy" at bounding box center [537, 9] width 10 height 10
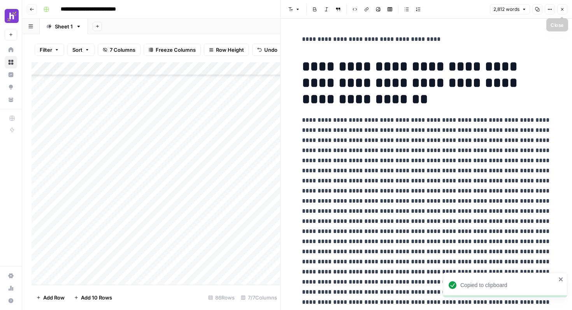
click at [561, 10] on icon "button" at bounding box center [562, 9] width 3 height 3
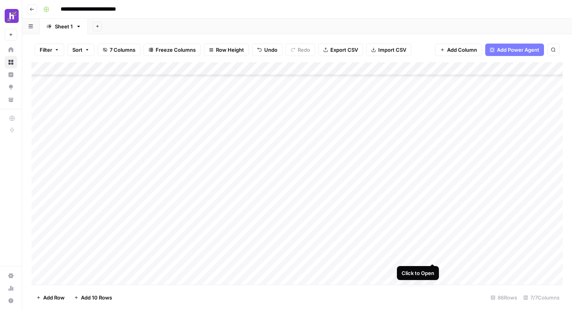
click at [434, 255] on div "Add Column" at bounding box center [297, 173] width 531 height 223
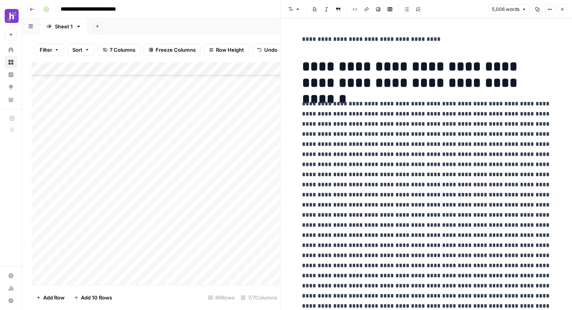
click at [536, 9] on icon "button" at bounding box center [537, 9] width 5 height 5
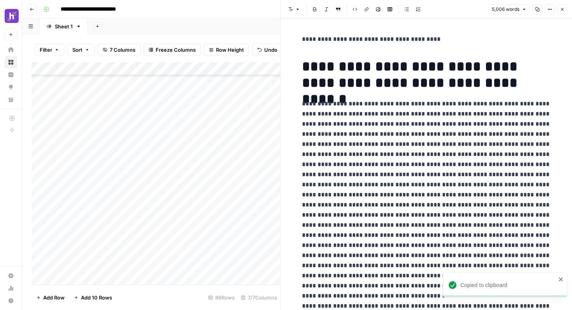
click at [561, 9] on icon "button" at bounding box center [562, 9] width 5 height 5
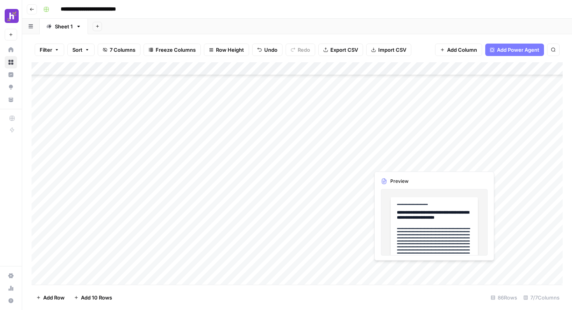
click at [398, 270] on div "Add Column" at bounding box center [297, 173] width 531 height 223
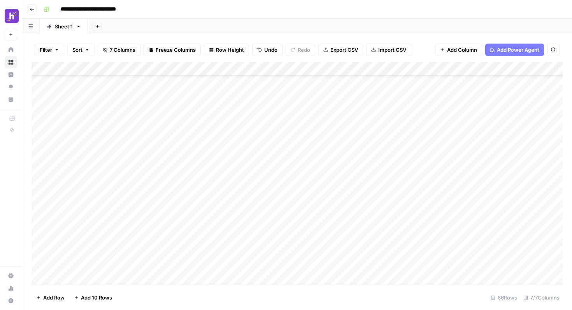
click at [431, 267] on div "Add Column" at bounding box center [297, 173] width 531 height 223
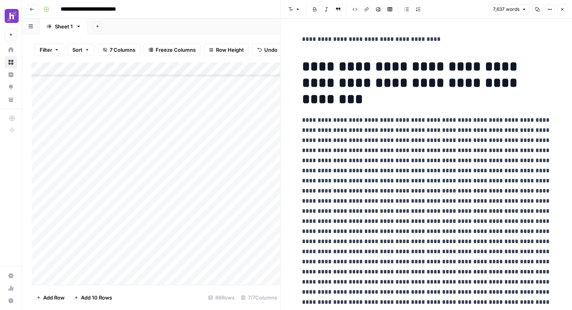
click at [536, 12] on button "Copy" at bounding box center [537, 9] width 10 height 10
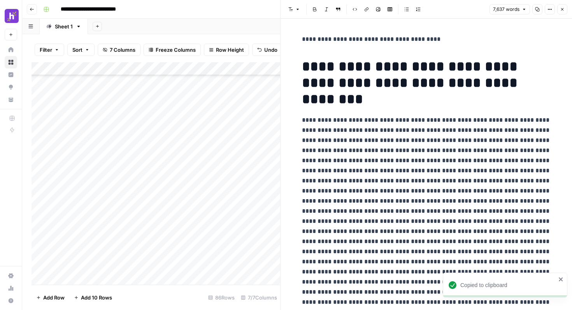
click at [563, 11] on icon "button" at bounding box center [562, 9] width 5 height 5
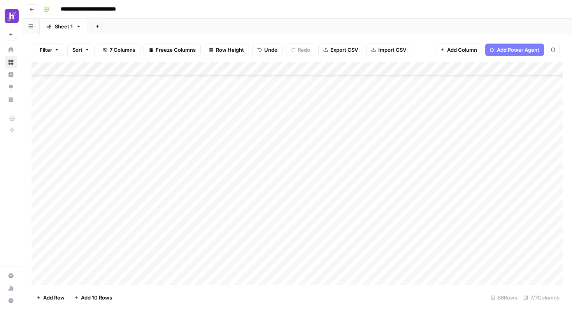
scroll to position [625, 0]
click at [433, 209] on div "Add Column" at bounding box center [297, 173] width 531 height 223
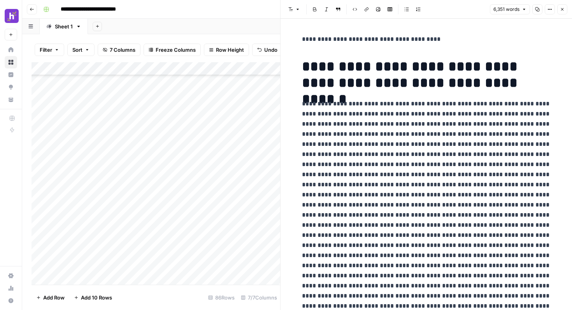
click at [535, 11] on icon "button" at bounding box center [537, 9] width 5 height 5
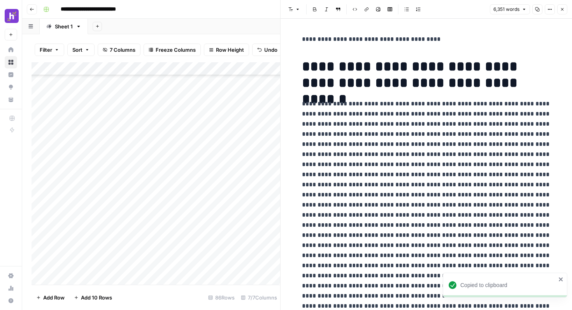
click at [548, 11] on icon "button" at bounding box center [549, 9] width 5 height 5
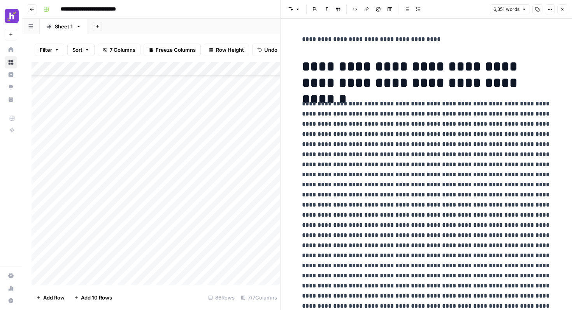
click at [548, 11] on icon "button" at bounding box center [549, 9] width 5 height 5
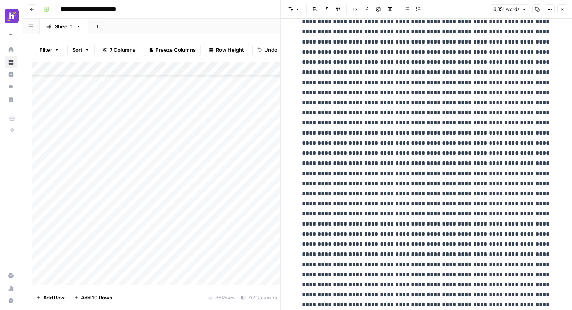
scroll to position [258, 0]
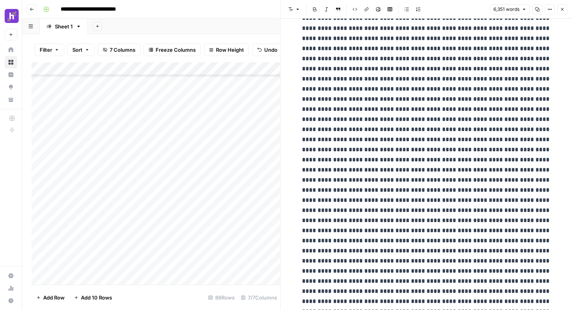
click at [564, 11] on icon "button" at bounding box center [562, 9] width 5 height 5
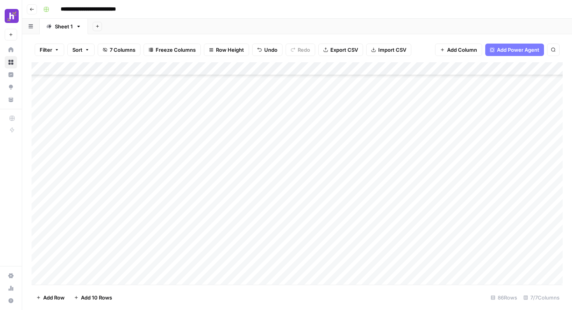
click at [401, 226] on div "Add Column" at bounding box center [297, 173] width 531 height 223
click at [432, 222] on div "Add Column" at bounding box center [297, 173] width 531 height 223
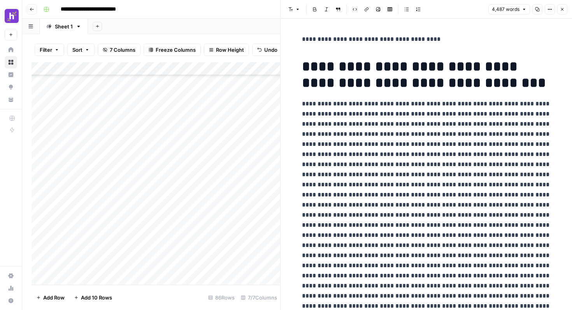
click at [535, 13] on button "Copy" at bounding box center [537, 9] width 10 height 10
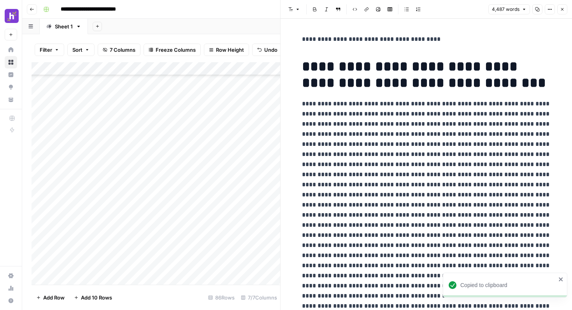
click at [561, 7] on icon "button" at bounding box center [562, 9] width 5 height 5
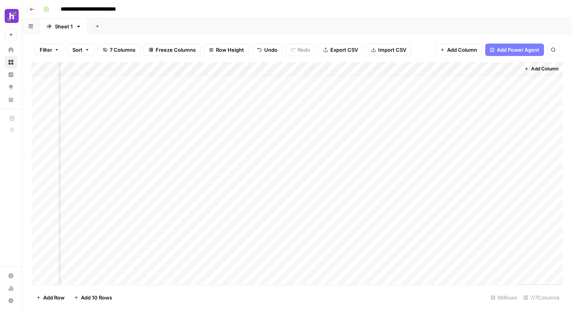
scroll to position [11, 179]
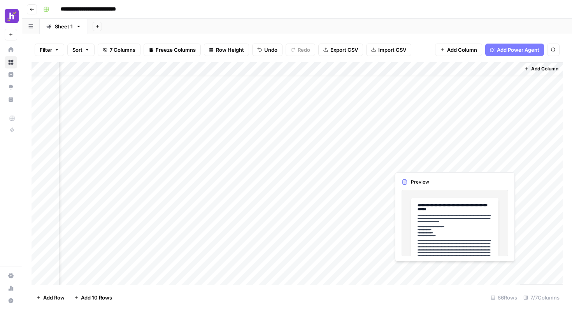
click at [464, 164] on div "Add Column" at bounding box center [297, 173] width 531 height 223
click at [514, 164] on div "Add Column" at bounding box center [297, 173] width 531 height 223
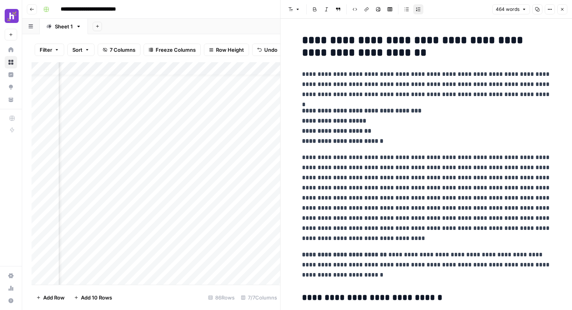
click at [561, 10] on icon "button" at bounding box center [562, 9] width 5 height 5
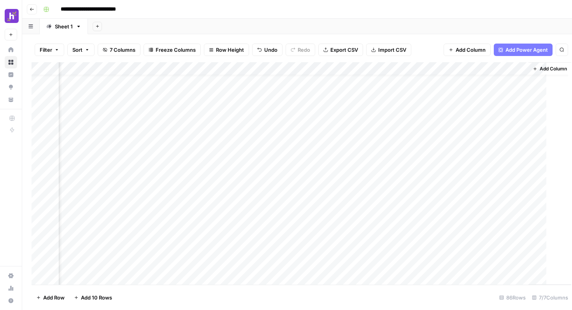
scroll to position [11, 169]
click at [333, 162] on div "Add Column" at bounding box center [297, 173] width 531 height 223
click at [344, 161] on div "Add Column" at bounding box center [297, 173] width 531 height 223
click at [451, 163] on div "Add Column" at bounding box center [297, 173] width 531 height 223
click at [519, 162] on div "Add Column" at bounding box center [297, 173] width 531 height 223
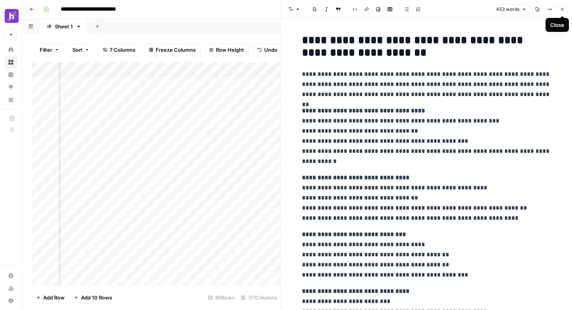
click at [561, 11] on icon "button" at bounding box center [562, 9] width 5 height 5
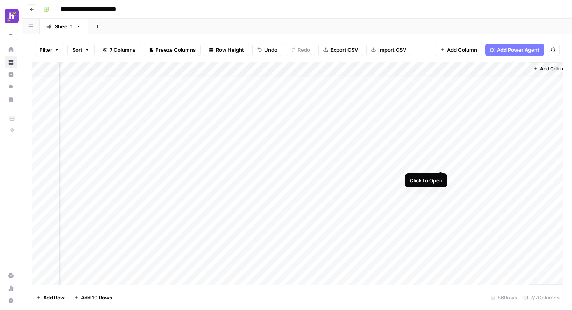
click at [442, 163] on div "Add Column" at bounding box center [297, 173] width 531 height 223
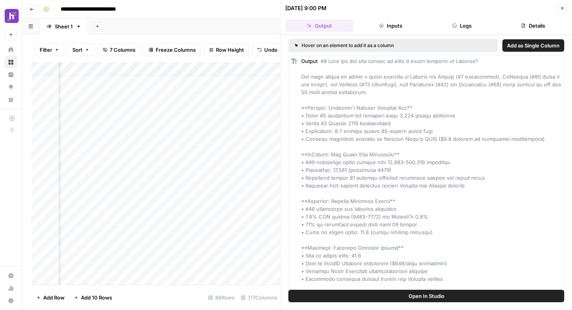
click at [563, 10] on icon "button" at bounding box center [562, 8] width 5 height 5
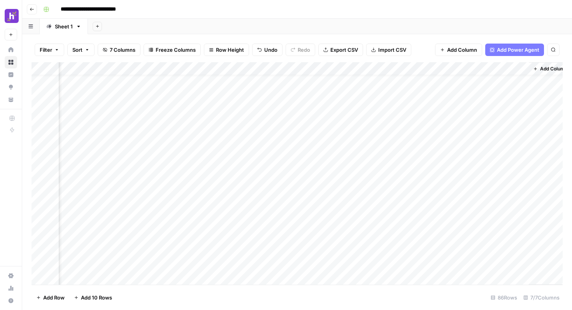
click at [442, 68] on div "Add Column" at bounding box center [297, 173] width 531 height 223
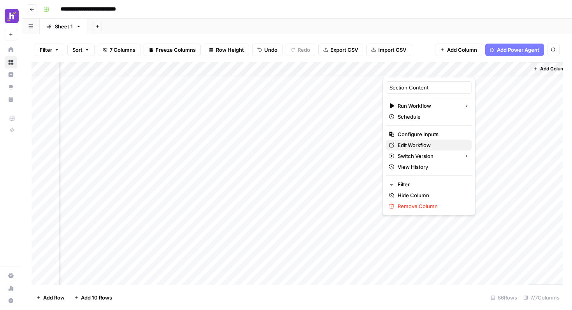
click at [409, 144] on span "Edit Workflow" at bounding box center [432, 145] width 68 height 8
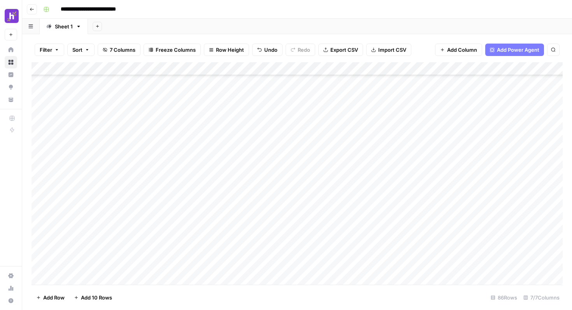
scroll to position [694, 0]
click at [430, 166] on div "Add Column" at bounding box center [297, 173] width 531 height 223
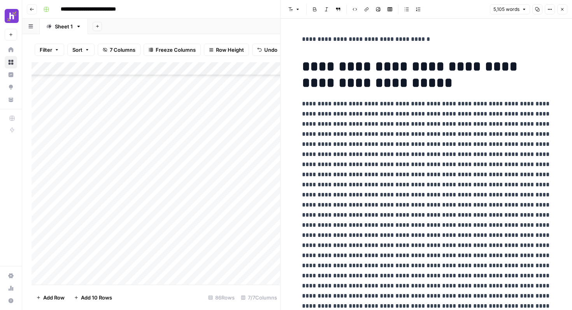
click at [539, 11] on icon "button" at bounding box center [537, 9] width 5 height 5
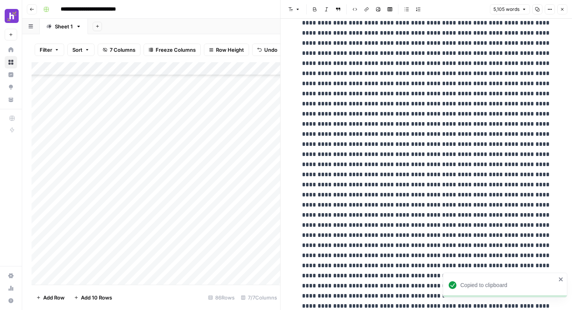
scroll to position [423, 0]
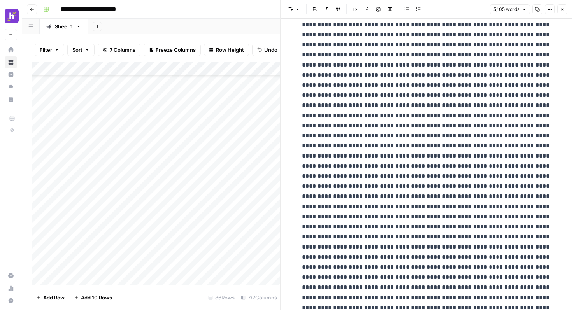
click at [563, 11] on icon "button" at bounding box center [562, 9] width 5 height 5
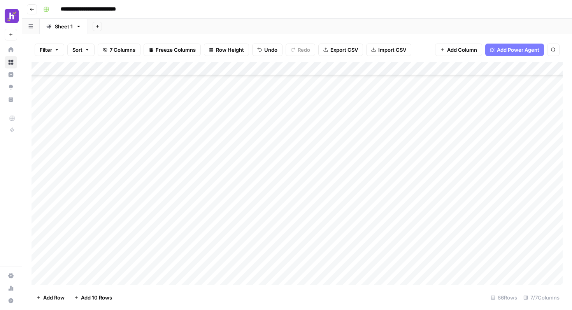
click at [434, 181] on div "Add Column" at bounding box center [297, 173] width 531 height 223
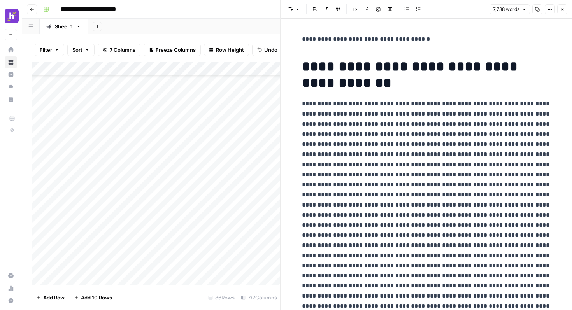
click at [537, 10] on icon "button" at bounding box center [537, 9] width 5 height 5
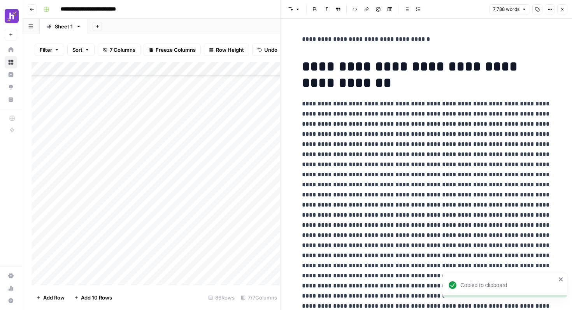
click at [563, 9] on icon "button" at bounding box center [562, 9] width 5 height 5
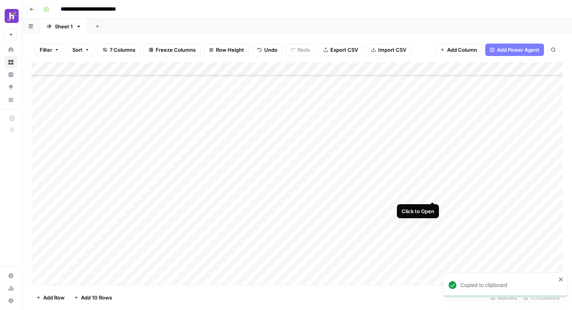
click at [432, 195] on div "Add Column" at bounding box center [297, 173] width 531 height 223
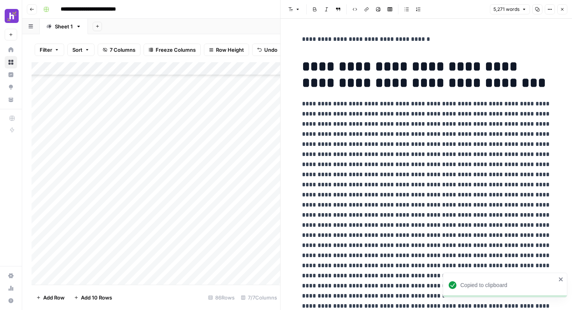
click at [536, 9] on icon "button" at bounding box center [537, 9] width 5 height 5
click at [563, 9] on icon "button" at bounding box center [562, 9] width 3 height 3
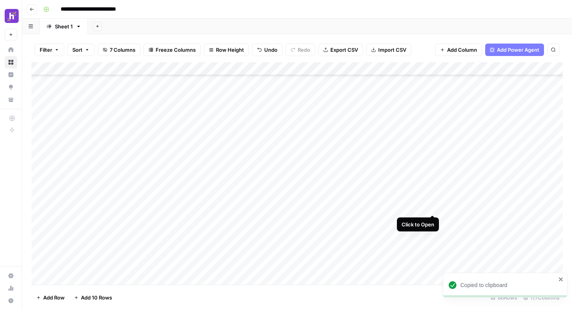
click at [430, 207] on div "Add Column" at bounding box center [297, 173] width 531 height 223
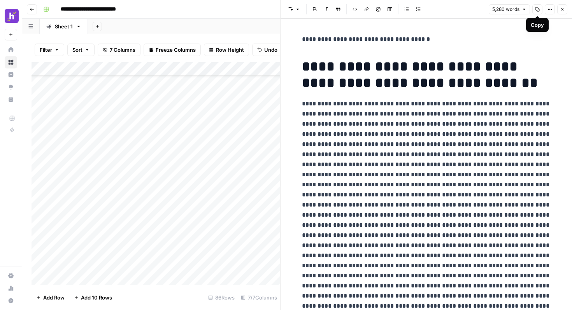
click at [537, 11] on icon "button" at bounding box center [537, 9] width 5 height 5
click at [561, 12] on button "Close" at bounding box center [562, 9] width 10 height 10
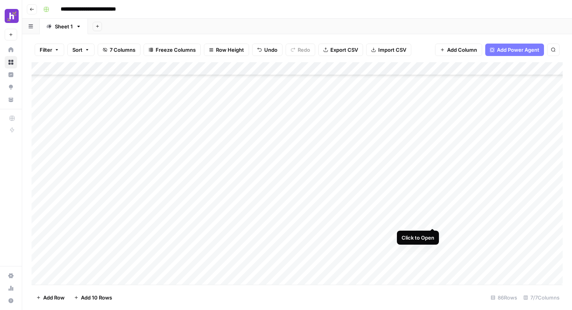
click at [432, 223] on div "Add Column" at bounding box center [297, 173] width 531 height 223
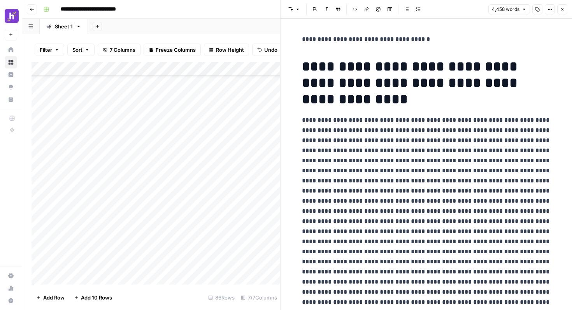
click at [536, 14] on button "Copy" at bounding box center [537, 9] width 10 height 10
click at [563, 11] on icon "button" at bounding box center [562, 9] width 5 height 5
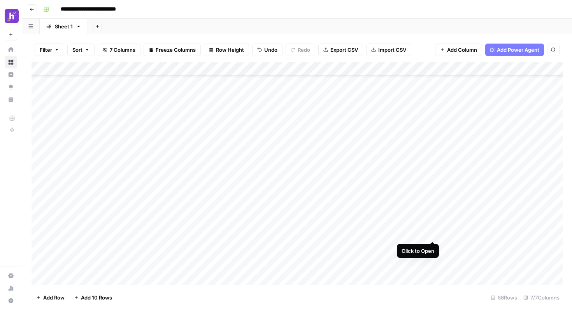
click at [432, 233] on div "Add Column" at bounding box center [297, 173] width 531 height 223
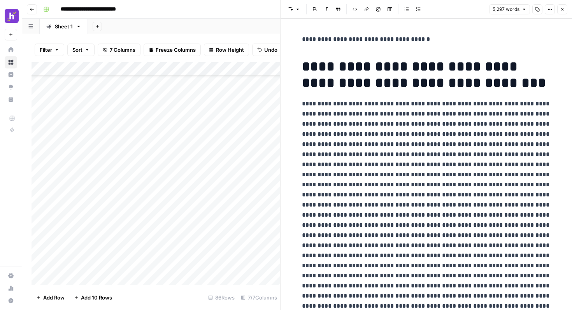
click at [536, 12] on button "Copy" at bounding box center [537, 9] width 10 height 10
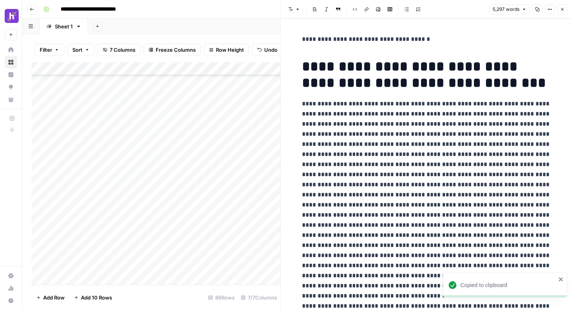
click at [566, 12] on button "Close" at bounding box center [562, 9] width 10 height 10
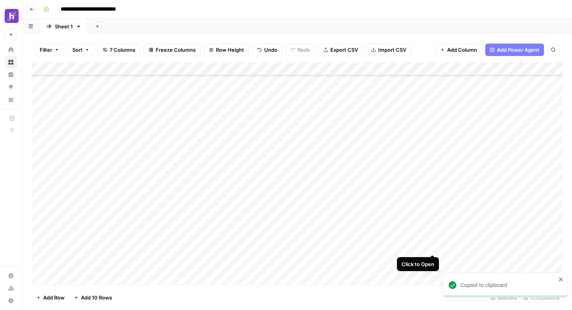
click at [433, 246] on div "Add Column" at bounding box center [297, 173] width 531 height 223
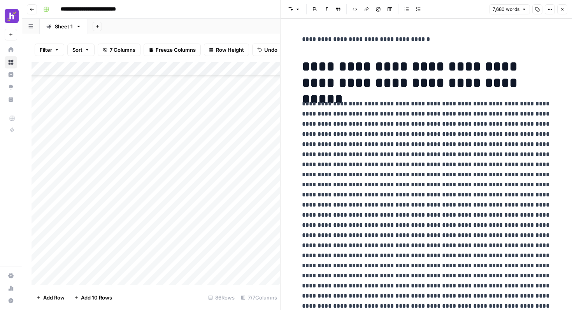
click at [536, 8] on icon "button" at bounding box center [537, 9] width 5 height 5
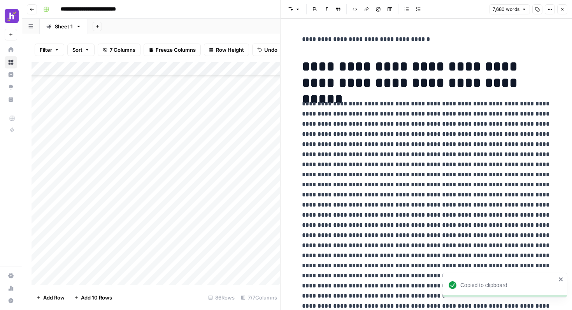
click at [561, 9] on icon "button" at bounding box center [562, 9] width 5 height 5
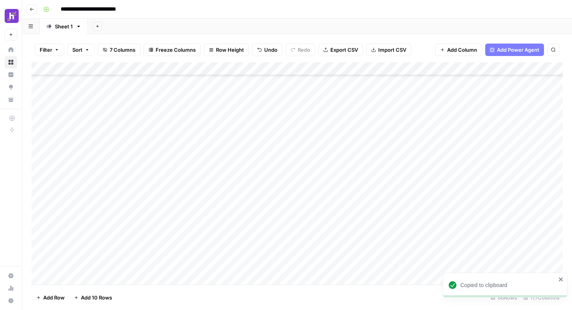
click at [431, 259] on div "Add Column" at bounding box center [297, 173] width 531 height 223
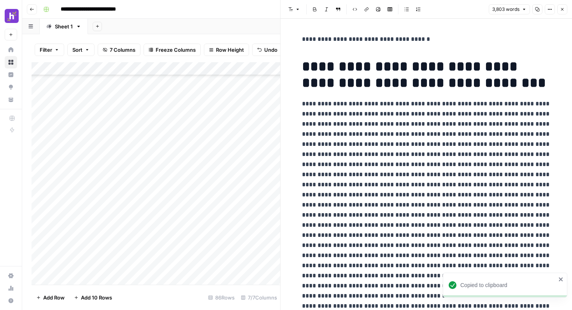
click at [538, 9] on icon "button" at bounding box center [537, 9] width 4 height 4
click at [561, 10] on icon "button" at bounding box center [562, 9] width 3 height 3
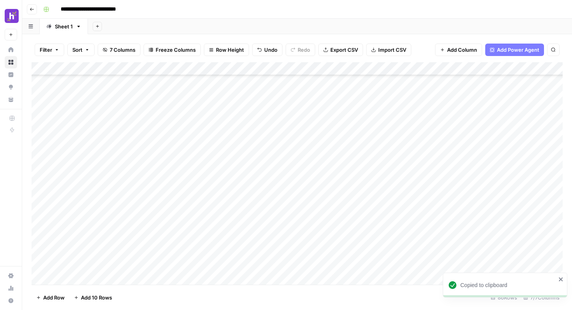
click at [431, 273] on div "Add Column" at bounding box center [297, 173] width 531 height 223
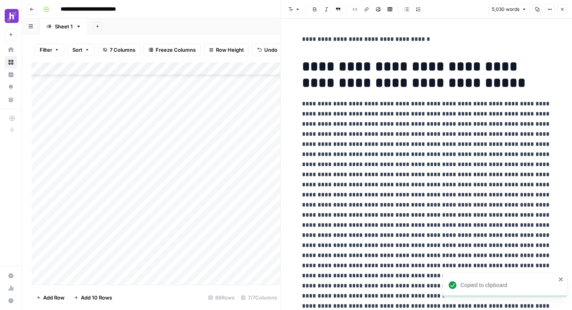
click at [538, 11] on icon "button" at bounding box center [537, 9] width 5 height 5
click at [564, 10] on icon "button" at bounding box center [562, 9] width 5 height 5
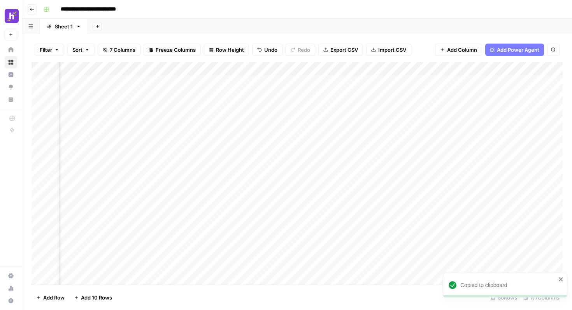
scroll to position [0, 179]
click at [442, 160] on div "Add Column" at bounding box center [297, 173] width 531 height 223
click at [442, 177] on div "Add Column" at bounding box center [297, 173] width 531 height 223
click at [510, 162] on div "Add Column" at bounding box center [297, 173] width 531 height 223
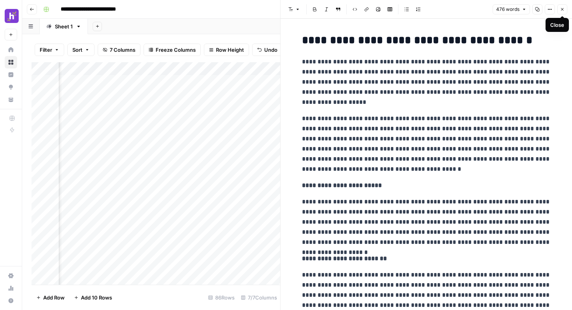
click at [562, 8] on icon "button" at bounding box center [562, 9] width 5 height 5
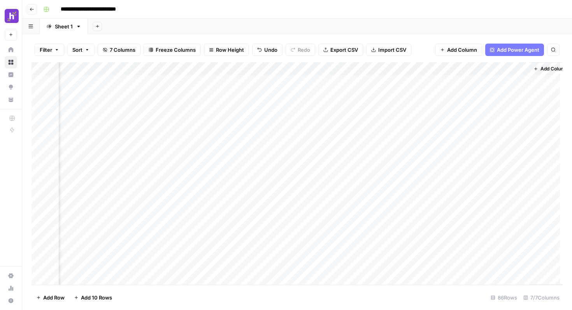
scroll to position [0, 169]
click at [322, 161] on div "Add Column" at bounding box center [297, 173] width 531 height 223
click at [338, 166] on div "Add Column" at bounding box center [297, 173] width 531 height 223
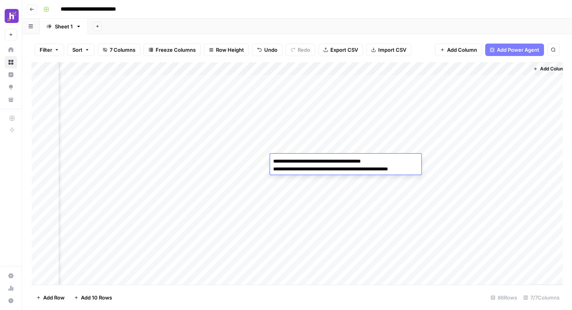
click at [493, 163] on div "Add Column" at bounding box center [297, 173] width 531 height 223
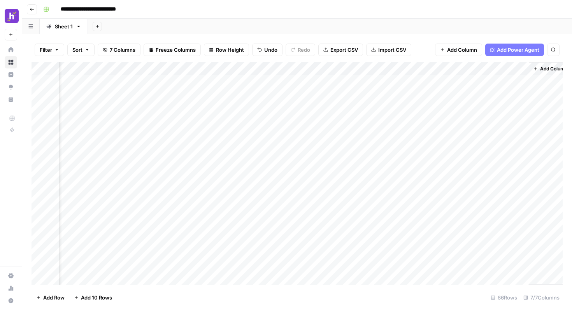
click at [522, 161] on div "Add Column" at bounding box center [297, 173] width 531 height 223
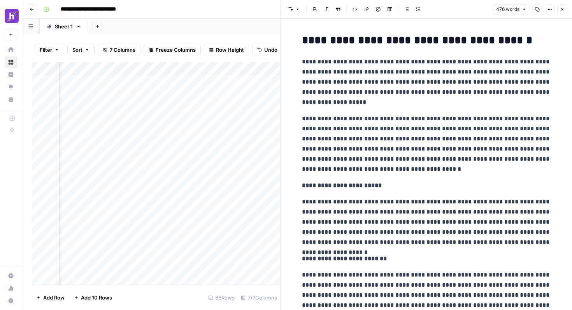
click at [561, 11] on icon "button" at bounding box center [562, 9] width 5 height 5
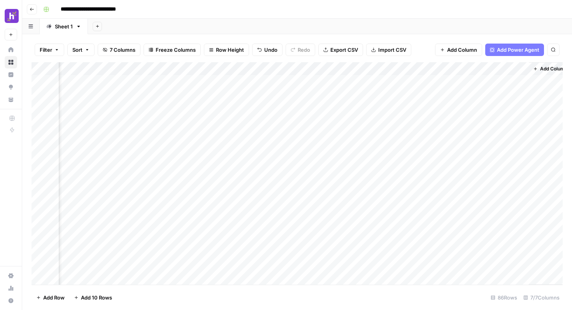
click at [298, 161] on div "Add Column" at bounding box center [297, 173] width 531 height 223
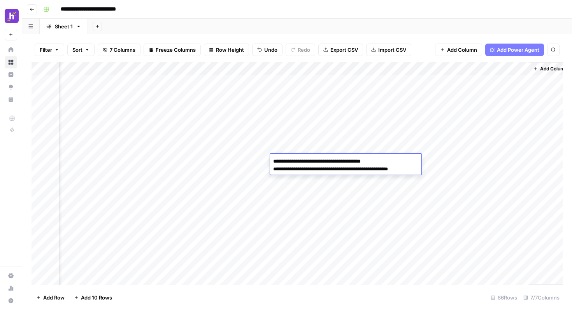
click at [521, 158] on div "Add Column" at bounding box center [297, 173] width 531 height 223
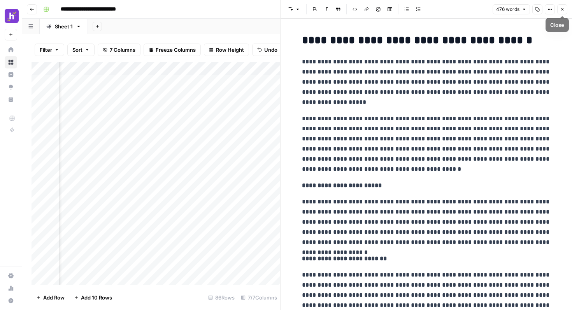
click at [563, 9] on icon "button" at bounding box center [562, 9] width 5 height 5
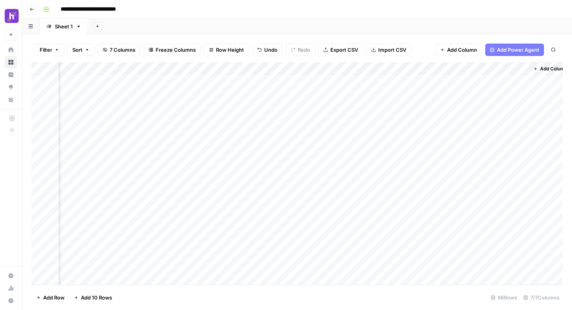
click at [367, 147] on div "Add Column" at bounding box center [297, 173] width 531 height 223
click at [339, 149] on div "Add Column" at bounding box center [297, 173] width 531 height 223
click at [342, 132] on div "Add Column" at bounding box center [297, 173] width 531 height 223
click at [362, 147] on div "Add Column" at bounding box center [297, 173] width 531 height 223
click at [520, 146] on div "Add Column" at bounding box center [297, 173] width 531 height 223
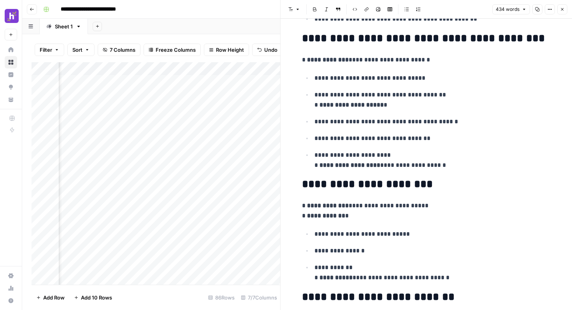
scroll to position [541, 0]
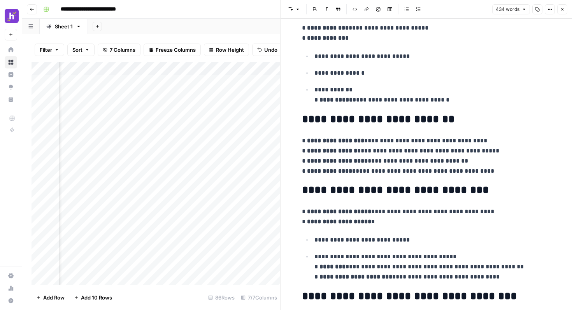
click at [559, 11] on button "Close" at bounding box center [562, 9] width 10 height 10
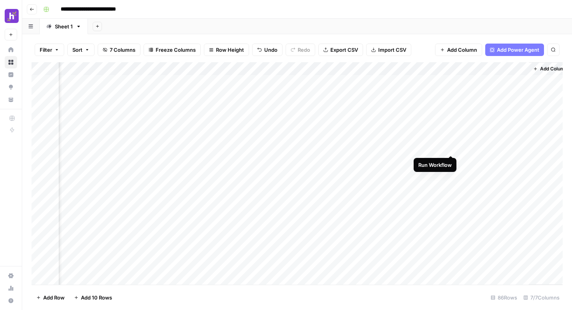
click at [450, 147] on div "Add Column" at bounding box center [297, 173] width 531 height 223
click at [343, 179] on div "Add Column" at bounding box center [297, 173] width 531 height 223
click at [519, 173] on div "Add Column" at bounding box center [297, 173] width 531 height 223
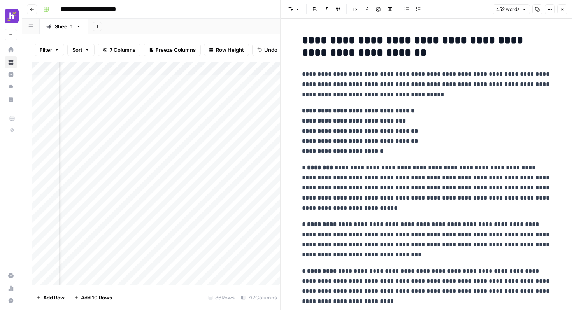
scroll to position [16, 0]
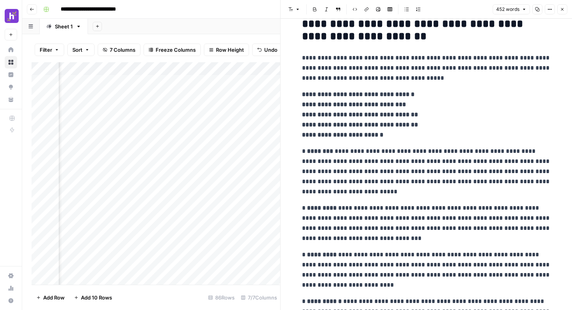
click at [562, 12] on button "Close" at bounding box center [562, 9] width 10 height 10
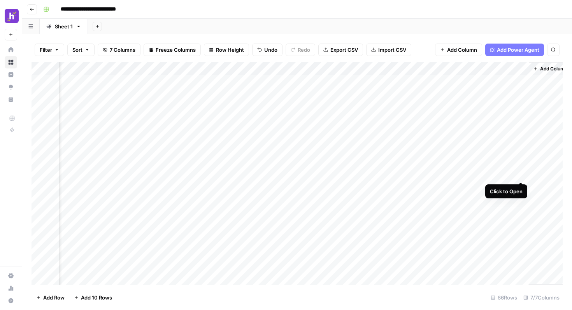
click at [518, 175] on div "Add Column" at bounding box center [297, 173] width 531 height 223
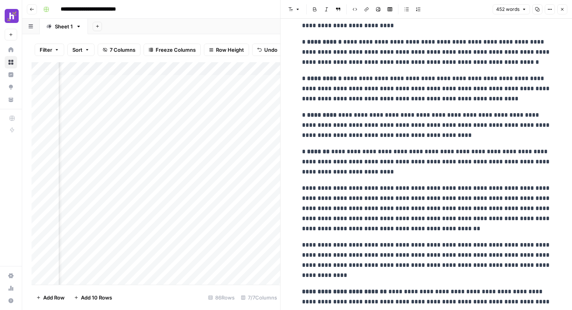
scroll to position [331, 0]
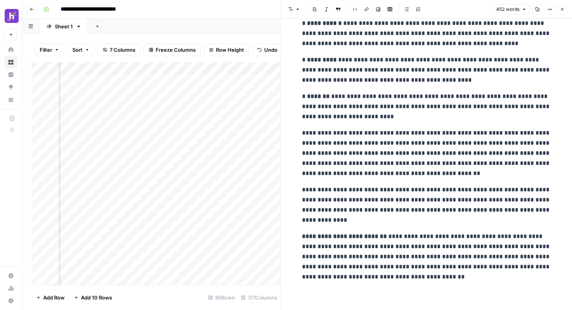
click at [564, 10] on icon "button" at bounding box center [562, 9] width 5 height 5
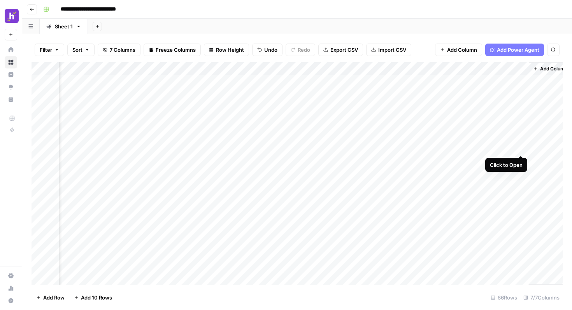
click at [523, 146] on div "Add Column" at bounding box center [297, 173] width 531 height 223
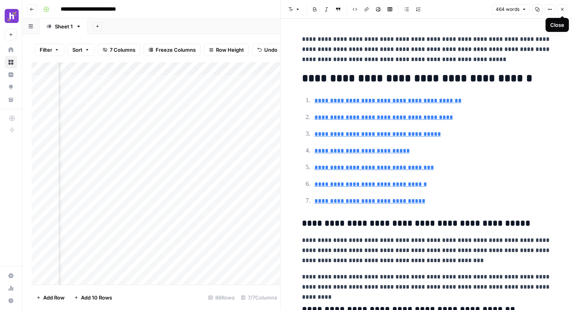
click at [561, 13] on button "Close" at bounding box center [562, 9] width 10 height 10
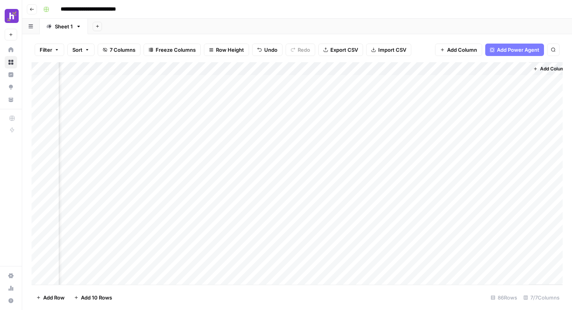
click at [378, 70] on div "Add Column" at bounding box center [297, 173] width 531 height 223
click at [546, 70] on span "Add Column" at bounding box center [553, 68] width 27 height 7
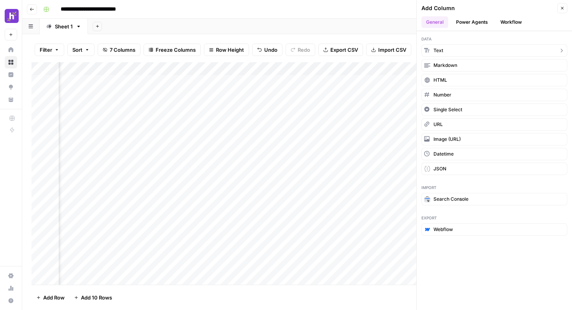
click at [453, 51] on button "Text" at bounding box center [494, 50] width 146 height 12
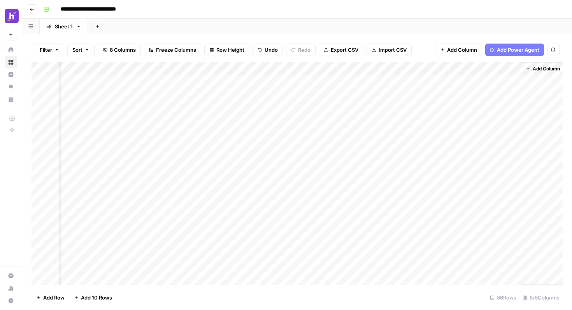
scroll to position [0, 291]
click at [468, 69] on div "Add Column" at bounding box center [297, 173] width 531 height 223
click at [447, 88] on input "New Column" at bounding box center [453, 88] width 79 height 8
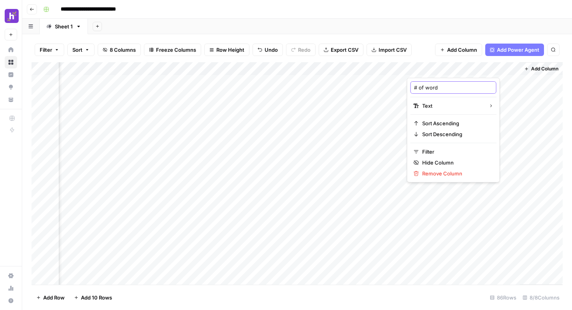
type input "# of words"
drag, startPoint x: 495, startPoint y: 68, endPoint x: 230, endPoint y: 86, distance: 265.6
click at [230, 86] on div "Add Column" at bounding box center [297, 173] width 531 height 223
click at [225, 145] on div "Add Column" at bounding box center [297, 173] width 531 height 223
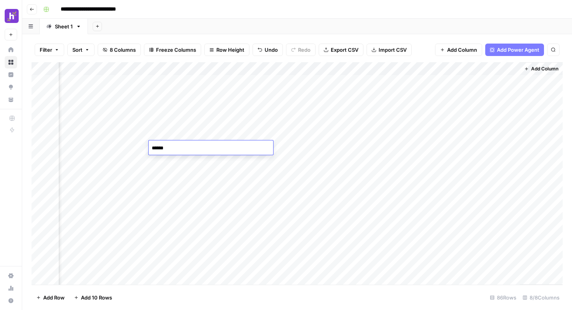
type textarea "*******"
click at [183, 158] on div "Add Column" at bounding box center [297, 173] width 531 height 223
click at [181, 172] on div "Add Column" at bounding box center [297, 173] width 531 height 223
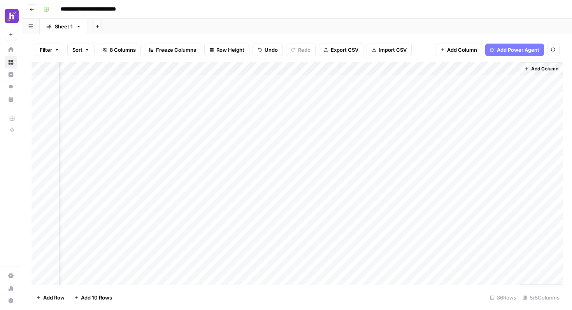
click at [181, 172] on div "Add Column" at bounding box center [297, 173] width 531 height 223
click at [181, 172] on textarea at bounding box center [211, 174] width 125 height 11
click at [177, 161] on div "Add Column" at bounding box center [297, 173] width 531 height 223
click at [172, 174] on div "Add Column" at bounding box center [297, 173] width 531 height 223
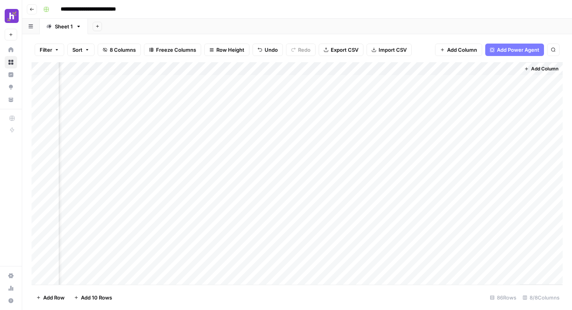
click at [172, 174] on div "Add Column" at bounding box center [297, 173] width 531 height 223
type textarea "*"
type textarea "*******"
click at [432, 68] on div "Add Column" at bounding box center [297, 173] width 531 height 223
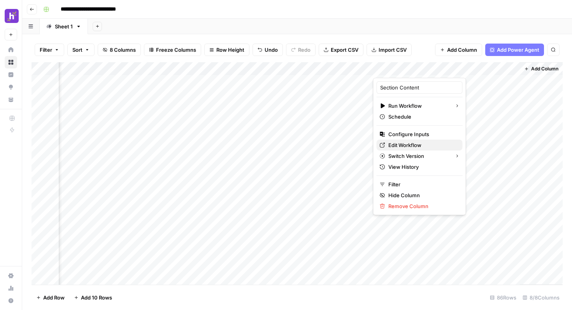
click at [399, 146] on span "Edit Workflow" at bounding box center [422, 145] width 68 height 8
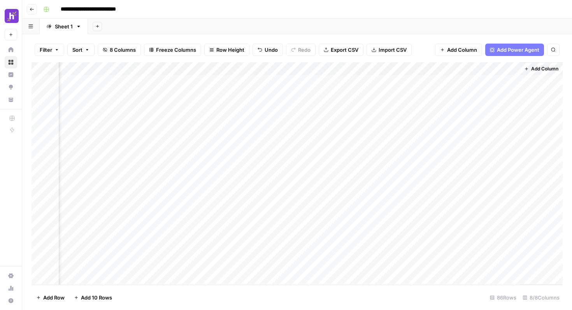
click at [432, 68] on div "Add Column" at bounding box center [297, 173] width 531 height 223
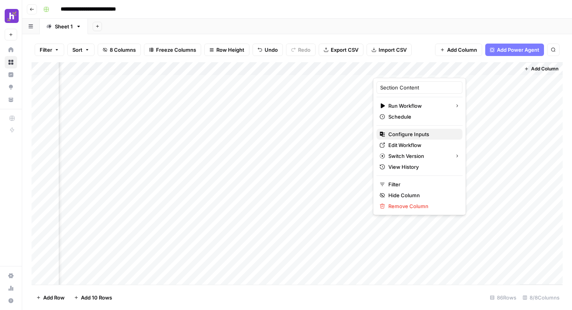
click at [402, 134] on span "Configure Inputs" at bounding box center [422, 134] width 68 height 8
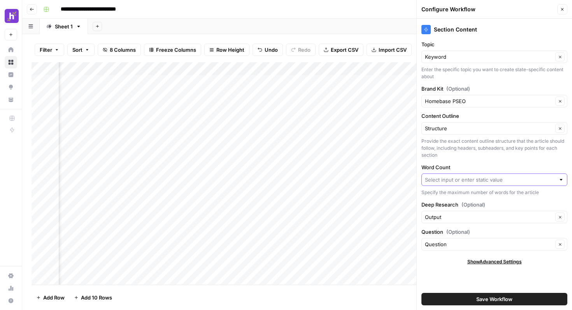
click at [470, 180] on input "Word Count" at bounding box center [490, 180] width 130 height 8
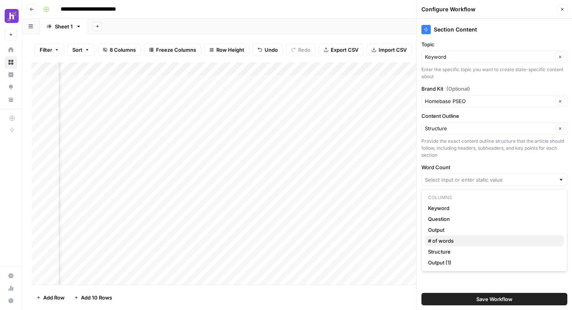
click at [445, 237] on span "# of words" at bounding box center [493, 241] width 130 height 8
type input "# of words"
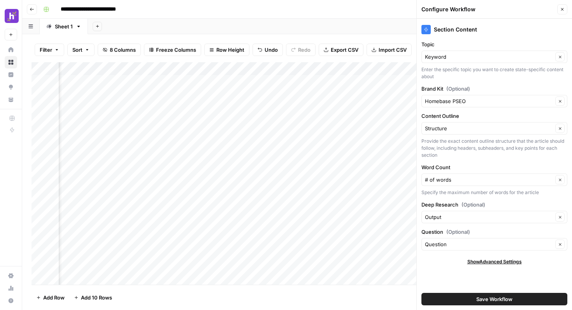
click at [472, 298] on button "Save Workflow" at bounding box center [494, 299] width 146 height 12
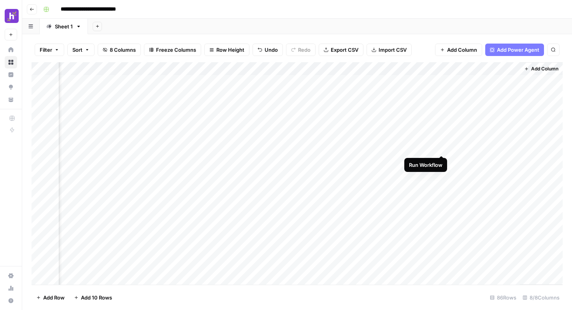
click at [443, 147] on div "Add Column" at bounding box center [297, 173] width 531 height 223
click at [181, 150] on div "Add Column" at bounding box center [297, 173] width 531 height 223
click at [308, 158] on div "Add Column" at bounding box center [297, 173] width 531 height 223
click at [288, 146] on div "Add Column" at bounding box center [297, 173] width 531 height 223
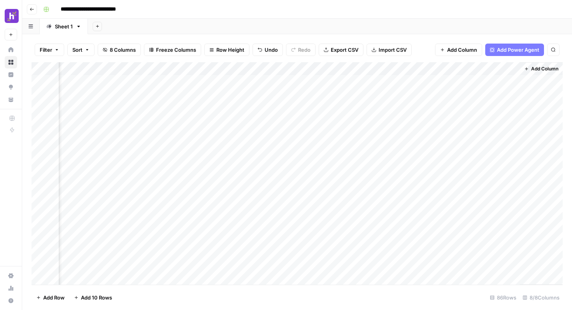
click at [201, 146] on div "Add Column" at bounding box center [297, 173] width 531 height 223
type textarea "***"
click at [170, 163] on div "Add Column" at bounding box center [297, 173] width 531 height 223
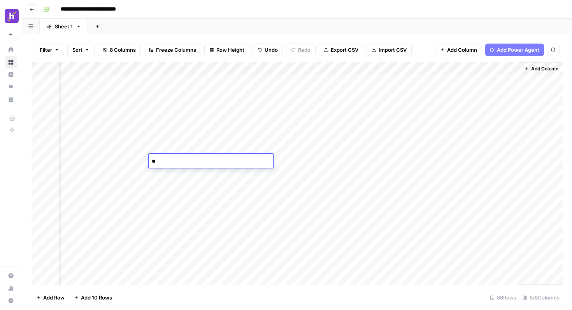
type textarea "*"
type textarea "***"
click at [185, 175] on div "Add Column" at bounding box center [297, 173] width 531 height 223
click at [185, 175] on textarea "*******" at bounding box center [211, 174] width 125 height 11
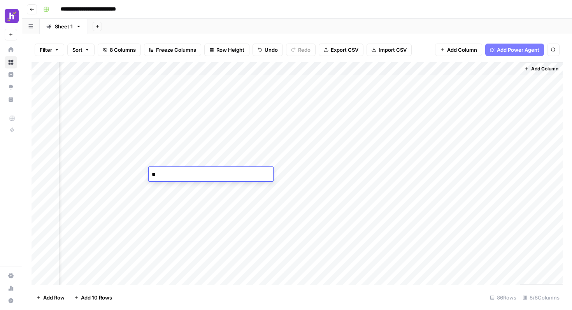
type textarea "***"
click at [442, 148] on div "Add Column" at bounding box center [297, 173] width 531 height 223
click at [442, 163] on div "Add Column" at bounding box center [297, 173] width 531 height 223
click at [442, 174] on div "Add Column" at bounding box center [297, 173] width 531 height 223
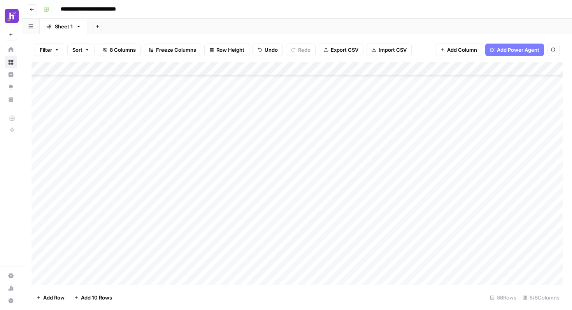
click at [435, 146] on div "Add Column" at bounding box center [297, 173] width 531 height 223
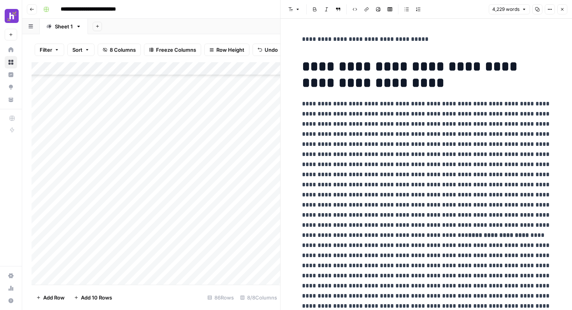
click at [540, 5] on button "Copy" at bounding box center [537, 9] width 10 height 10
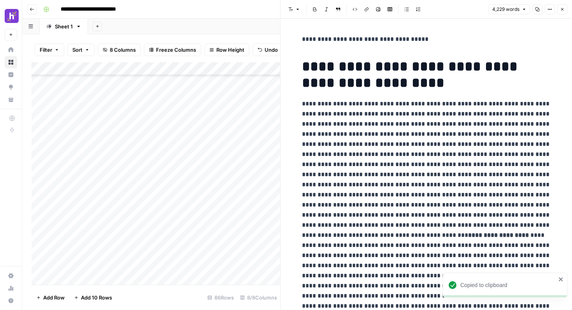
click at [561, 10] on icon "button" at bounding box center [562, 9] width 5 height 5
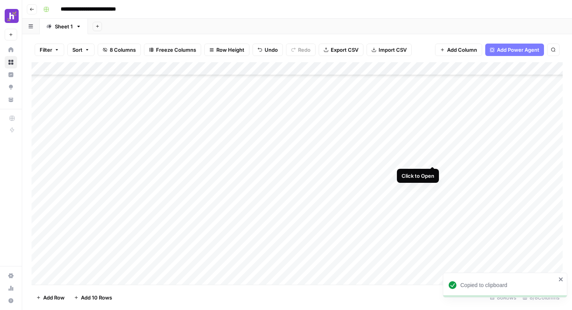
click at [432, 159] on div "Add Column" at bounding box center [297, 173] width 531 height 223
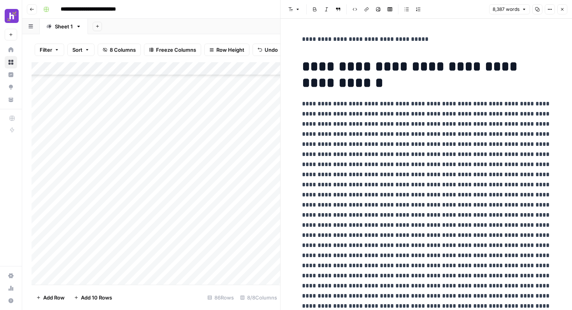
click at [540, 12] on button "Copy" at bounding box center [537, 9] width 10 height 10
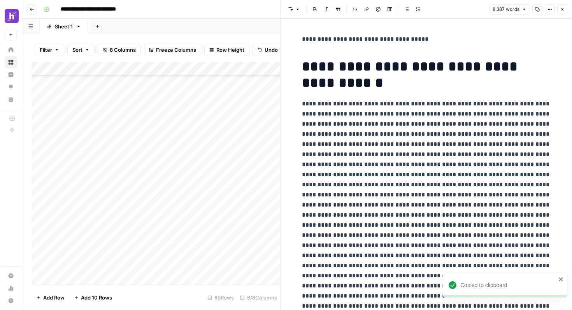
click at [562, 14] on button "Close" at bounding box center [562, 9] width 10 height 10
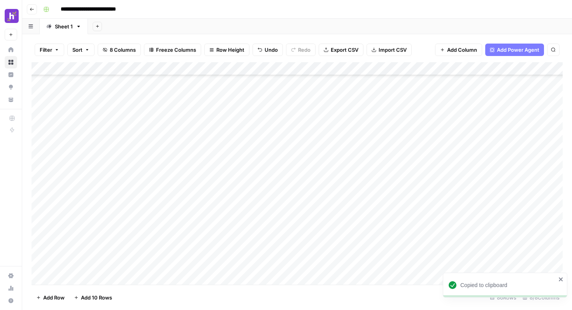
click at [435, 171] on div "Add Column" at bounding box center [297, 173] width 531 height 223
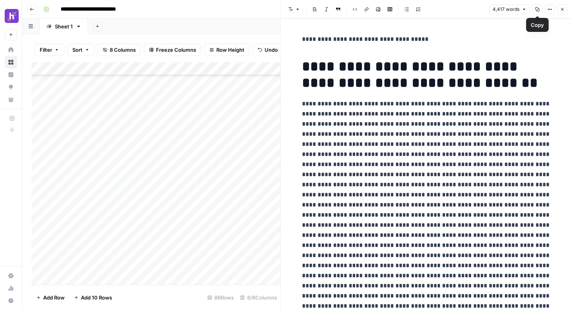
click at [541, 7] on button "Copy" at bounding box center [537, 9] width 10 height 10
click at [563, 11] on icon "button" at bounding box center [562, 9] width 5 height 5
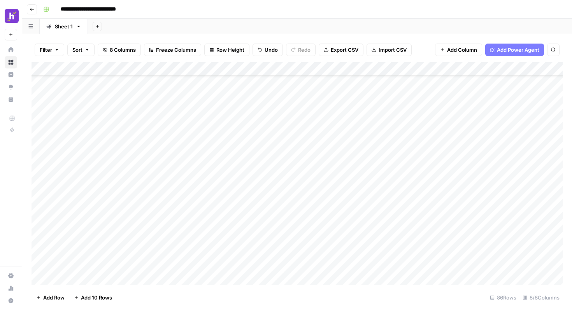
click at [431, 184] on div "Add Column" at bounding box center [297, 173] width 531 height 223
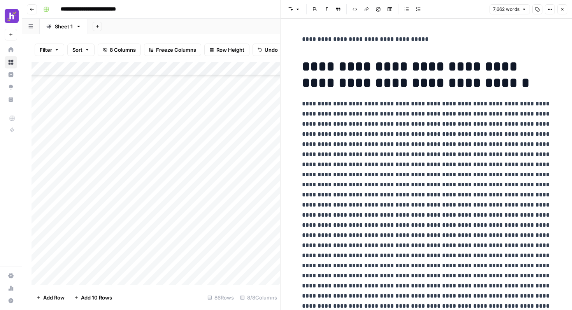
click at [538, 12] on button "Copy" at bounding box center [537, 9] width 10 height 10
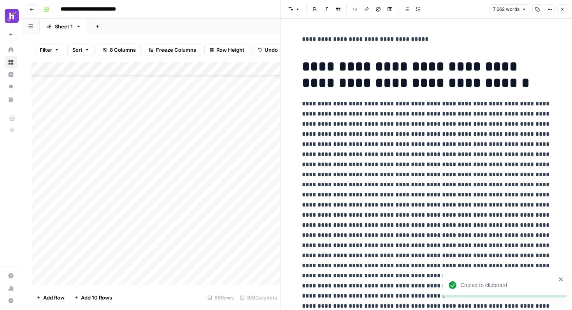
click at [561, 11] on icon "button" at bounding box center [562, 9] width 5 height 5
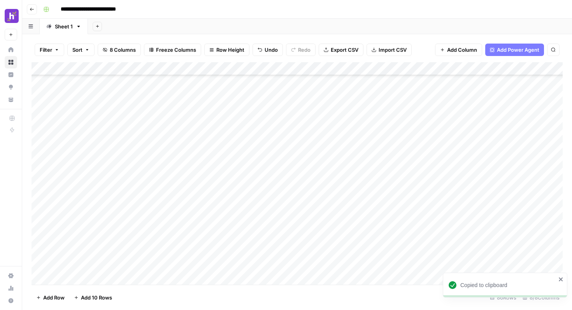
click at [434, 198] on div "Add Column" at bounding box center [297, 173] width 531 height 223
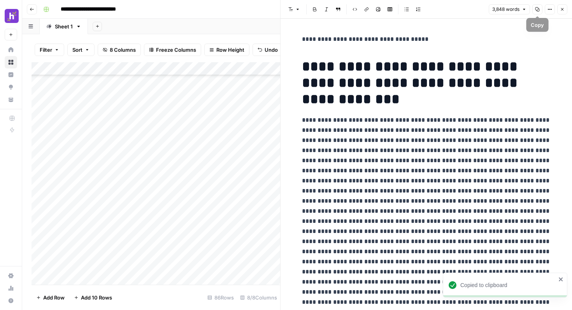
click at [538, 11] on icon "button" at bounding box center [537, 9] width 4 height 4
click at [563, 9] on icon "button" at bounding box center [562, 9] width 3 height 3
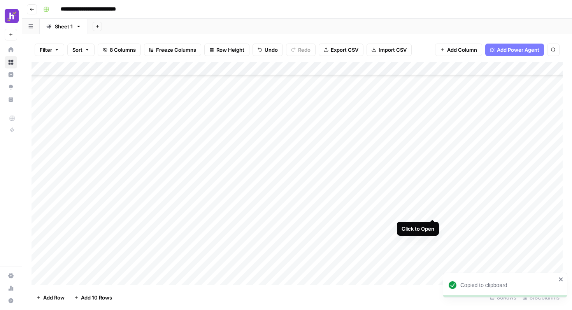
click at [432, 212] on div "Add Column" at bounding box center [297, 173] width 531 height 223
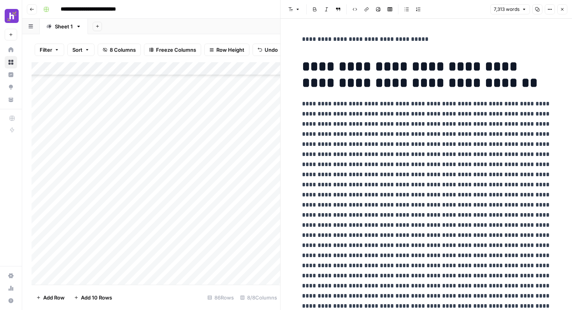
click at [538, 9] on icon "button" at bounding box center [537, 9] width 4 height 4
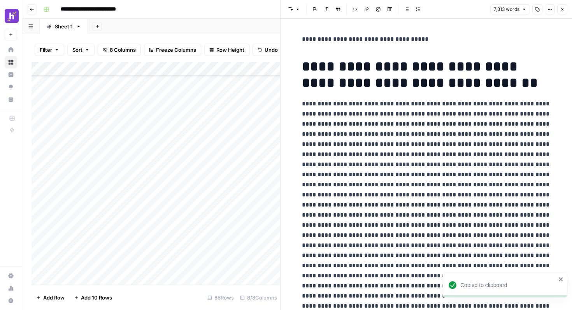
click at [564, 10] on icon "button" at bounding box center [562, 9] width 5 height 5
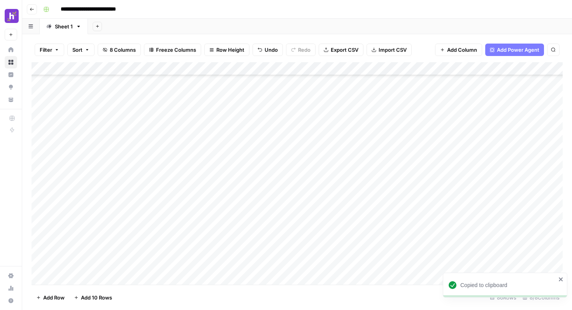
click at [432, 222] on div "Add Column" at bounding box center [297, 173] width 531 height 223
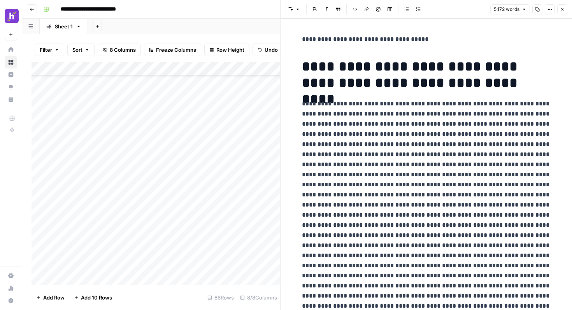
click at [534, 9] on button "Copy" at bounding box center [537, 9] width 10 height 10
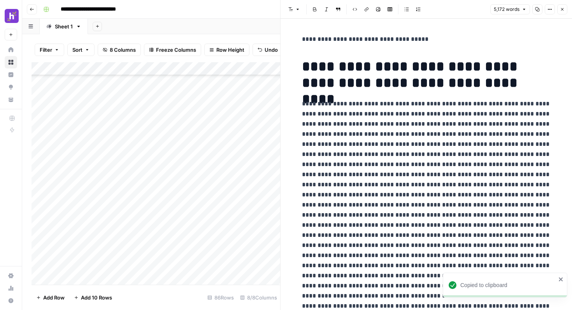
click at [570, 9] on header "Font style Bold Italic Block quote Code block Link Image Insert Table Bulleted …" at bounding box center [426, 9] width 291 height 19
click at [566, 7] on button "Close" at bounding box center [562, 9] width 10 height 10
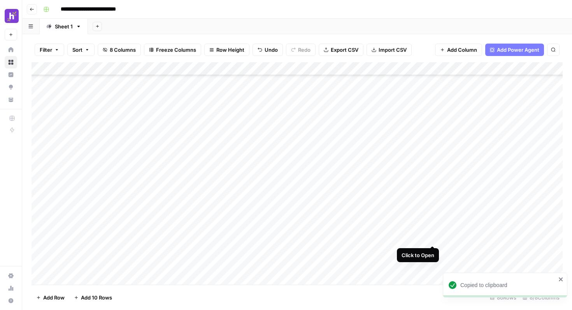
click at [431, 236] on div "Add Column" at bounding box center [297, 173] width 531 height 223
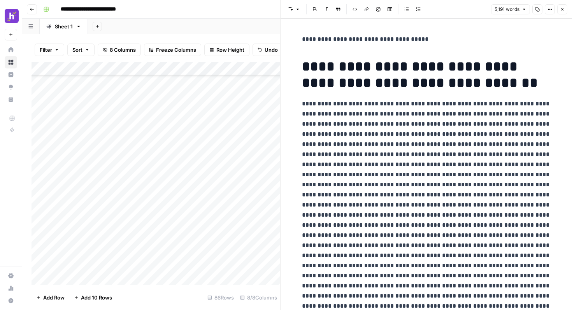
click at [536, 9] on icon "button" at bounding box center [537, 9] width 5 height 5
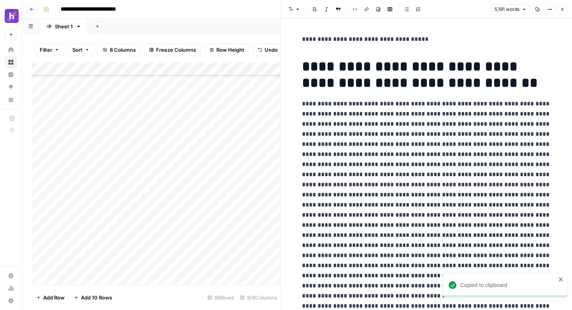
click at [561, 9] on icon "button" at bounding box center [562, 9] width 5 height 5
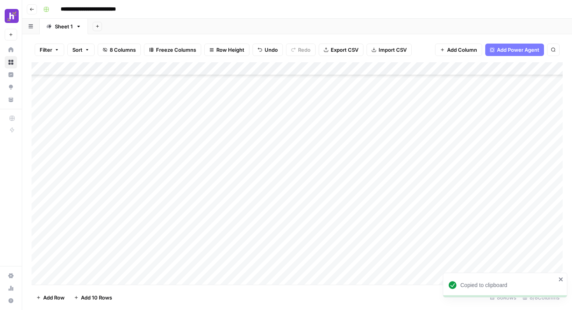
click at [433, 250] on div "Add Column" at bounding box center [297, 173] width 531 height 223
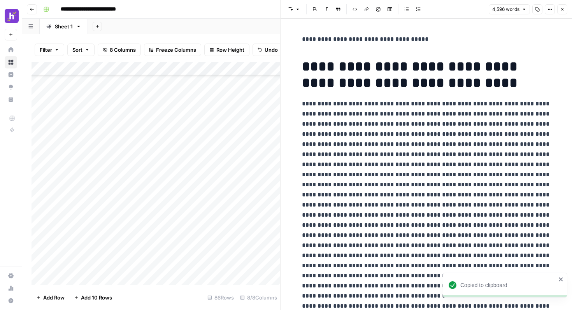
click at [538, 8] on icon "button" at bounding box center [537, 9] width 5 height 5
click at [560, 11] on icon "button" at bounding box center [562, 9] width 5 height 5
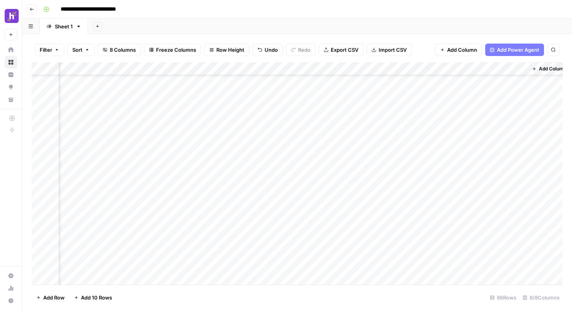
scroll to position [33, 283]
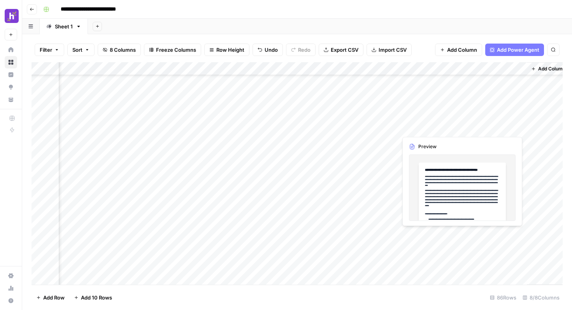
click at [518, 126] on div "Add Column" at bounding box center [297, 173] width 531 height 223
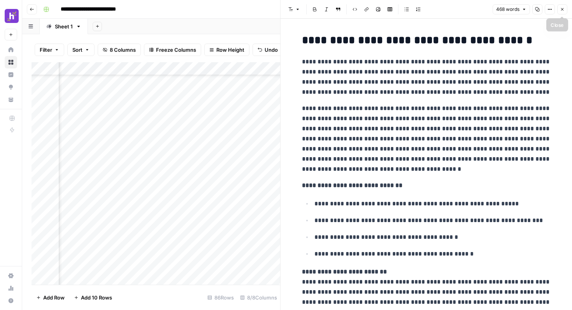
click at [559, 10] on button "Close" at bounding box center [562, 9] width 10 height 10
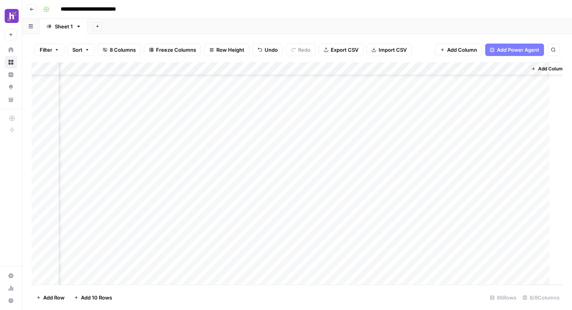
scroll to position [33, 281]
click at [520, 140] on div "Add Column" at bounding box center [297, 173] width 531 height 223
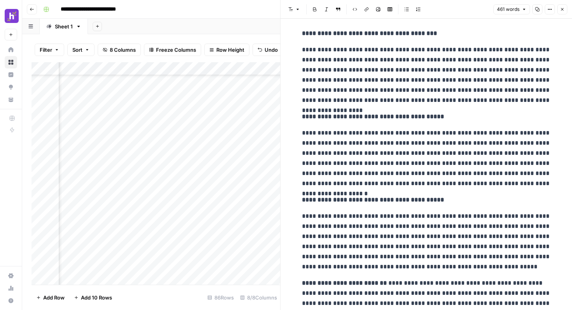
scroll to position [321, 0]
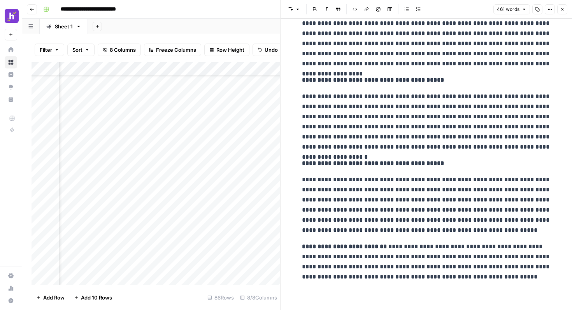
click at [562, 9] on icon "button" at bounding box center [562, 9] width 3 height 3
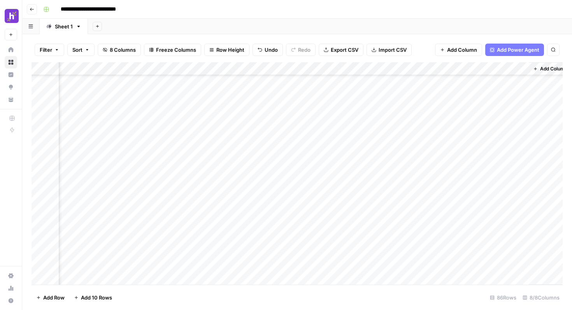
click at [520, 114] on div "Add Column" at bounding box center [297, 173] width 531 height 223
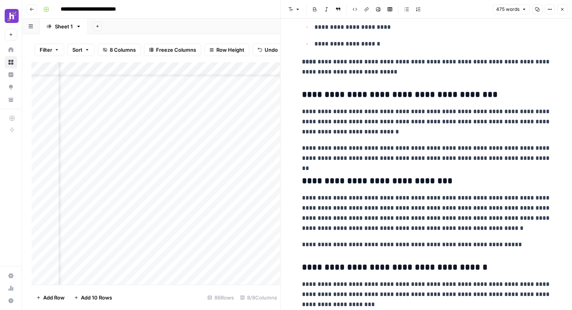
scroll to position [605, 0]
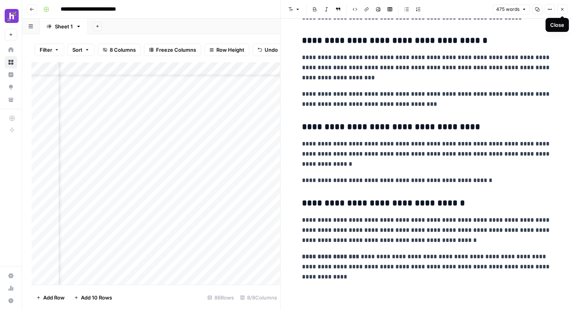
click at [561, 10] on icon "button" at bounding box center [562, 9] width 5 height 5
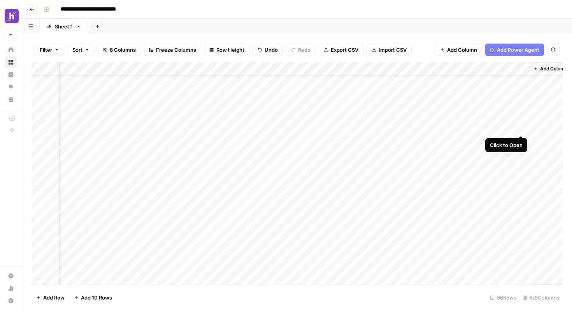
click at [521, 128] on div "Add Column" at bounding box center [297, 173] width 531 height 223
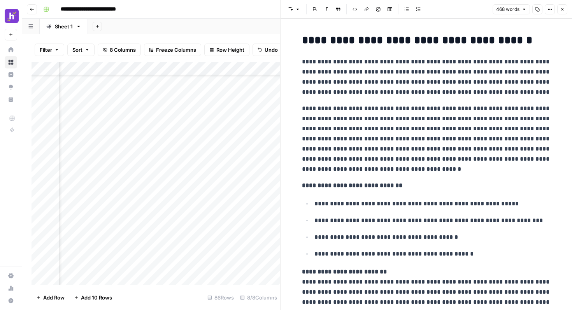
click at [563, 10] on icon "button" at bounding box center [562, 9] width 5 height 5
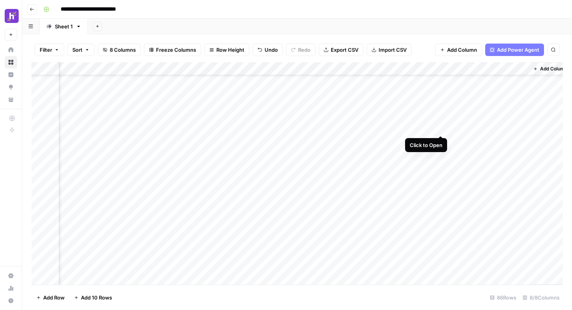
click at [442, 128] on div "Add Column" at bounding box center [297, 173] width 531 height 223
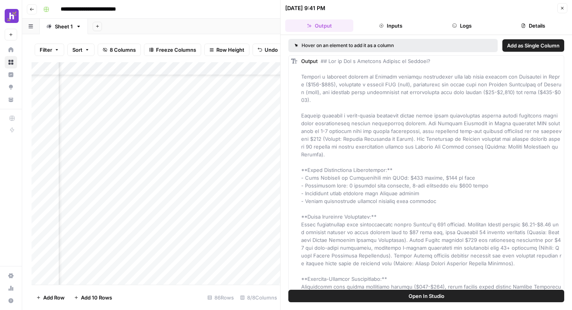
click at [564, 11] on button "Close" at bounding box center [562, 8] width 10 height 10
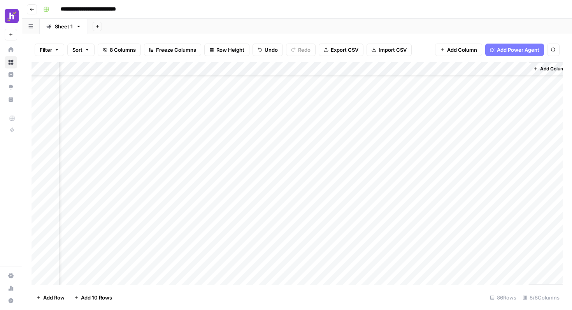
click at [441, 67] on div "Add Column" at bounding box center [297, 173] width 531 height 223
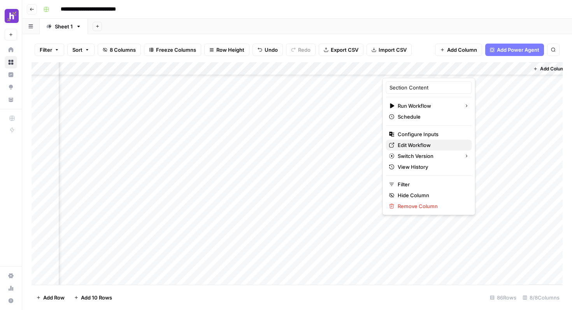
click at [418, 145] on span "Edit Workflow" at bounding box center [432, 145] width 68 height 8
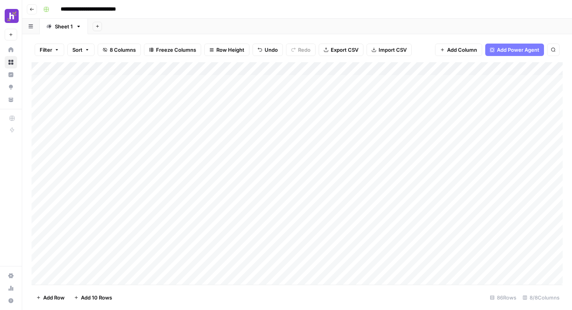
scroll to position [2, 27]
click at [405, 146] on div "Add Column" at bounding box center [297, 173] width 531 height 223
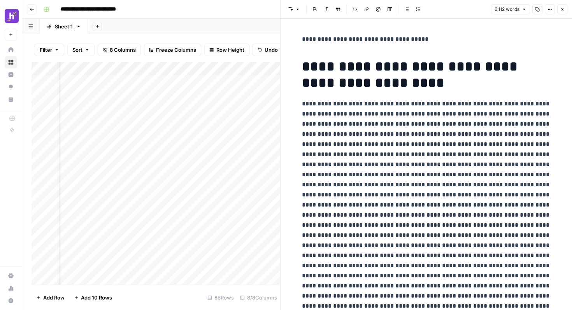
click at [536, 10] on icon "button" at bounding box center [537, 9] width 4 height 4
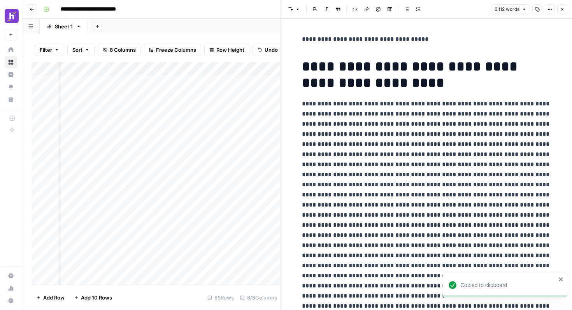
click at [563, 12] on button "Close" at bounding box center [562, 9] width 10 height 10
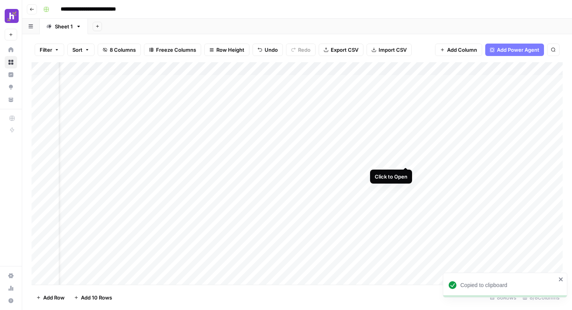
click at [405, 160] on div "Add Column" at bounding box center [297, 173] width 531 height 223
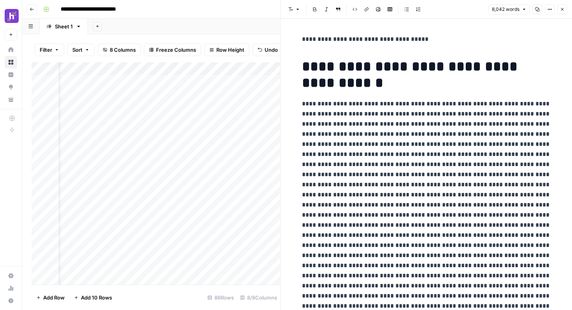
click at [534, 11] on button "Copy" at bounding box center [537, 9] width 10 height 10
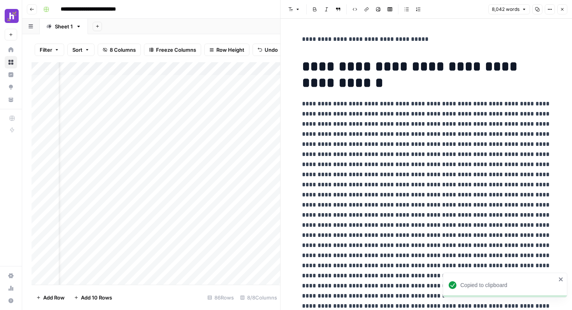
click at [562, 10] on icon "button" at bounding box center [562, 9] width 5 height 5
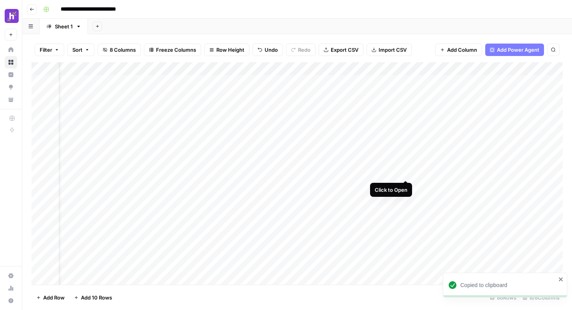
click at [404, 172] on div "Add Column" at bounding box center [297, 173] width 531 height 223
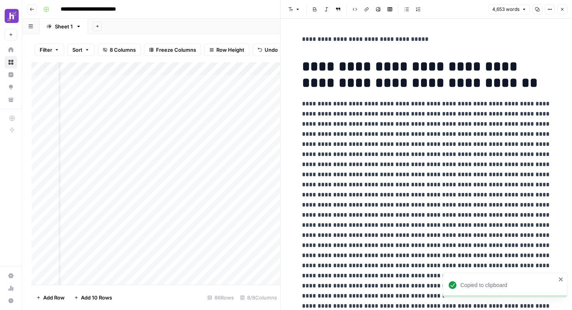
click at [537, 9] on icon "button" at bounding box center [537, 9] width 5 height 5
click at [560, 10] on icon "button" at bounding box center [562, 9] width 5 height 5
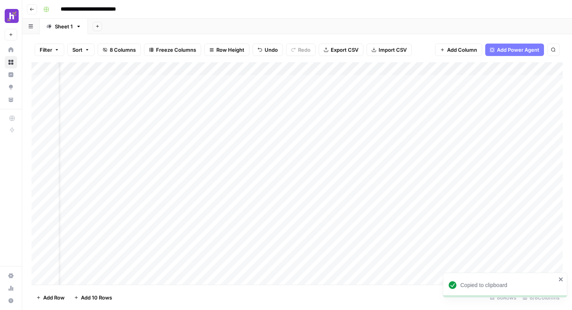
click at [405, 186] on div "Add Column" at bounding box center [297, 173] width 531 height 223
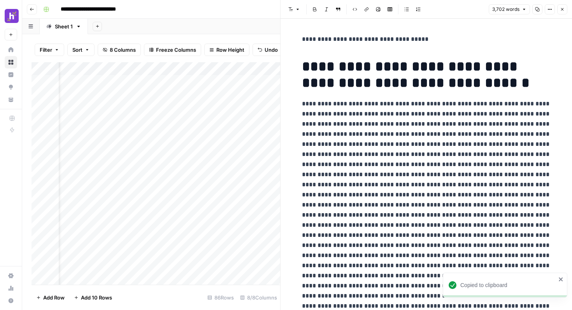
click at [537, 11] on icon "button" at bounding box center [537, 9] width 4 height 4
click at [562, 11] on icon "button" at bounding box center [562, 9] width 5 height 5
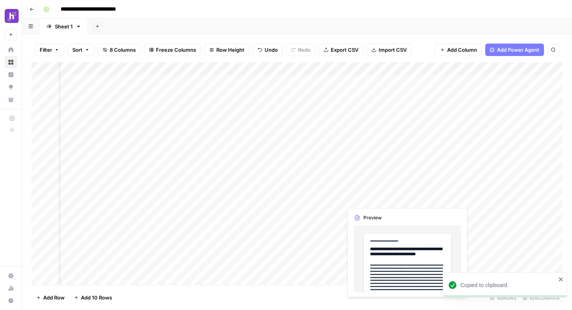
click at [407, 198] on div "Add Column" at bounding box center [297, 173] width 531 height 223
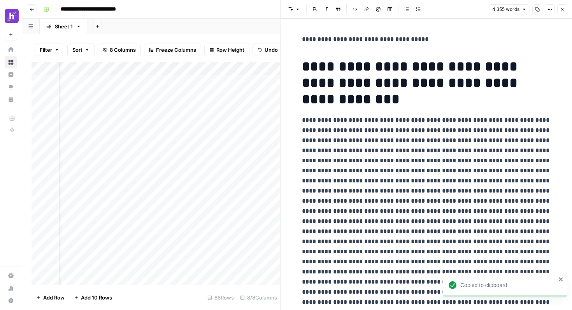
click at [539, 9] on icon "button" at bounding box center [537, 9] width 4 height 4
click at [561, 7] on icon "button" at bounding box center [562, 9] width 5 height 5
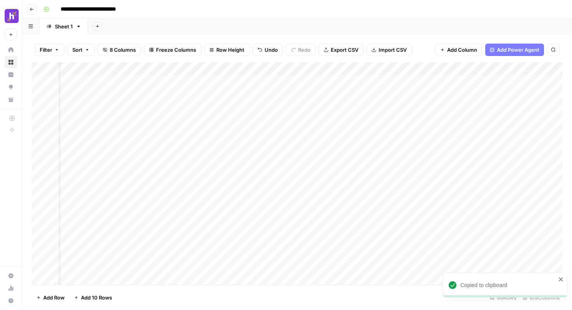
click at [405, 212] on div "Add Column" at bounding box center [297, 173] width 531 height 223
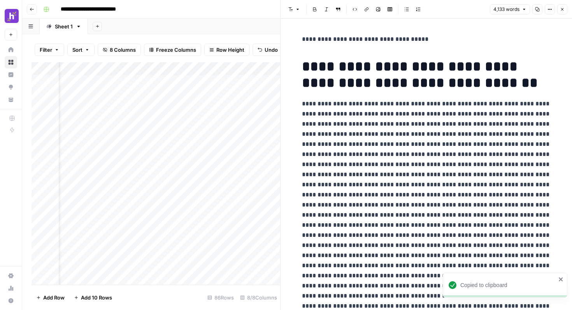
click at [535, 9] on icon "button" at bounding box center [537, 9] width 4 height 4
click at [562, 10] on icon "button" at bounding box center [562, 9] width 5 height 5
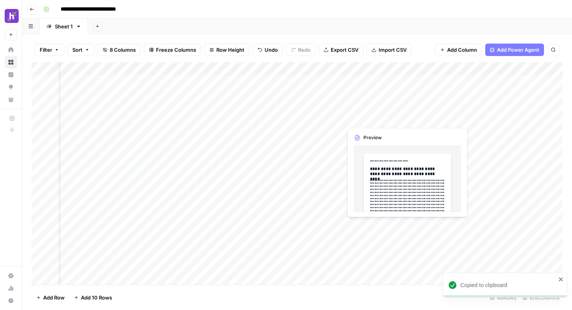
click at [403, 225] on div "Add Column" at bounding box center [297, 173] width 531 height 223
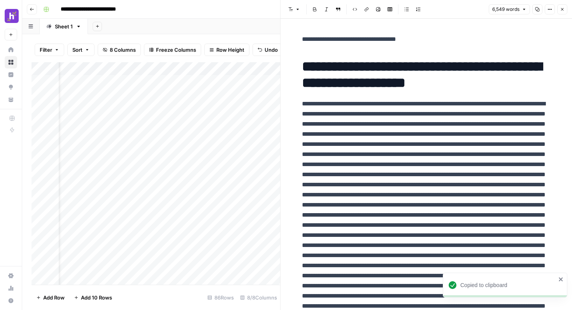
click at [535, 13] on button "Copy" at bounding box center [537, 9] width 10 height 10
click at [562, 9] on icon "button" at bounding box center [562, 9] width 3 height 3
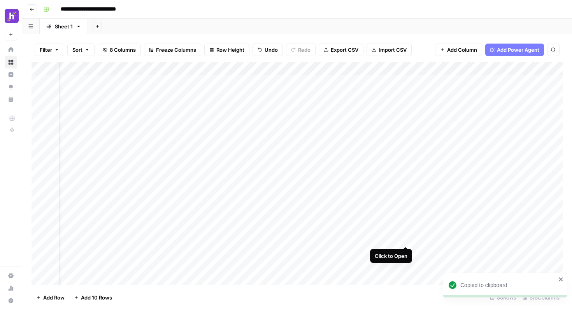
click at [406, 241] on div "Add Column" at bounding box center [297, 173] width 531 height 223
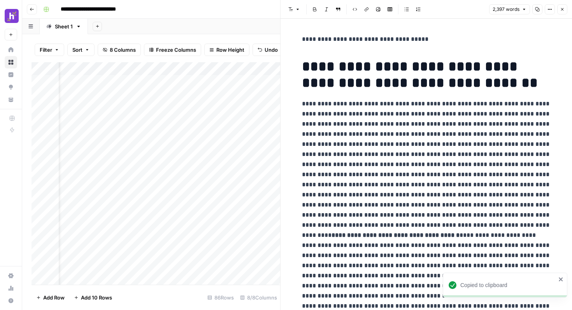
click at [538, 12] on button "Copy" at bounding box center [537, 9] width 10 height 10
click at [563, 8] on icon "button" at bounding box center [562, 9] width 3 height 3
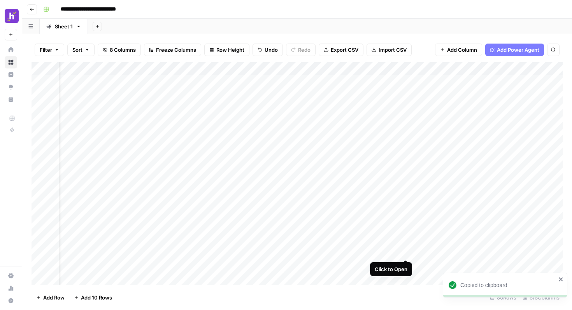
click at [407, 252] on div "Add Column" at bounding box center [297, 173] width 531 height 223
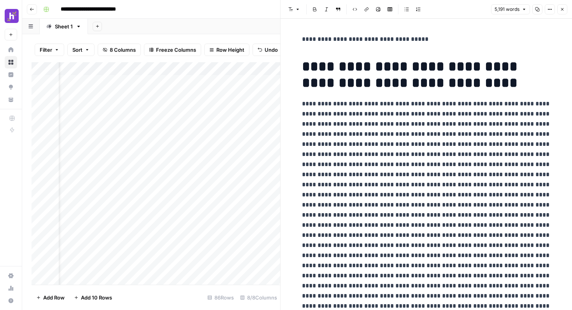
click at [540, 7] on button "Copy" at bounding box center [537, 9] width 10 height 10
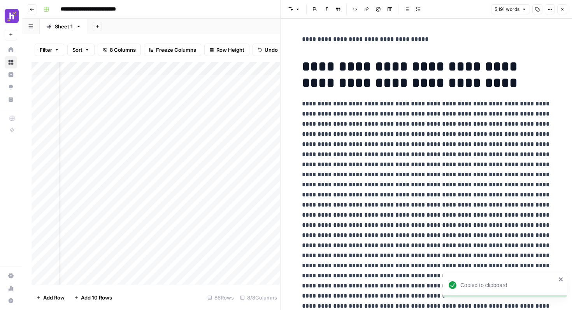
click at [563, 12] on button "Close" at bounding box center [562, 9] width 10 height 10
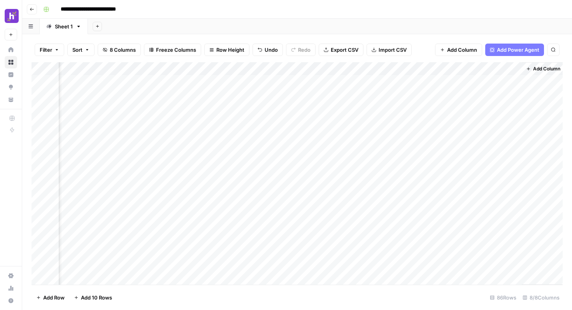
scroll to position [2, 291]
click at [441, 147] on div "Add Column" at bounding box center [297, 173] width 531 height 223
click at [441, 160] on div "Add Column" at bounding box center [297, 173] width 531 height 223
click at [442, 174] on div "Add Column" at bounding box center [297, 173] width 531 height 223
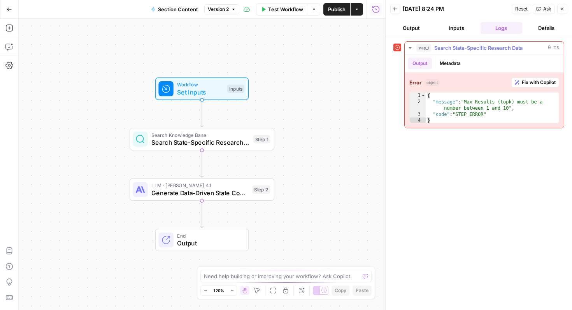
click at [530, 78] on button "Fix with Copilot" at bounding box center [535, 82] width 48 height 10
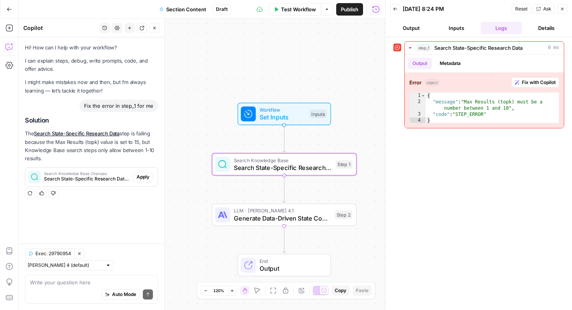
click at [142, 181] on button "Apply" at bounding box center [143, 177] width 20 height 10
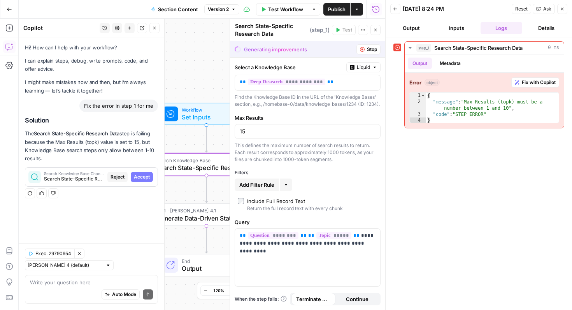
click at [142, 181] on button "Accept" at bounding box center [142, 177] width 22 height 10
type input "10"
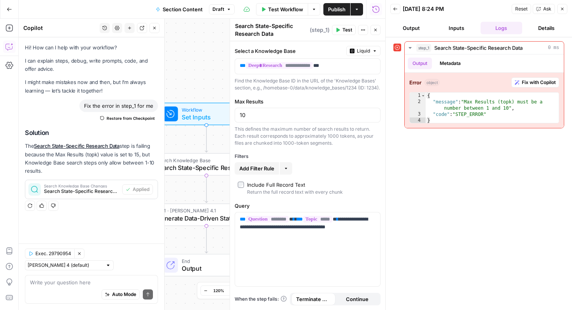
click at [332, 13] on button "Publish" at bounding box center [336, 9] width 27 height 12
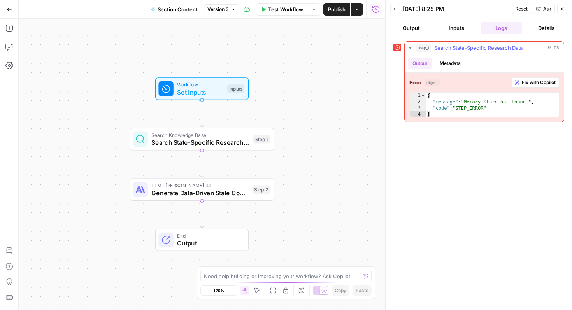
click at [535, 84] on span "Fix with Copilot" at bounding box center [539, 82] width 34 height 7
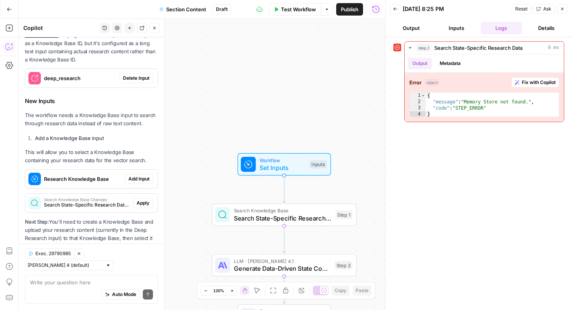
scroll to position [121, 0]
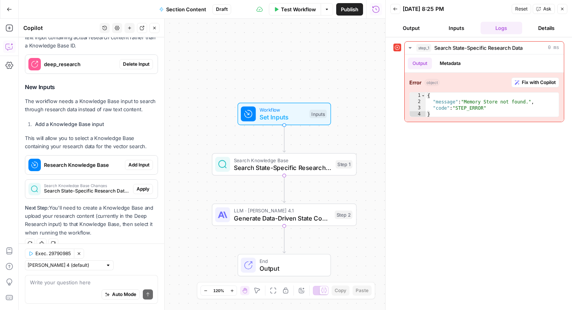
click at [84, 284] on textarea at bounding box center [91, 283] width 123 height 8
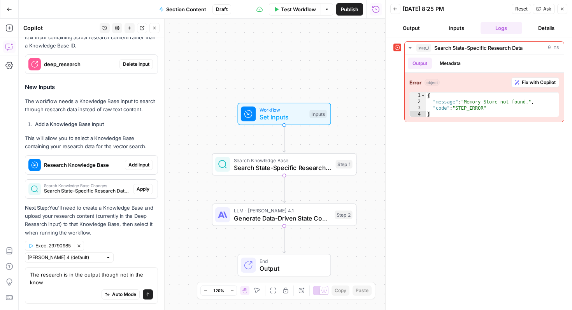
scroll to position [129, 0]
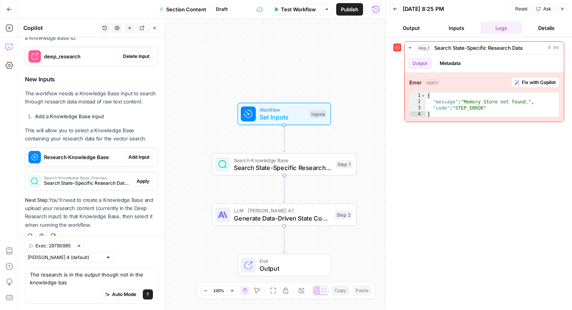
type textarea "The research is in the output though not in the knowledge base"
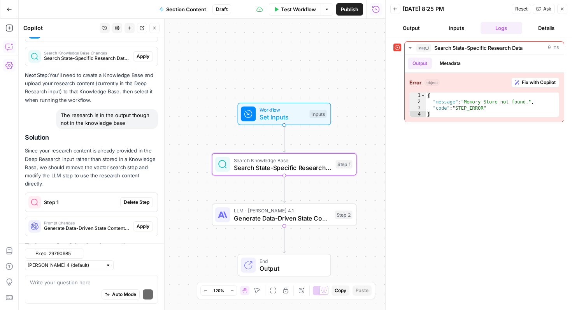
scroll to position [252, 0]
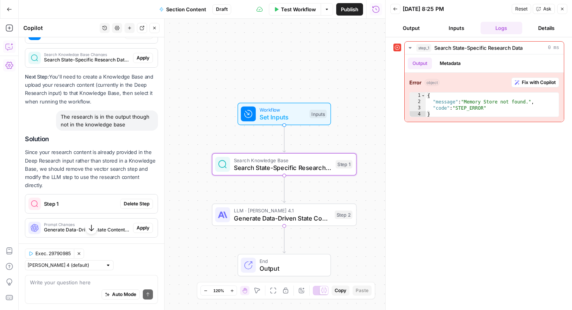
click at [133, 200] on span "Delete Step" at bounding box center [137, 203] width 26 height 7
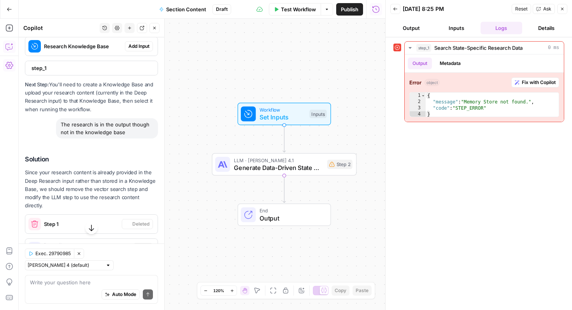
scroll to position [265, 0]
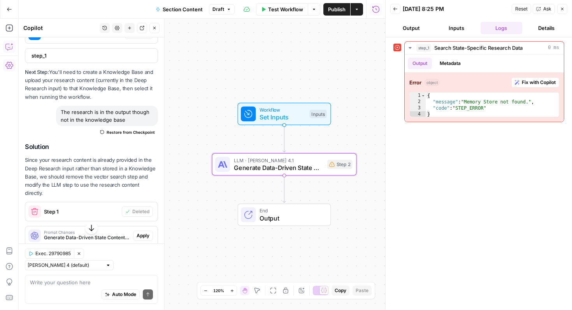
click at [144, 232] on span "Apply" at bounding box center [143, 235] width 13 height 7
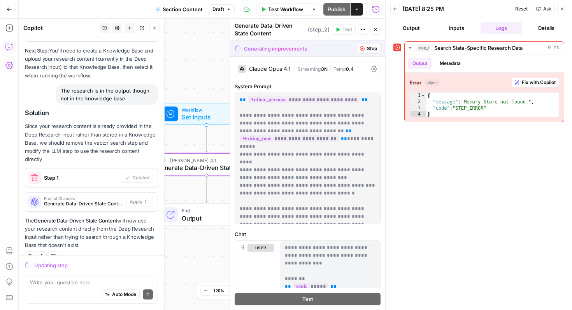
scroll to position [278, 0]
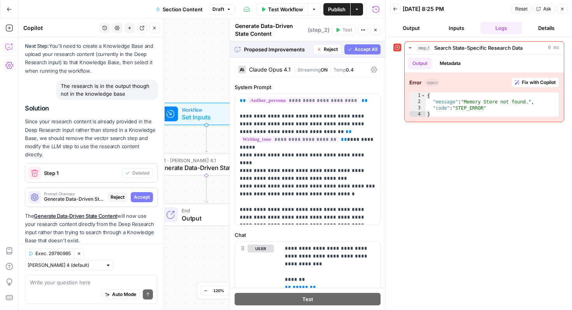
click at [368, 51] on span "Accept All" at bounding box center [365, 49] width 23 height 7
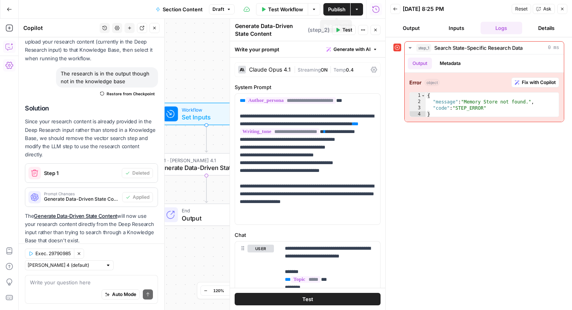
click at [343, 12] on span "Publish" at bounding box center [337, 9] width 18 height 8
click at [338, 7] on span "Publish" at bounding box center [337, 9] width 18 height 8
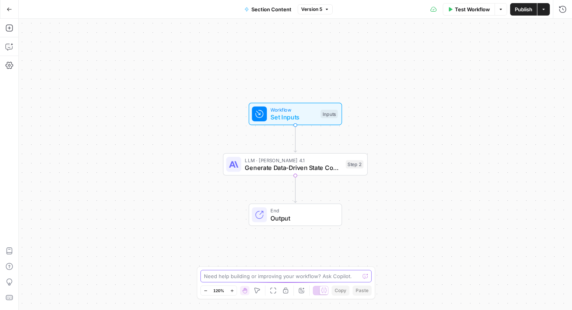
click at [235, 278] on textarea at bounding box center [282, 276] width 156 height 8
drag, startPoint x: 226, startPoint y: 275, endPoint x: 246, endPoint y: 278, distance: 19.6
click at [246, 278] on textarea "Apply a "structure"" at bounding box center [278, 276] width 149 height 8
click at [282, 274] on textarea "Apply a "content outline"" at bounding box center [278, 276] width 149 height 8
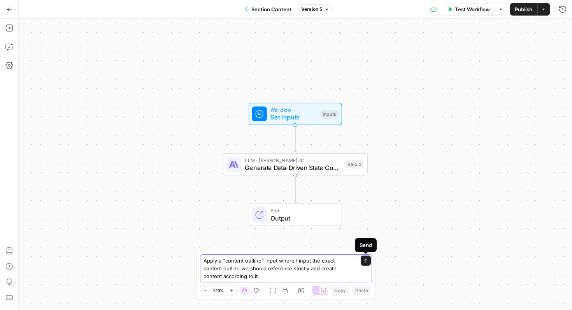
type textarea "Apply a "content outline" input where I input the exact content outline we shou…"
click at [361, 261] on button "Send" at bounding box center [366, 261] width 10 height 10
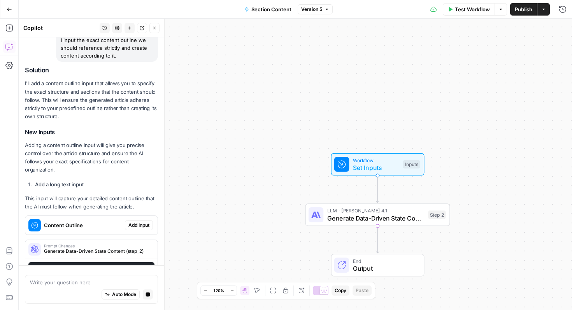
scroll to position [95, 0]
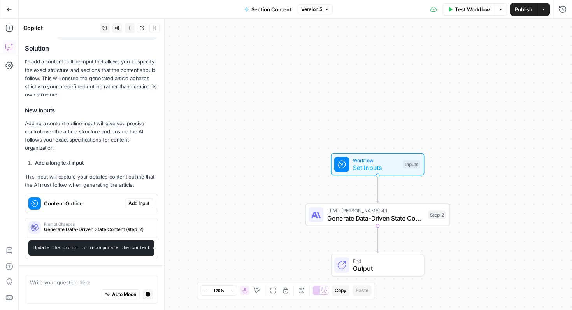
click at [139, 203] on span "Add Input" at bounding box center [138, 203] width 21 height 7
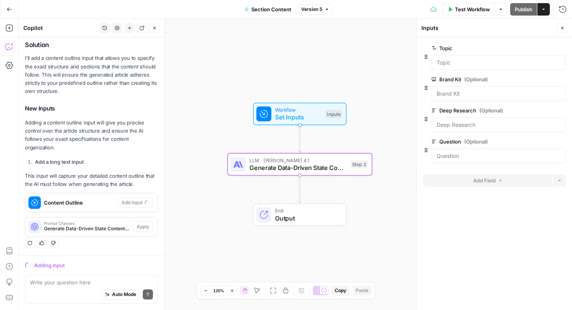
scroll to position [111, 0]
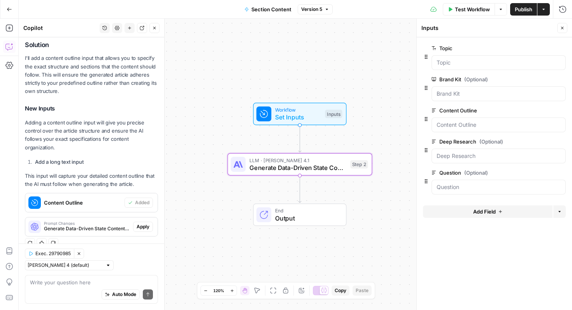
click at [140, 226] on span "Apply" at bounding box center [143, 226] width 13 height 7
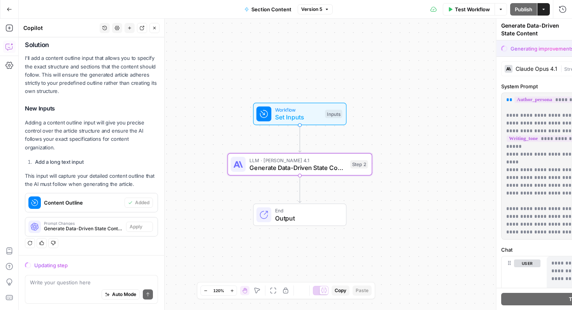
scroll to position [99, 0]
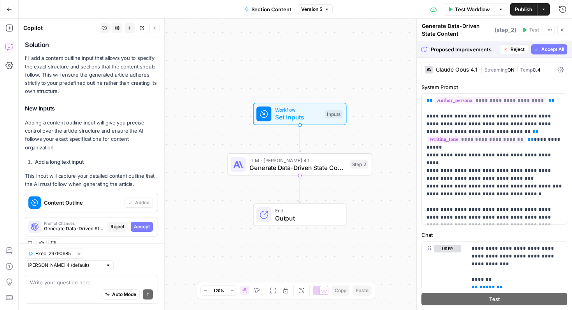
click at [543, 49] on span "Accept All" at bounding box center [552, 49] width 23 height 7
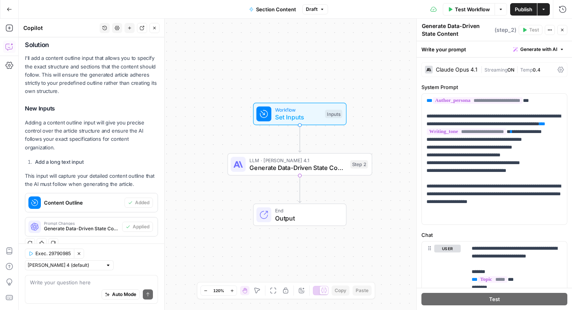
click at [525, 9] on span "Publish" at bounding box center [524, 9] width 18 height 8
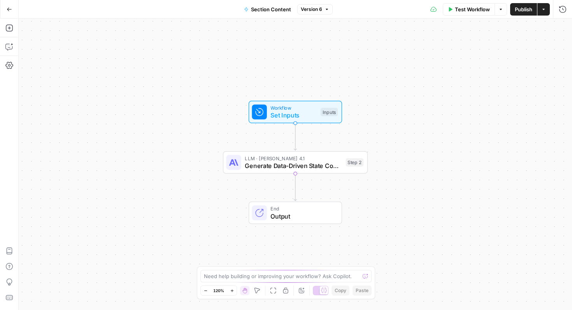
click at [233, 272] on div "Need help building or improving your workflow? Ask Copilot." at bounding box center [285, 276] width 171 height 12
click at [275, 276] on textarea "Keep it to 500 words max and make it readable" at bounding box center [278, 276] width 149 height 8
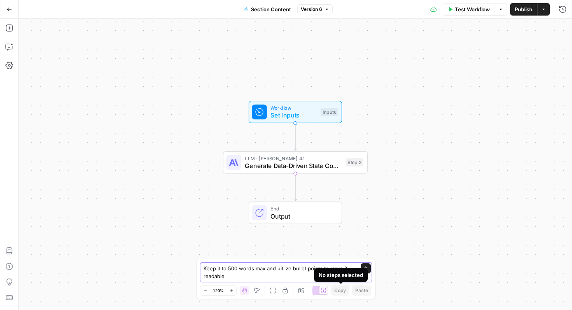
click at [244, 277] on textarea "Keep it to 500 words max and uitlize bullet points to make it readable" at bounding box center [277, 273] width 149 height 16
drag, startPoint x: 284, startPoint y: 277, endPoint x: 197, endPoint y: 275, distance: 86.8
click at [197, 275] on div "Keep it to 500 words max and uitlize bullet points to make it readable Keep it …" at bounding box center [285, 279] width 179 height 40
type textarea "Keep it to 500 words max and uitlize bullet points to make it more readable for…"
click at [342, 275] on textarea "Keep it to 500 words max and uitlize bullet points to make it more readable for…" at bounding box center [277, 273] width 149 height 16
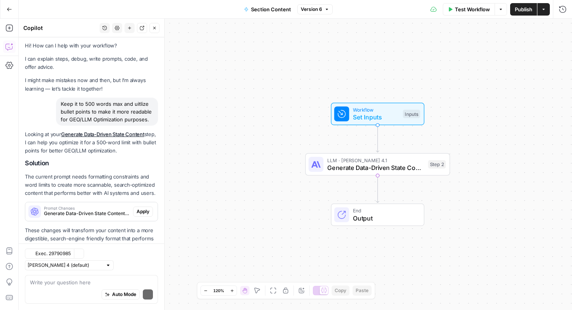
scroll to position [25, 0]
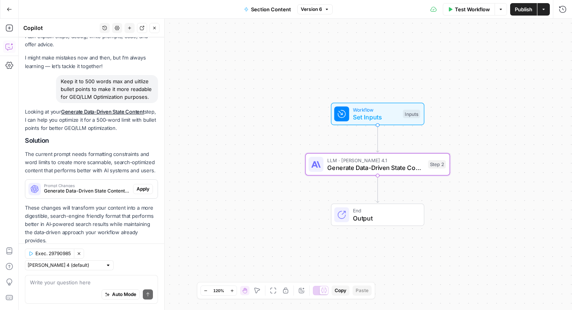
click at [141, 189] on span "Apply" at bounding box center [143, 189] width 13 height 7
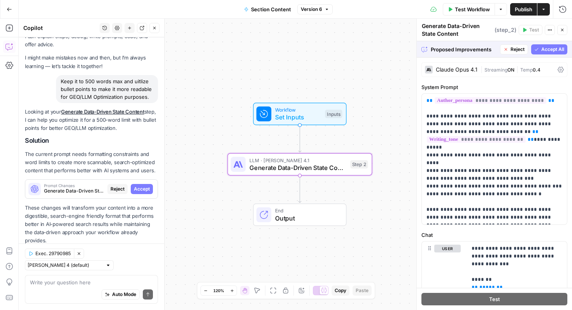
click at [143, 191] on span "Accept" at bounding box center [142, 189] width 16 height 7
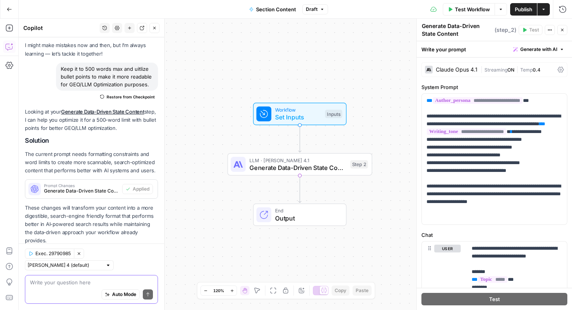
click at [70, 284] on textarea at bounding box center [91, 283] width 123 height 8
type textarea "A"
type textarea "Also create"
click at [524, 8] on span "Publish" at bounding box center [524, 9] width 18 height 8
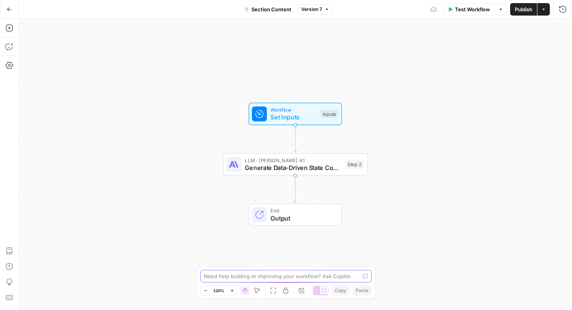
click at [247, 277] on textarea at bounding box center [282, 276] width 156 height 8
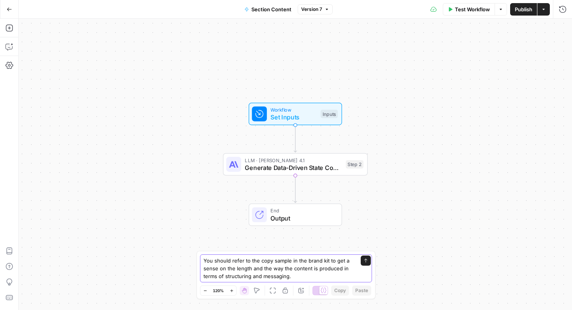
click at [277, 263] on textarea "You should refer to the copy sample in the brand kit to get a sense on the leng…" at bounding box center [277, 268] width 149 height 23
click at [293, 271] on textarea "You should refer to the copy sample in the brand kit to get a sense on the leng…" at bounding box center [277, 268] width 149 height 23
click at [315, 275] on textarea "You should refer to the copy sample in the brand kit to get a sense on the leng…" at bounding box center [277, 268] width 149 height 23
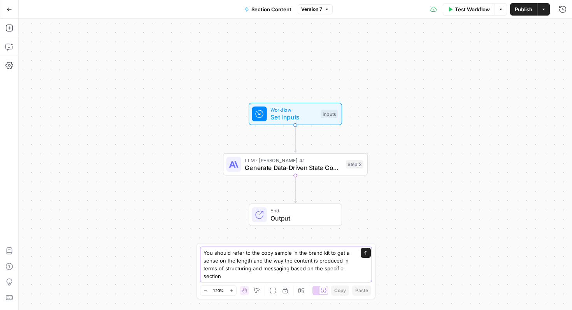
type textarea "You should refer to the copy sample in the brand kit to get a sense on the leng…"
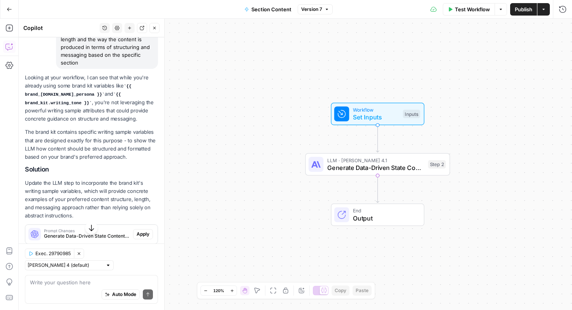
scroll to position [135, 0]
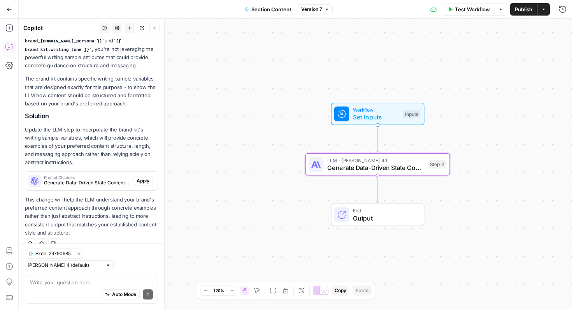
click at [142, 179] on span "Apply" at bounding box center [143, 180] width 13 height 7
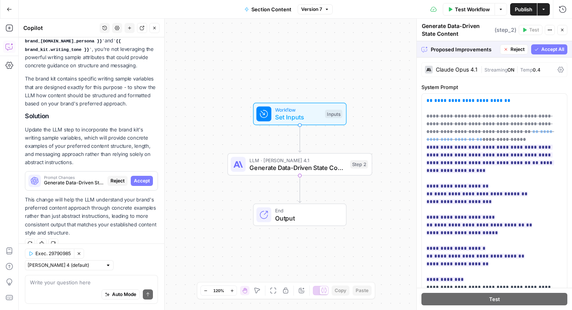
click at [546, 46] on span "Accept All" at bounding box center [552, 49] width 23 height 7
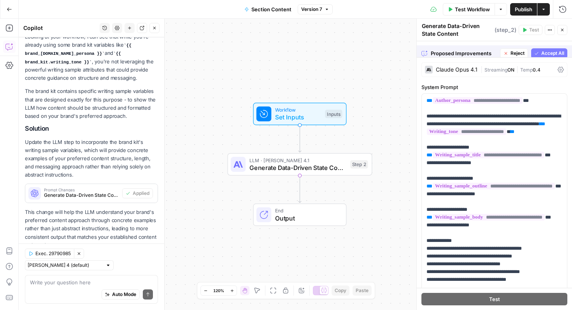
scroll to position [148, 0]
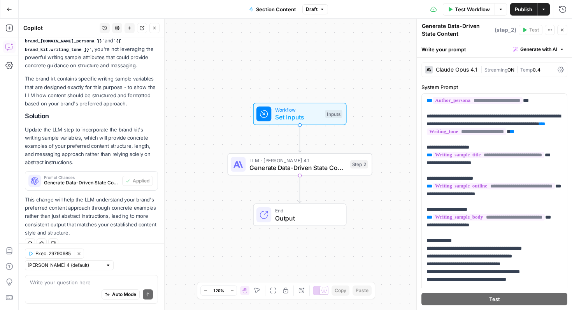
click at [515, 12] on span "Publish" at bounding box center [524, 9] width 18 height 8
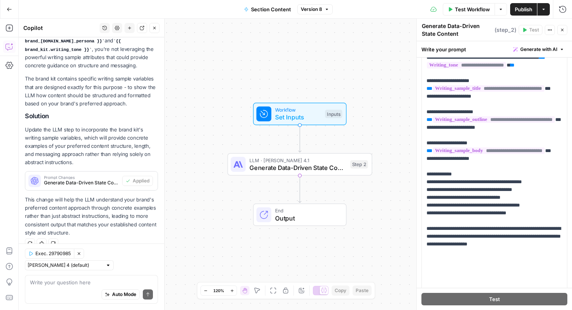
click at [519, 11] on span "Publish" at bounding box center [524, 9] width 18 height 8
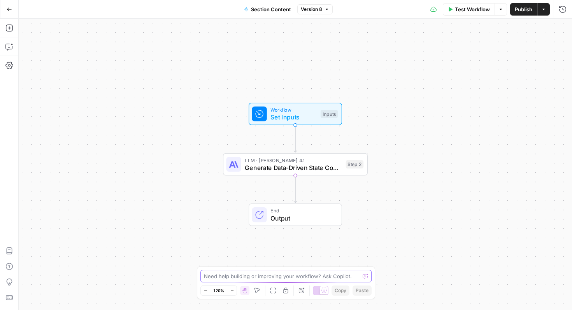
click at [239, 275] on textarea at bounding box center [282, 276] width 156 height 8
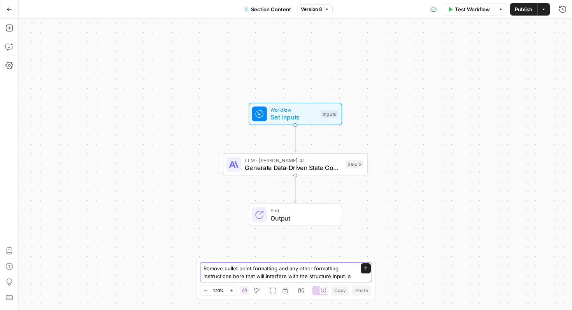
type textarea "Remove bullet point formatting and any other formatting instructions here that …"
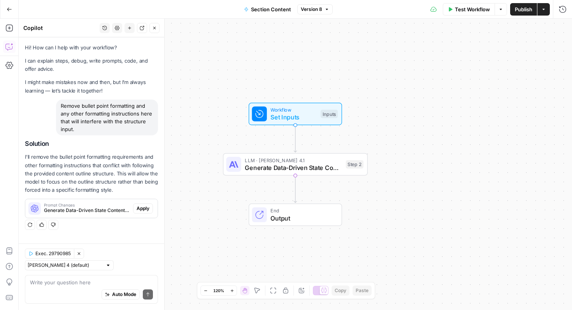
click at [89, 180] on p "I'll remove the bullet point formatting requirements and other formatting instr…" at bounding box center [91, 173] width 133 height 41
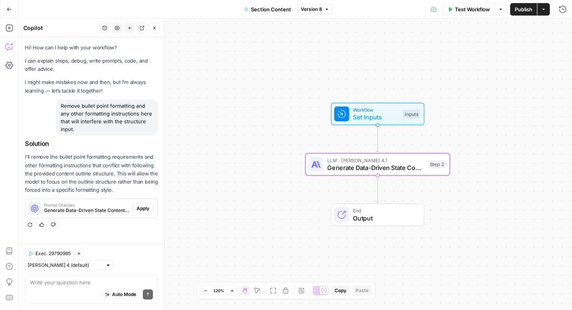
click at [146, 210] on span "Apply" at bounding box center [143, 208] width 13 height 7
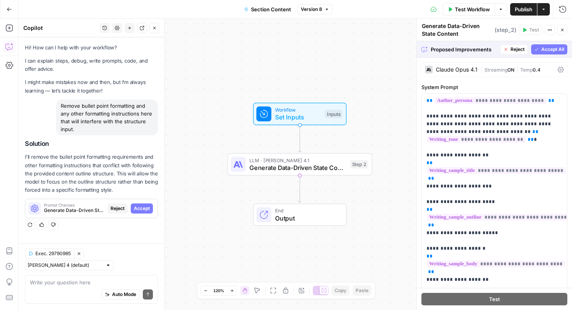
click at [553, 50] on span "Accept All" at bounding box center [552, 49] width 23 height 7
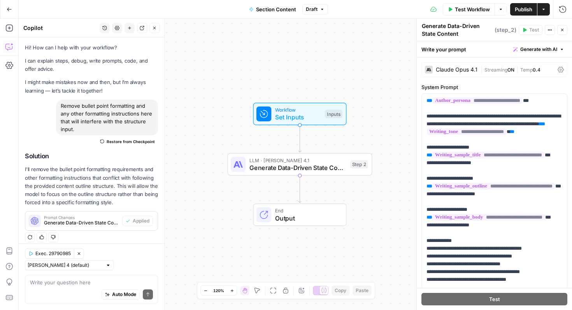
click at [520, 10] on span "Publish" at bounding box center [524, 9] width 18 height 8
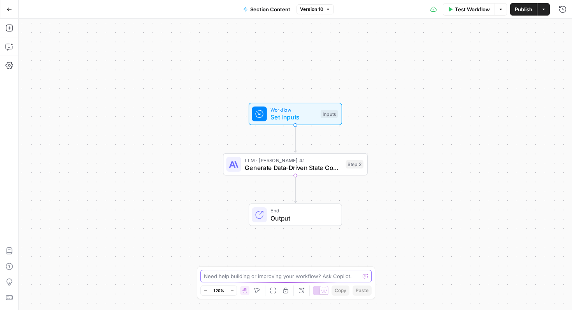
click at [262, 275] on textarea at bounding box center [282, 276] width 156 height 8
type textarea "A"
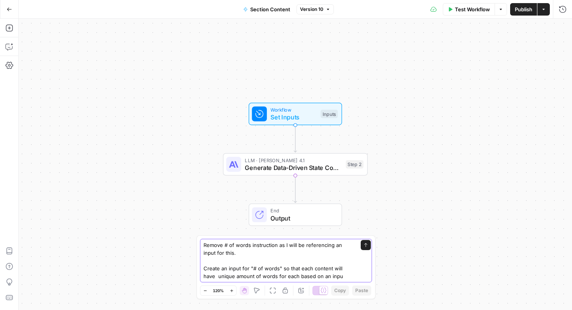
type textarea "Remove # of words instruction as I will be referencing an input for this. Creat…"
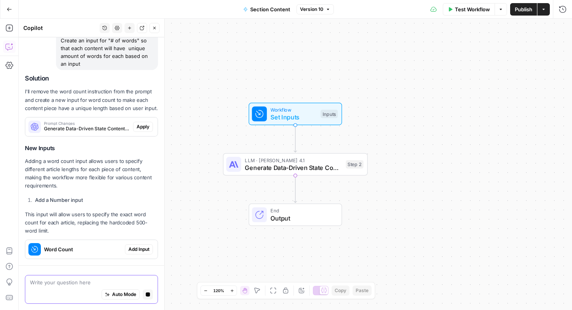
scroll to position [114, 0]
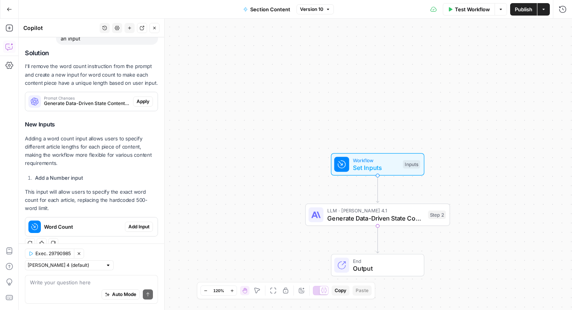
click at [135, 226] on span "Add Input" at bounding box center [138, 226] width 21 height 7
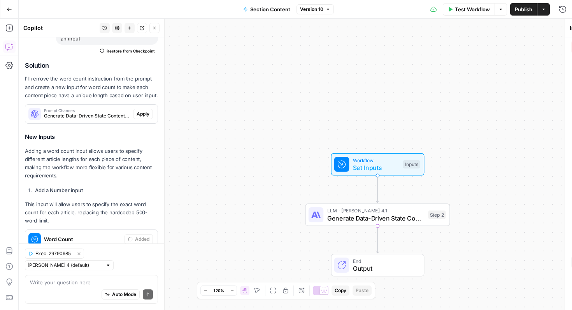
scroll to position [126, 0]
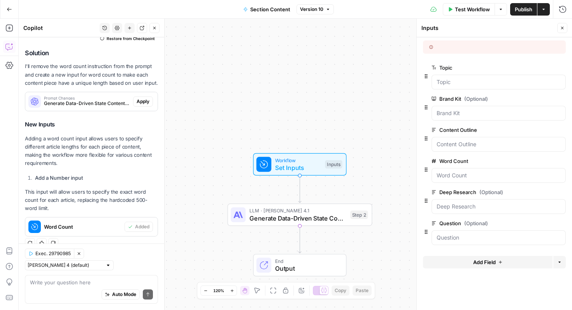
click at [528, 9] on span "Publish" at bounding box center [524, 9] width 18 height 8
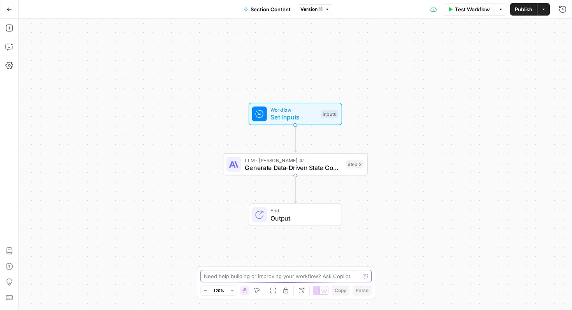
click at [236, 277] on textarea at bounding box center [282, 276] width 156 height 8
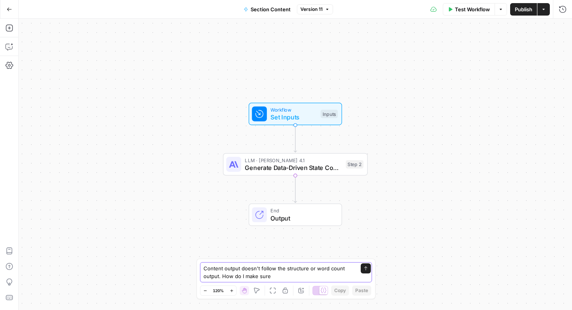
drag, startPoint x: 219, startPoint y: 277, endPoint x: 197, endPoint y: 277, distance: 21.8
click at [197, 277] on div "Content output doesn't follow the structure or word count output. How do I make…" at bounding box center [285, 279] width 179 height 40
click at [270, 277] on textarea "Content output doesn't follow the structure or word count input. How do I make …" at bounding box center [277, 273] width 149 height 16
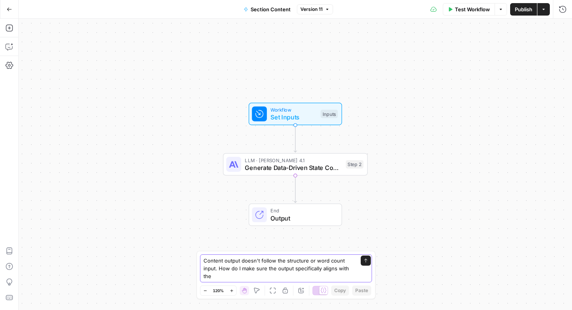
type textarea "Content output doesn't follow the structure or word count input. How do I make …"
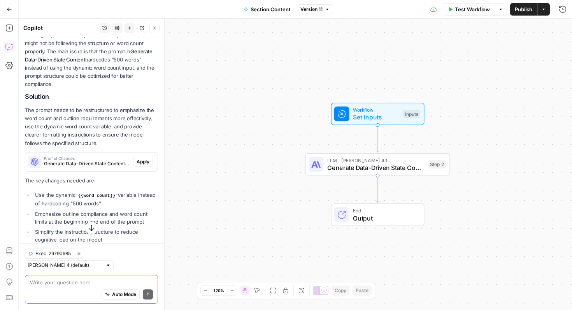
scroll to position [107, 0]
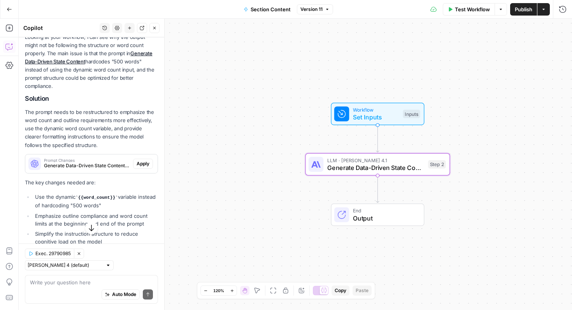
click at [144, 159] on button "Apply" at bounding box center [143, 164] width 20 height 10
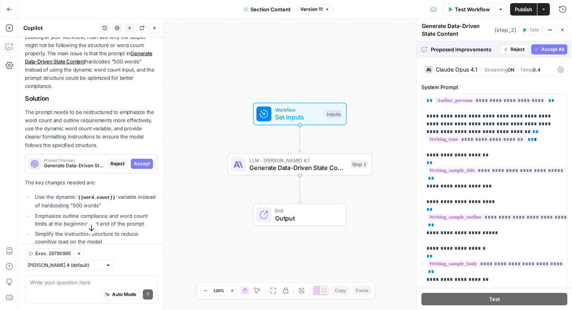
scroll to position [148, 0]
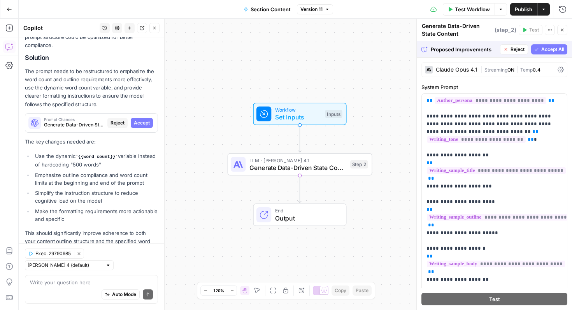
click at [553, 51] on span "Accept All" at bounding box center [552, 49] width 23 height 7
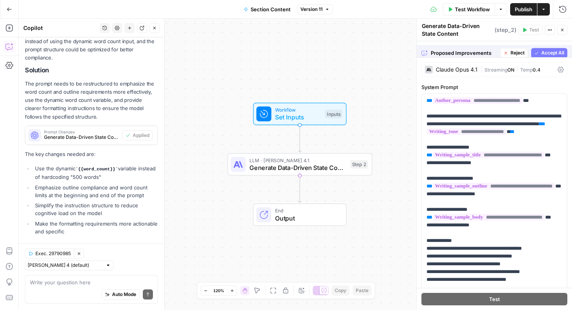
scroll to position [160, 0]
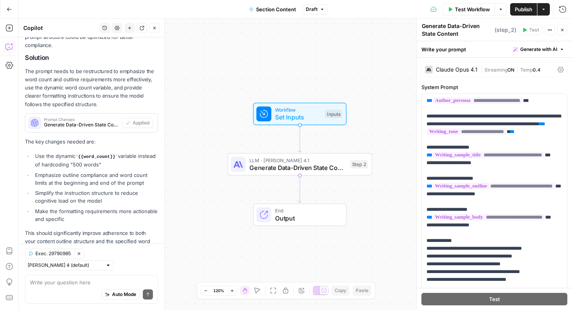
click at [521, 9] on span "Publish" at bounding box center [524, 9] width 18 height 8
